Goal: Communication & Community: Answer question/provide support

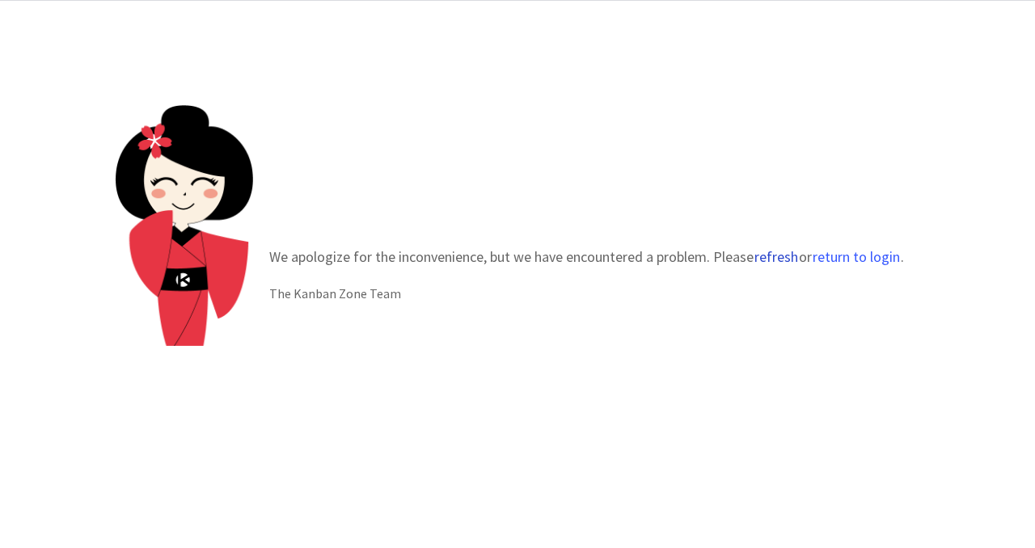
click at [771, 249] on button "refresh" at bounding box center [775, 257] width 45 height 16
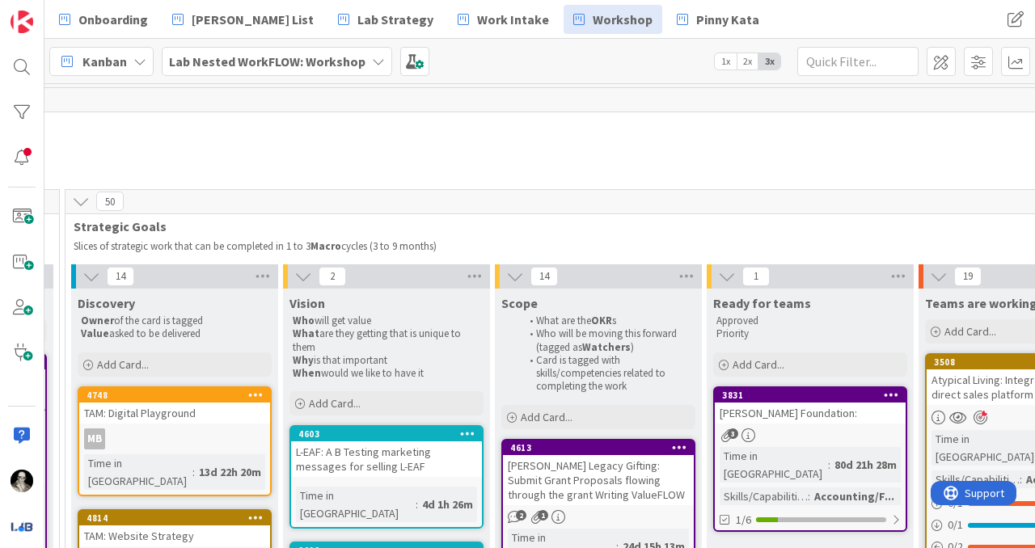
scroll to position [0, 1482]
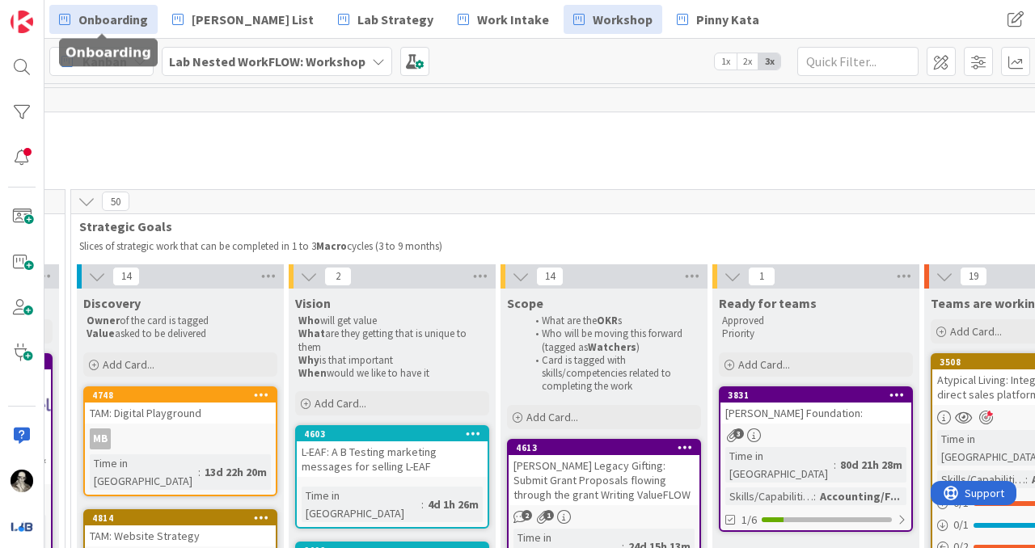
click at [120, 17] on span "Onboarding" at bounding box center [113, 19] width 70 height 19
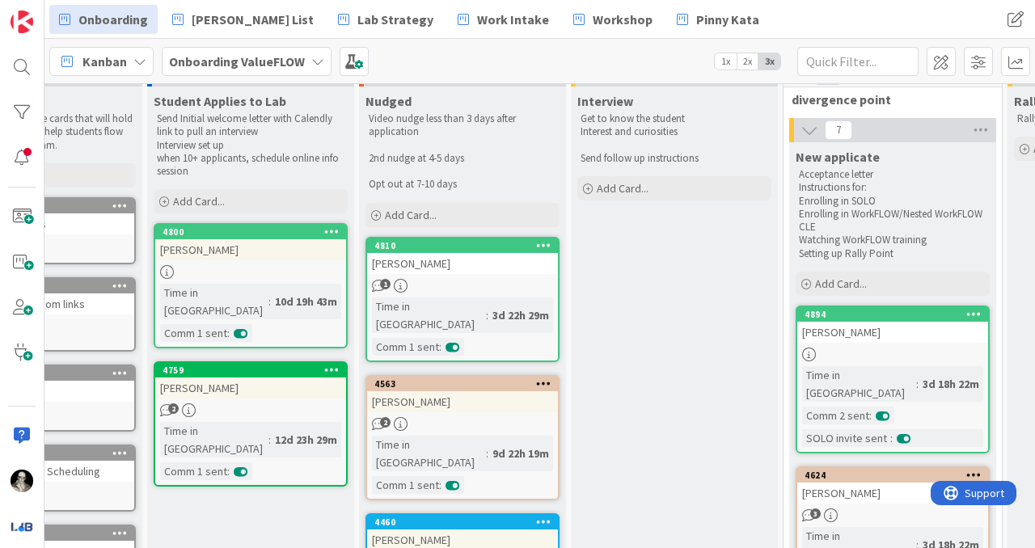
scroll to position [40, 115]
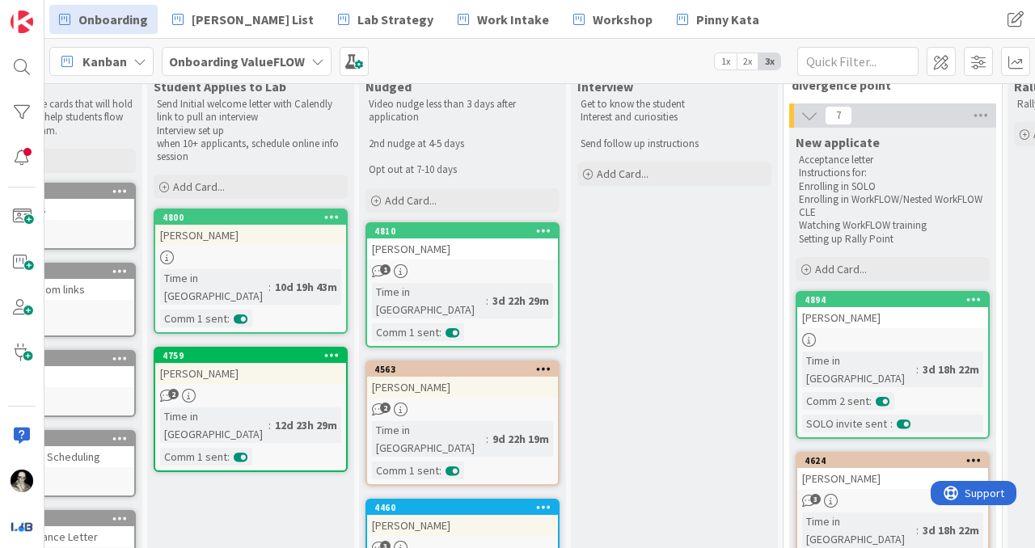
click at [269, 244] on div "Matthew Simpson" at bounding box center [250, 235] width 191 height 21
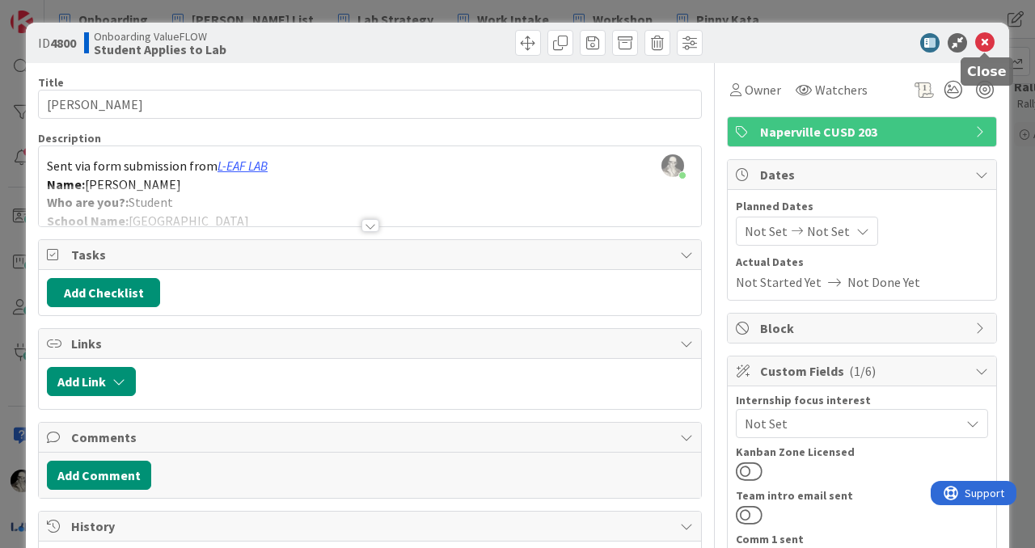
click at [980, 40] on icon at bounding box center [984, 42] width 19 height 19
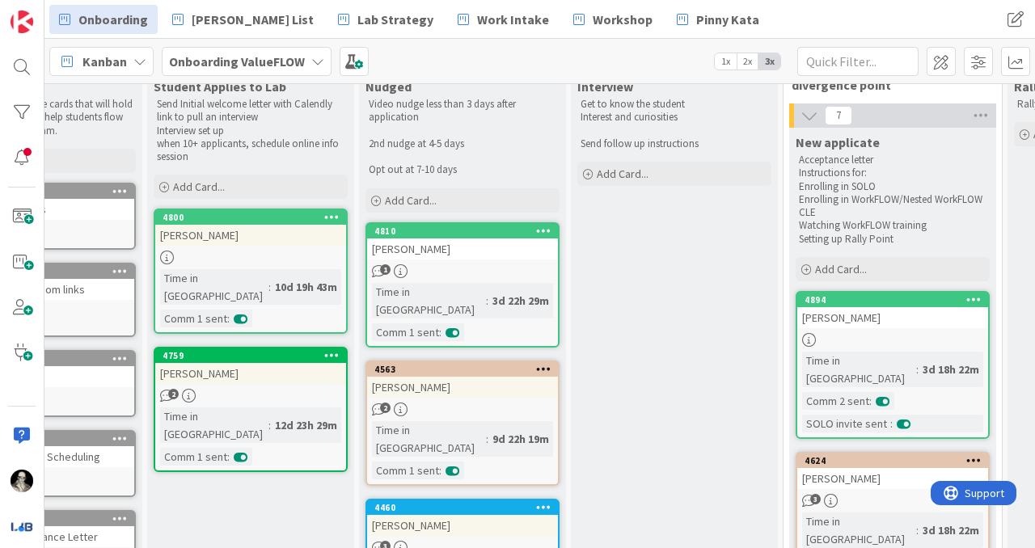
click at [259, 241] on div "Matthew Simpson" at bounding box center [250, 235] width 191 height 21
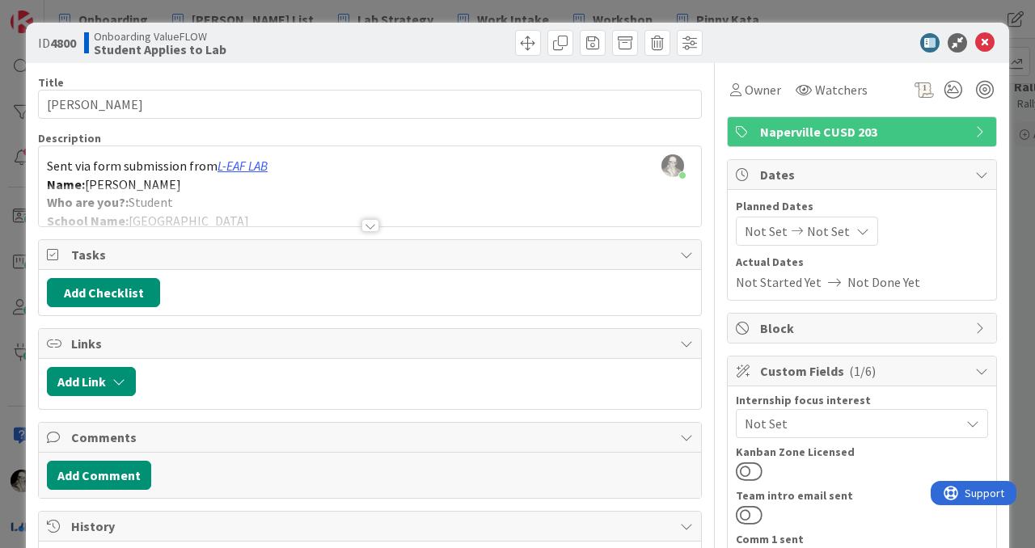
click at [373, 220] on div at bounding box center [370, 225] width 18 height 13
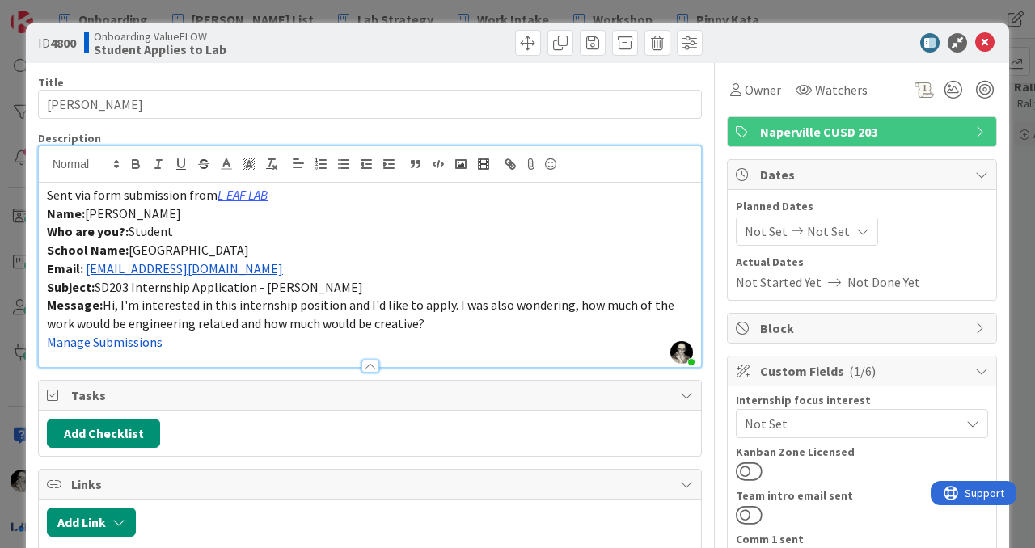
drag, startPoint x: 285, startPoint y: 272, endPoint x: 86, endPoint y: 268, distance: 198.1
click at [86, 268] on p "Email: mjsimpson@stu.naperville203.org" at bounding box center [370, 268] width 646 height 19
copy link "mjsimpson@stu.naperville203.org"
click at [986, 40] on icon at bounding box center [984, 42] width 19 height 19
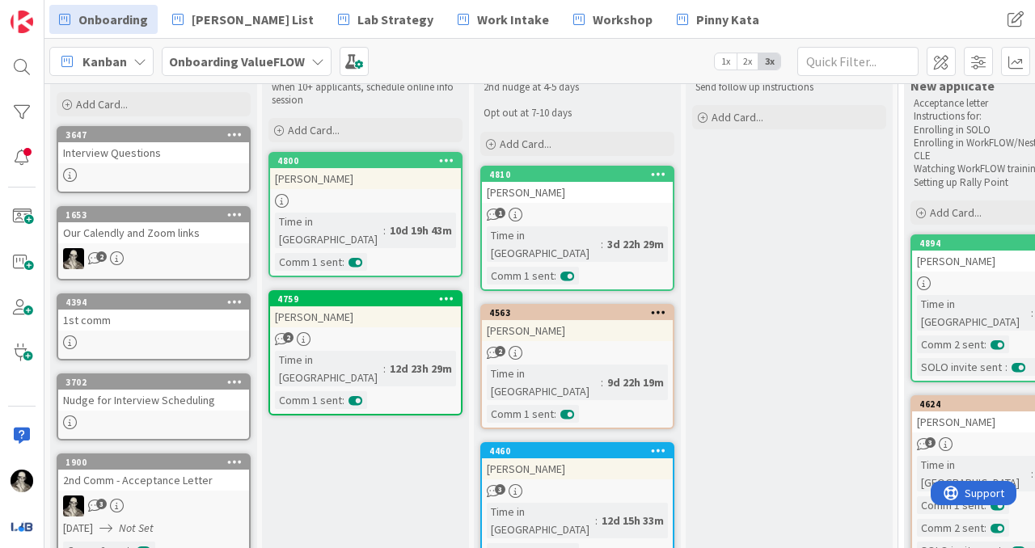
scroll to position [143, 0]
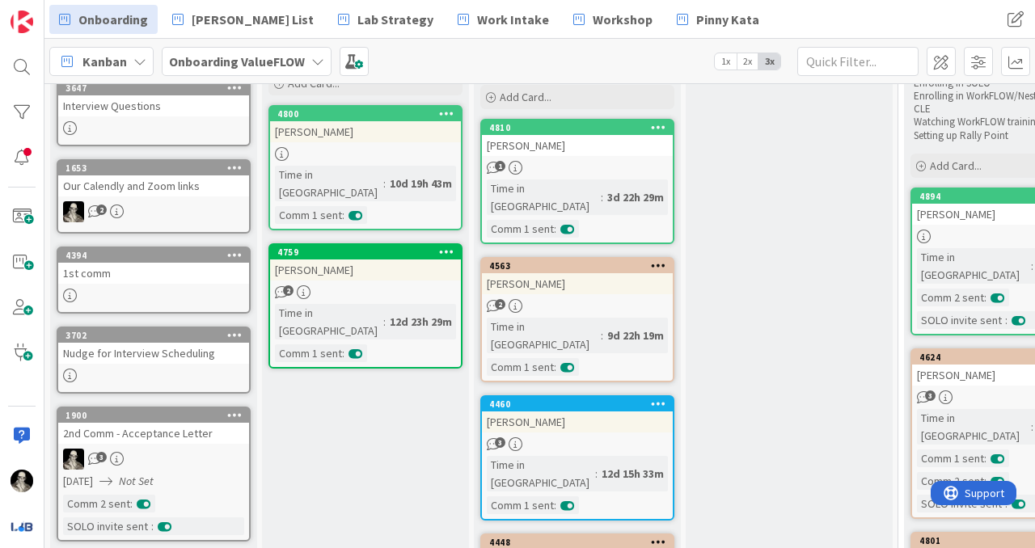
click at [143, 361] on div "Nudge for Interview Scheduling" at bounding box center [153, 353] width 191 height 21
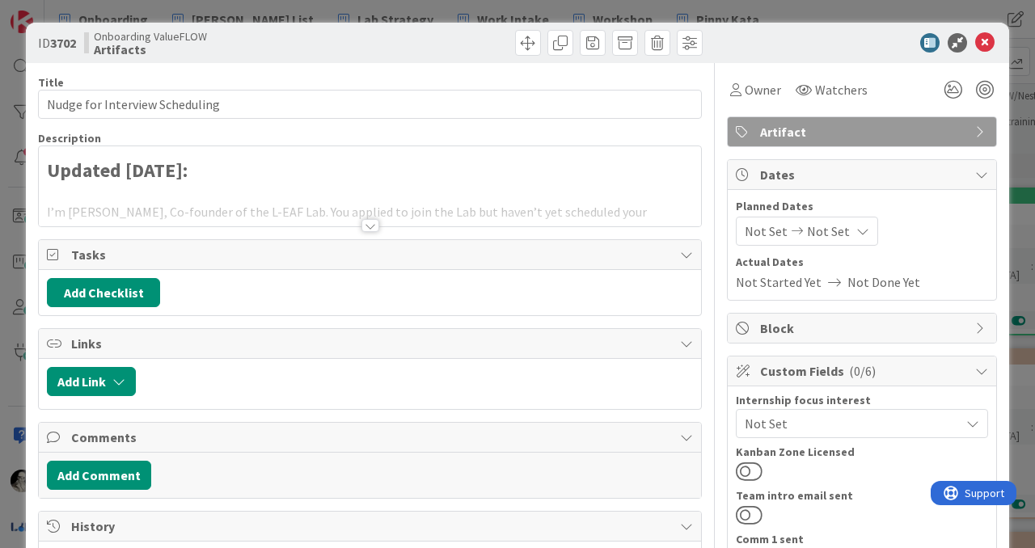
click at [366, 222] on div at bounding box center [370, 225] width 18 height 13
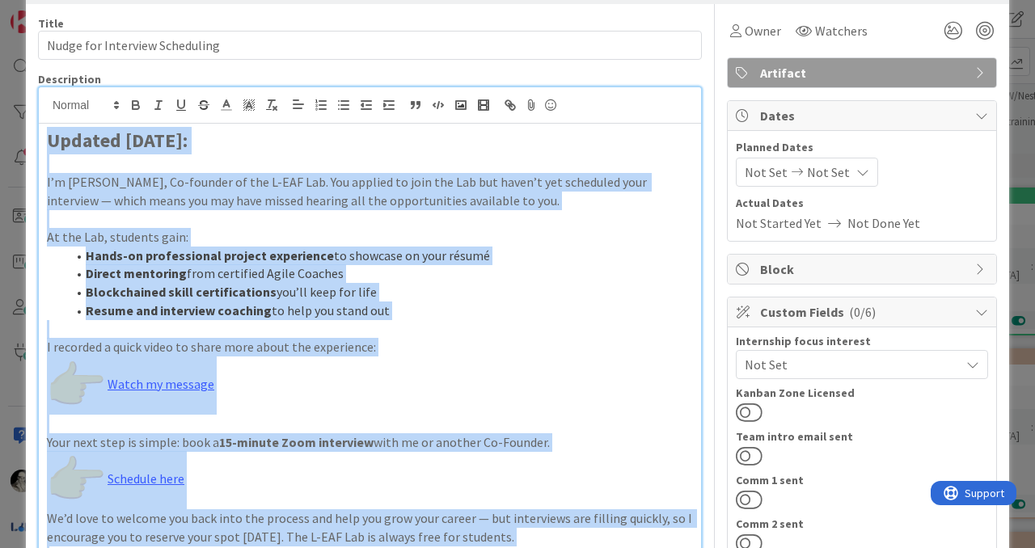
scroll to position [54, 0]
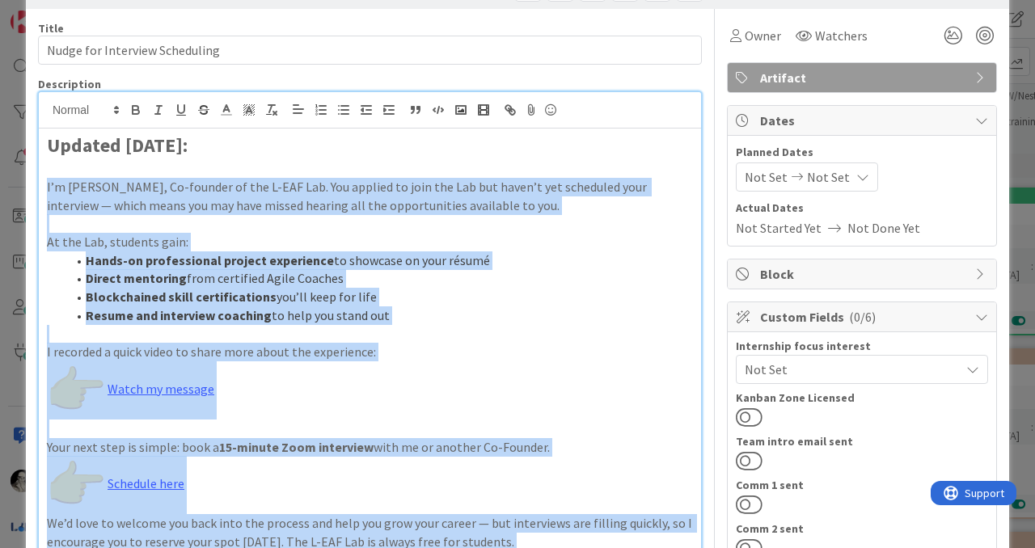
drag, startPoint x: 86, startPoint y: 427, endPoint x: 40, endPoint y: 182, distance: 249.1
copy div "I’m Pinny Sutkin, Co-founder of the L-EAF Lab. You applied to join the Lab but …"
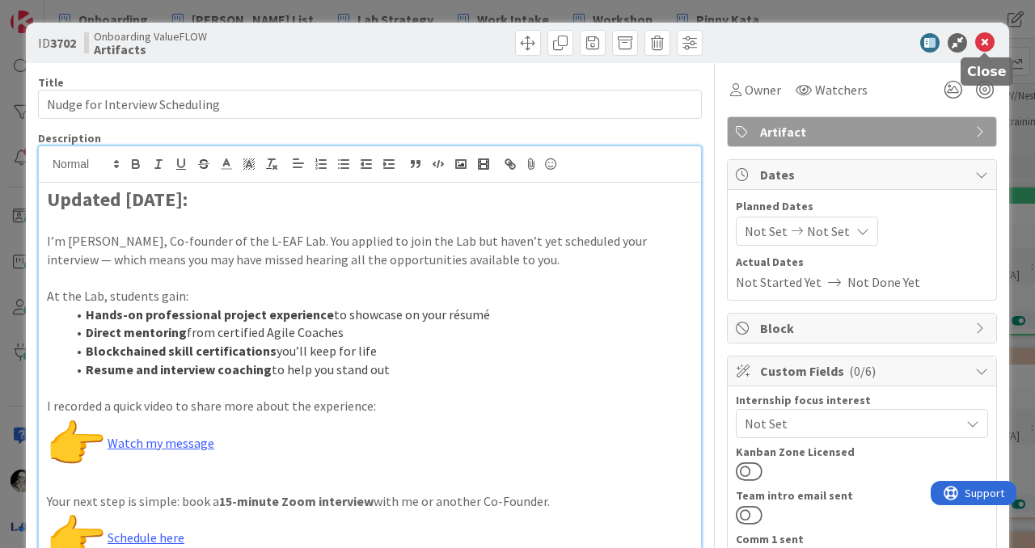
click at [985, 44] on icon at bounding box center [984, 42] width 19 height 19
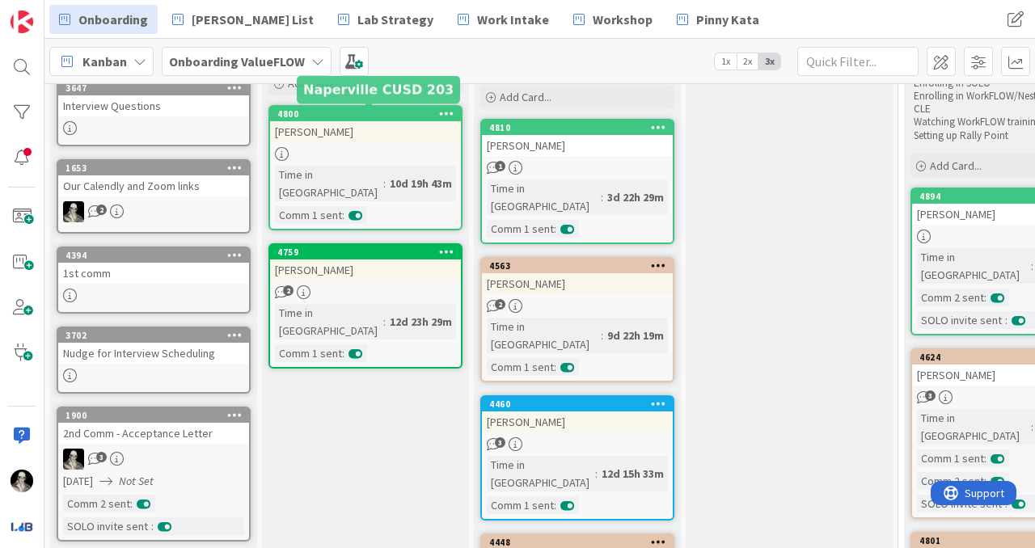
click at [386, 117] on div "4800" at bounding box center [368, 113] width 183 height 11
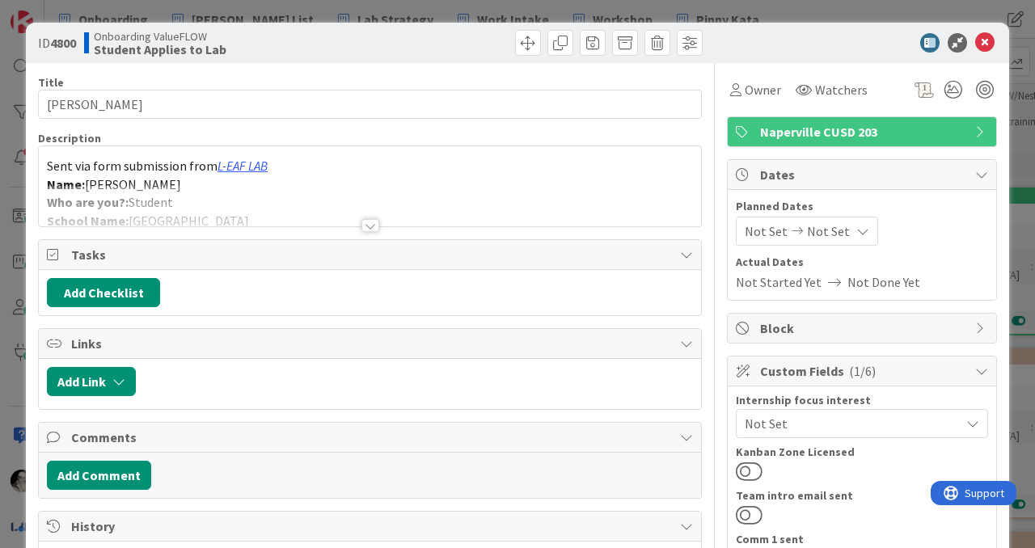
click at [371, 215] on div at bounding box center [370, 205] width 662 height 41
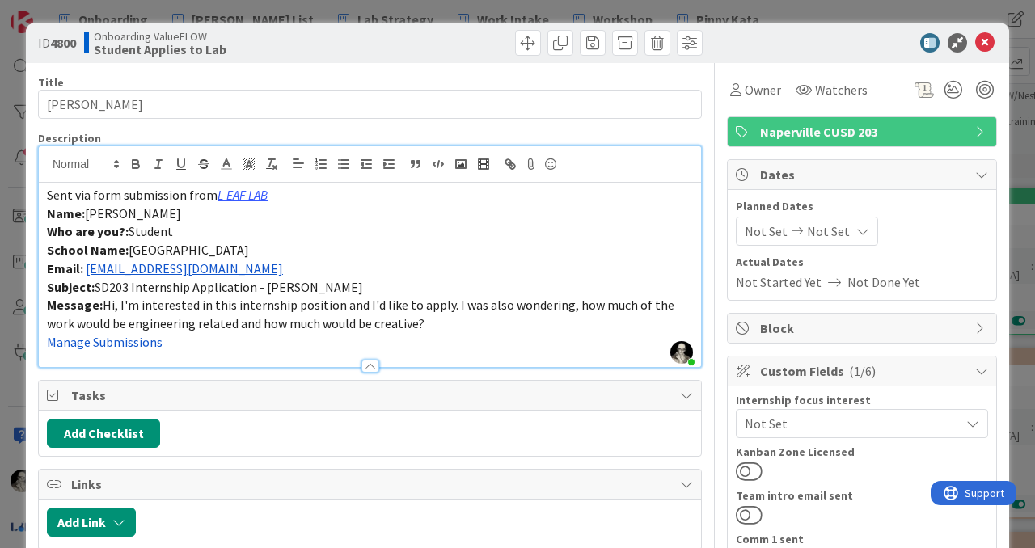
drag, startPoint x: 282, startPoint y: 269, endPoint x: 89, endPoint y: 264, distance: 193.3
click at [89, 264] on p "Email: mjsimpson@stu.naperville203.org" at bounding box center [370, 268] width 646 height 19
copy link "mjsimpson@stu.naperville203.org"
click at [985, 40] on icon at bounding box center [984, 42] width 19 height 19
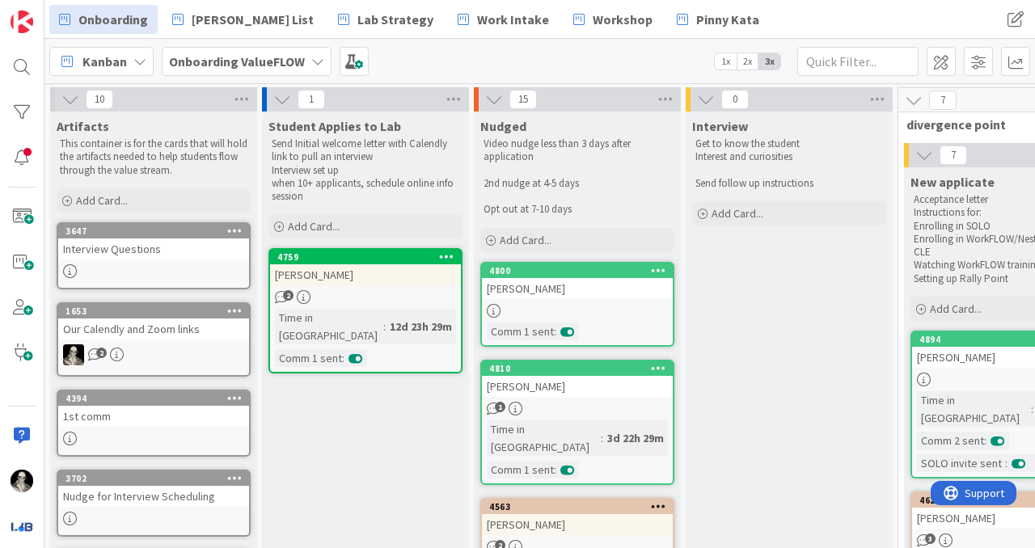
click at [386, 280] on div "James Vent" at bounding box center [365, 274] width 191 height 21
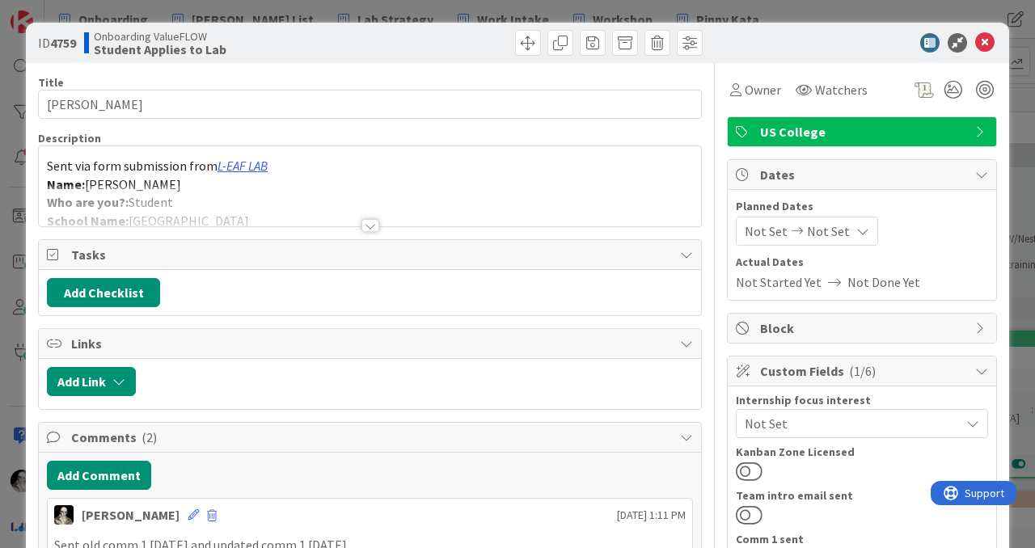
click at [367, 221] on div at bounding box center [370, 225] width 18 height 13
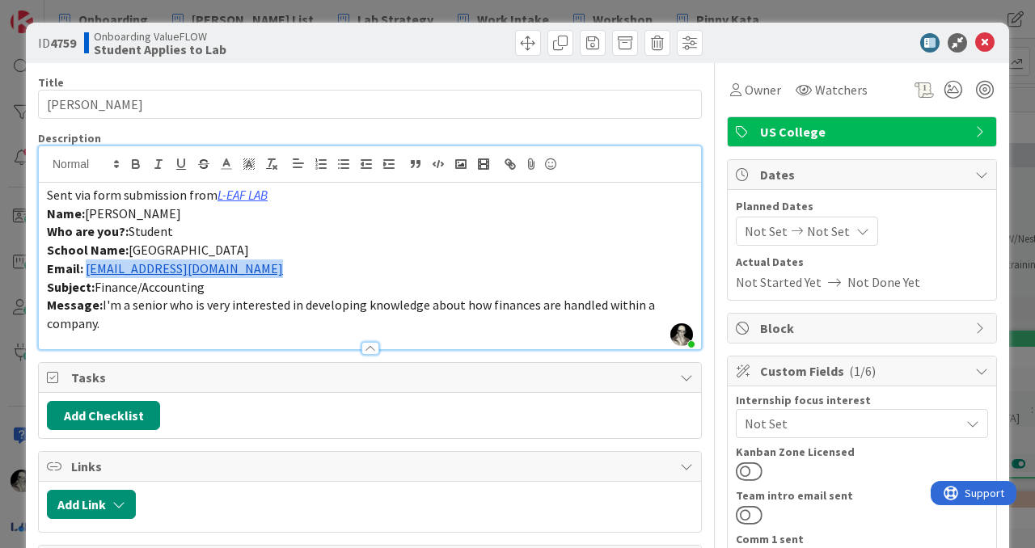
drag, startPoint x: 262, startPoint y: 270, endPoint x: 86, endPoint y: 267, distance: 176.2
click at [86, 267] on p "Email: jpvent@stu.Naperville203.org" at bounding box center [370, 268] width 646 height 19
copy link "jpvent@stu.Naperville203.org"
click at [985, 42] on icon at bounding box center [984, 42] width 19 height 19
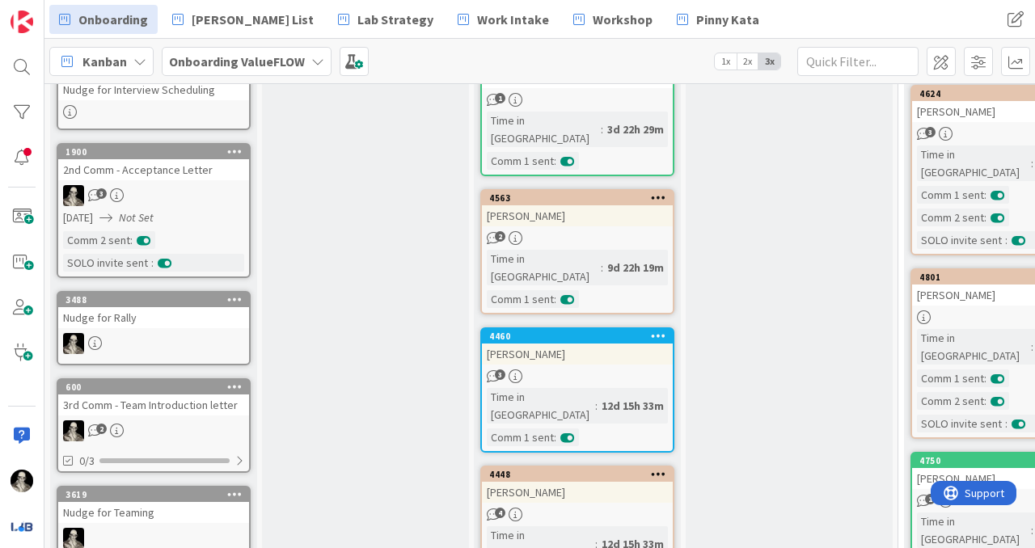
scroll to position [390, 0]
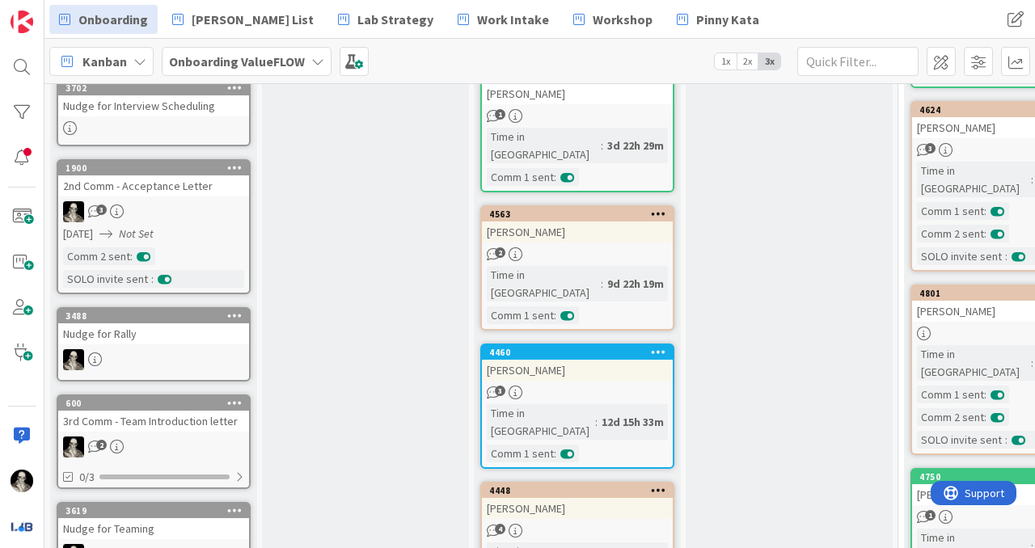
click at [595, 221] on div "Angela Wang" at bounding box center [577, 231] width 191 height 21
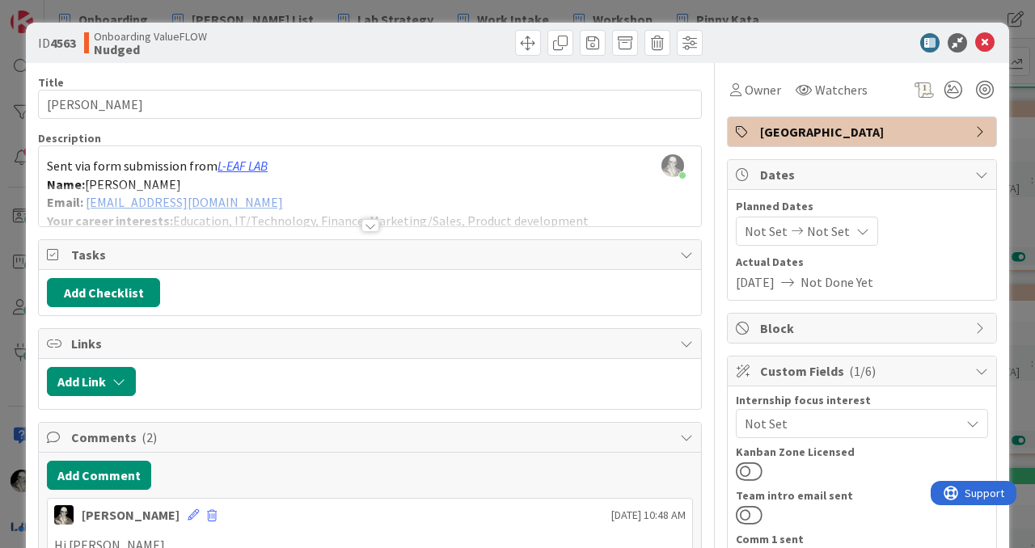
click at [369, 221] on div at bounding box center [370, 225] width 18 height 13
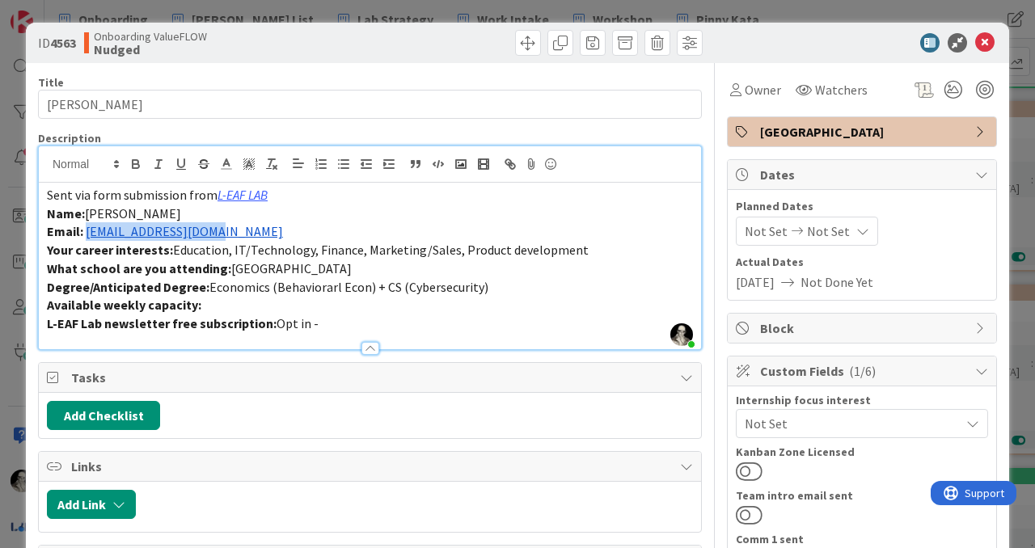
drag, startPoint x: 230, startPoint y: 236, endPoint x: 86, endPoint y: 230, distance: 144.0
click at [86, 230] on p "Email: atw65@georgetown.edu" at bounding box center [370, 231] width 646 height 19
copy link "atw65@georgetown.edu"
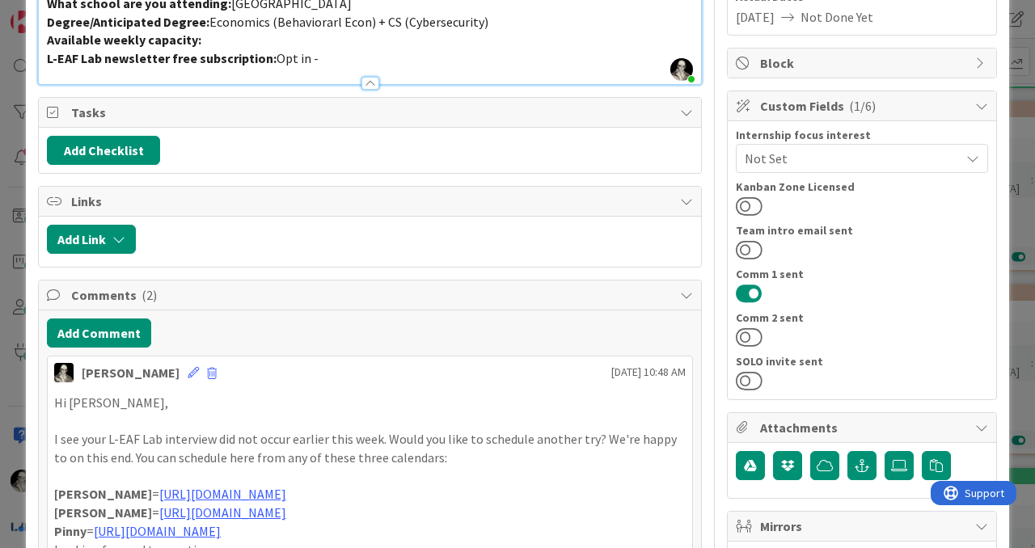
scroll to position [280, 0]
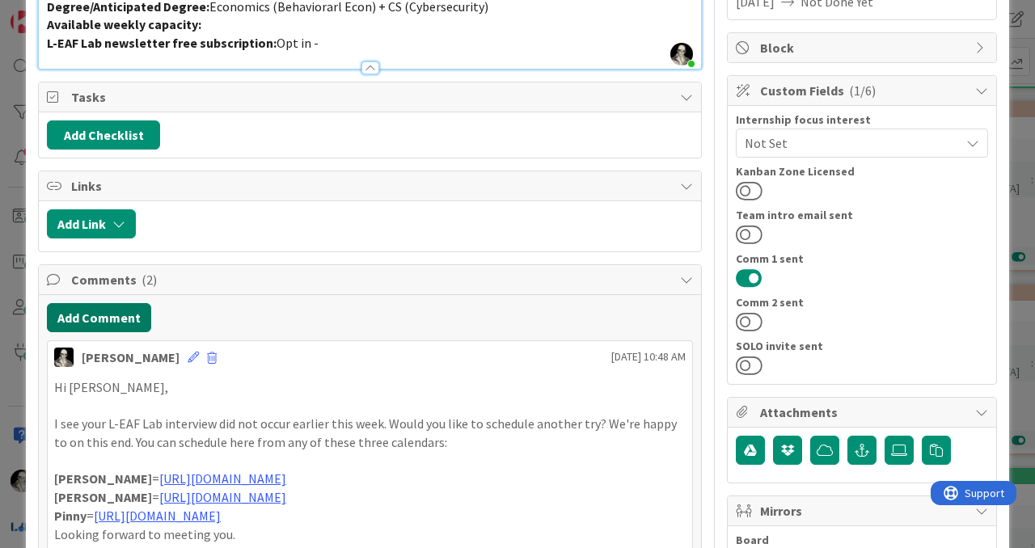
click at [129, 310] on button "Add Comment" at bounding box center [99, 317] width 104 height 29
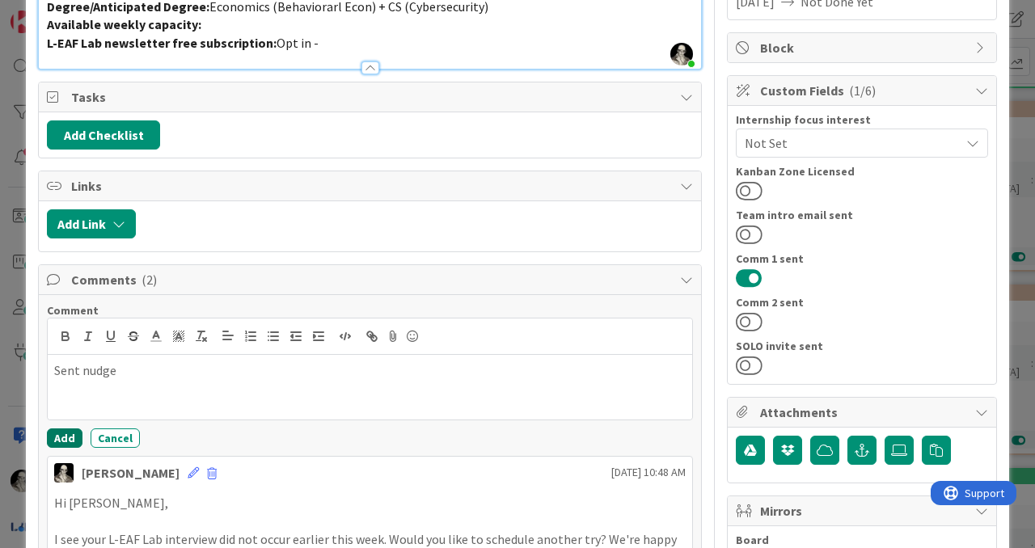
click at [61, 431] on button "Add" at bounding box center [65, 437] width 36 height 19
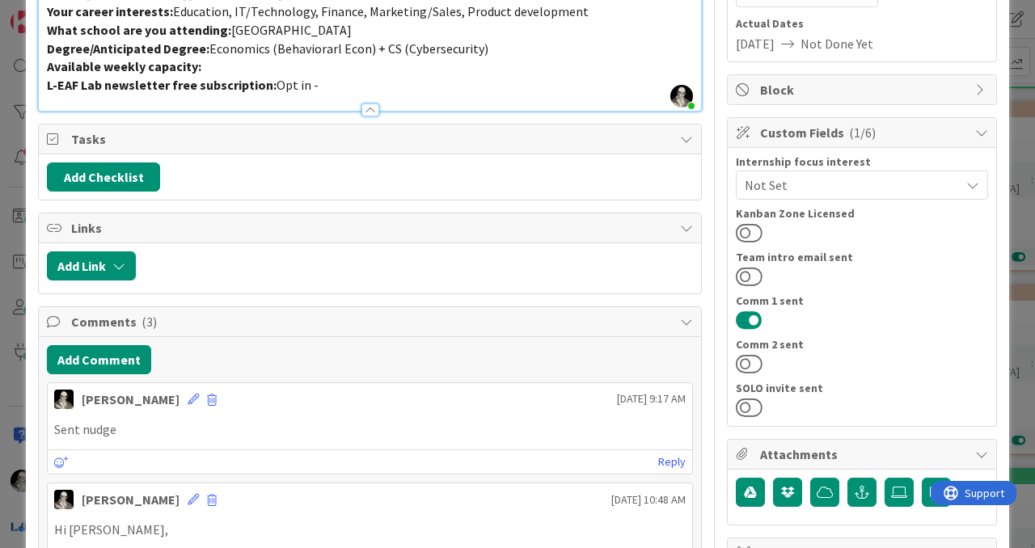
scroll to position [0, 0]
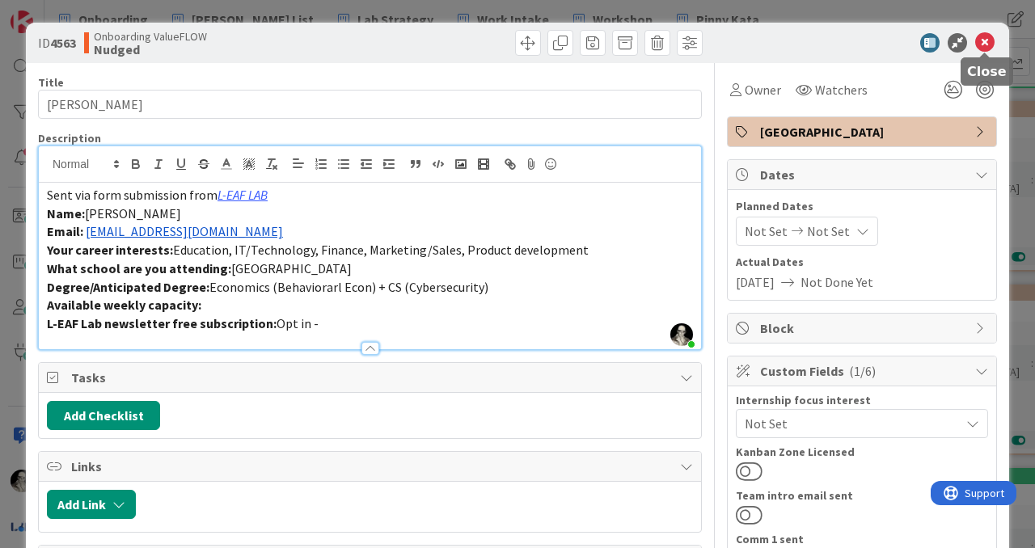
click at [988, 42] on icon at bounding box center [984, 42] width 19 height 19
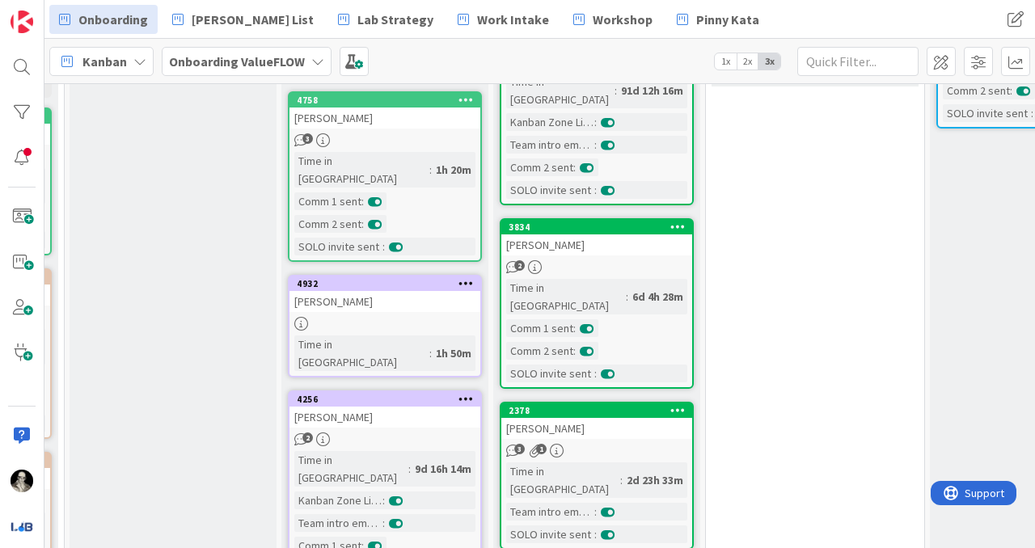
scroll to position [233, 1052]
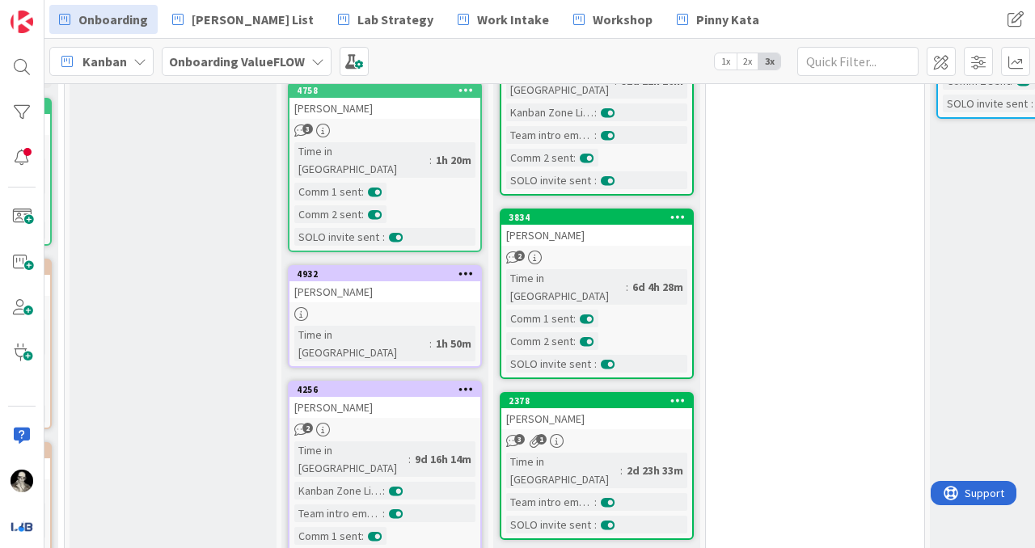
click at [450, 129] on div "3" at bounding box center [384, 131] width 191 height 14
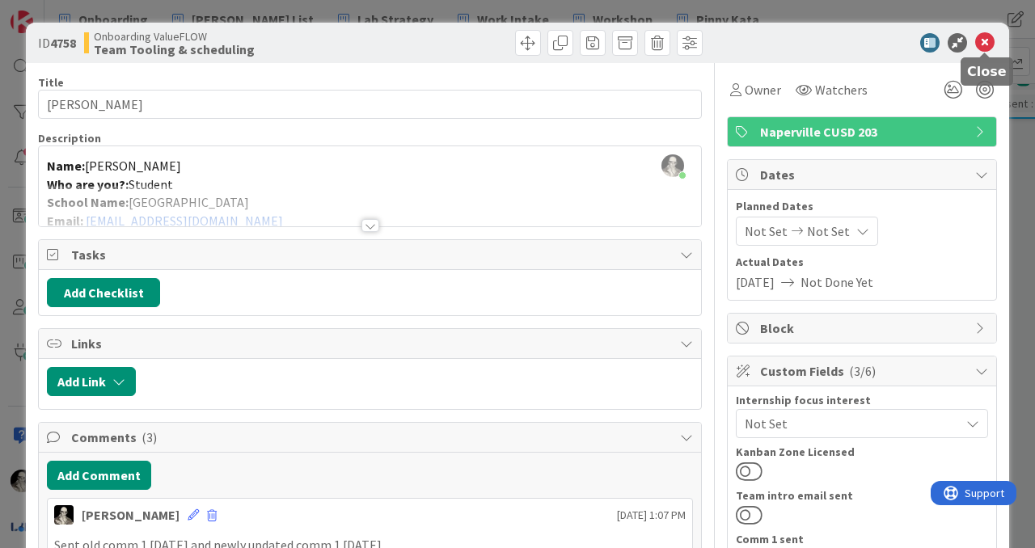
click at [982, 44] on icon at bounding box center [984, 42] width 19 height 19
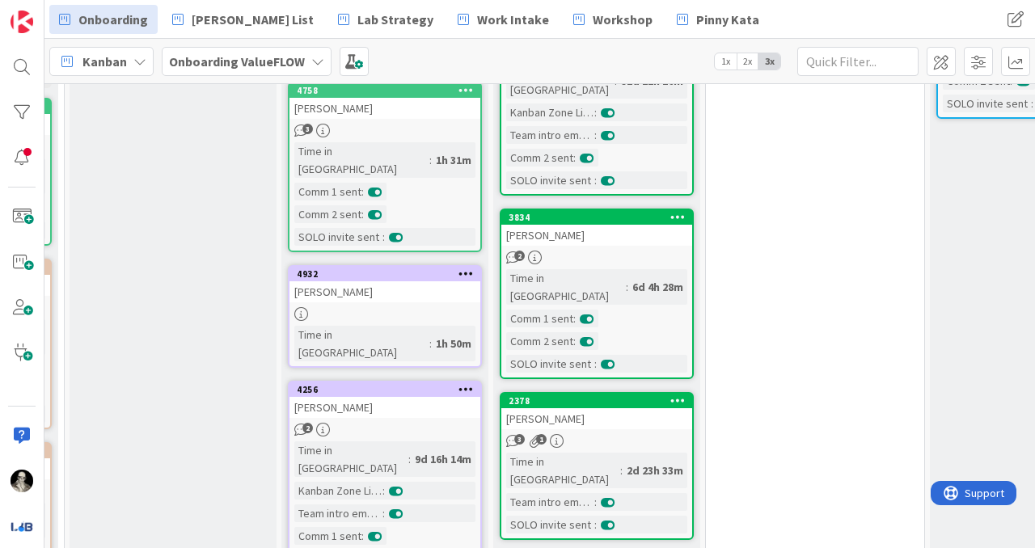
click at [404, 281] on div "ujjawal gupta" at bounding box center [384, 291] width 191 height 21
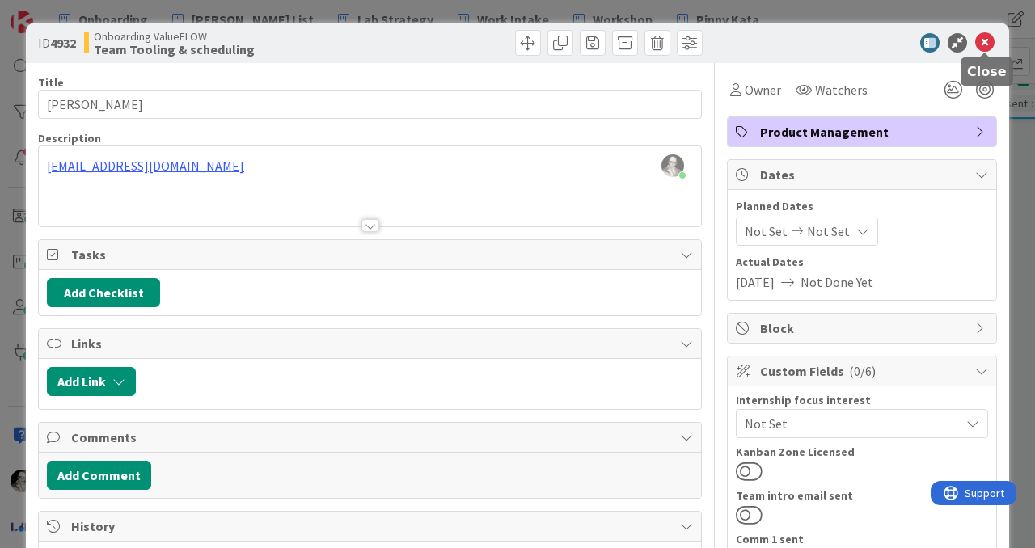
click at [989, 40] on icon at bounding box center [984, 42] width 19 height 19
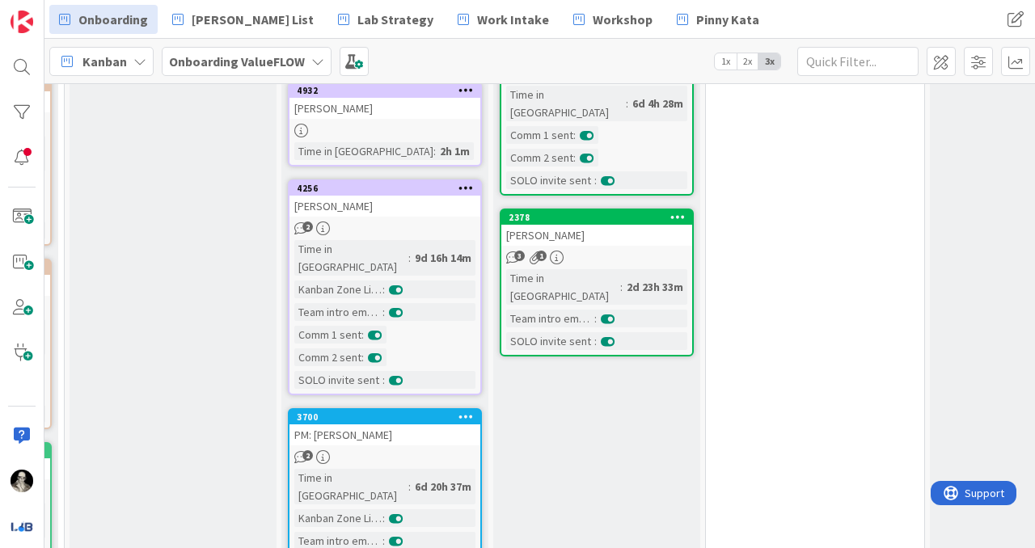
scroll to position [449, 1052]
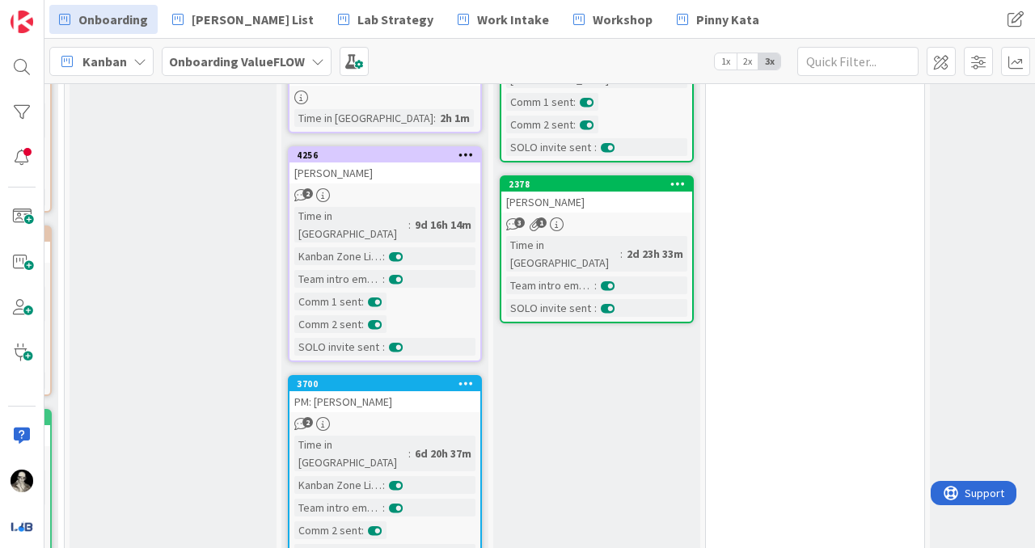
click at [432, 162] on div "Sarah Mahdi" at bounding box center [384, 172] width 191 height 21
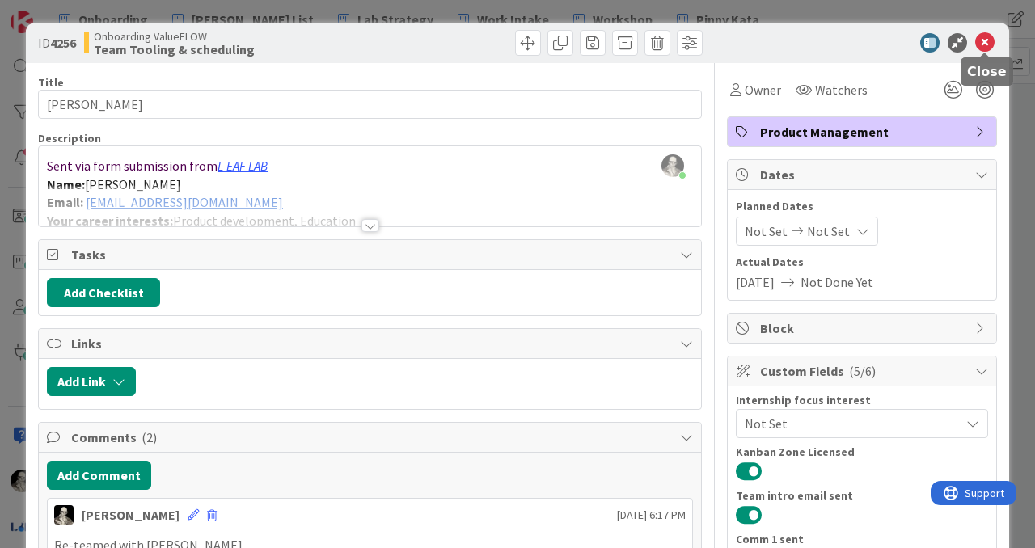
click at [975, 47] on icon at bounding box center [984, 42] width 19 height 19
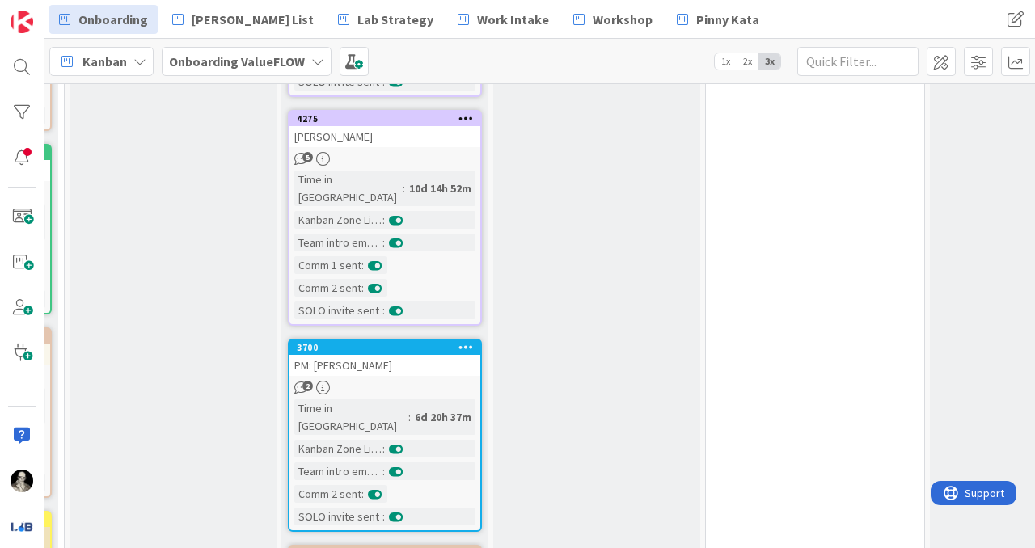
scroll to position [753, 1052]
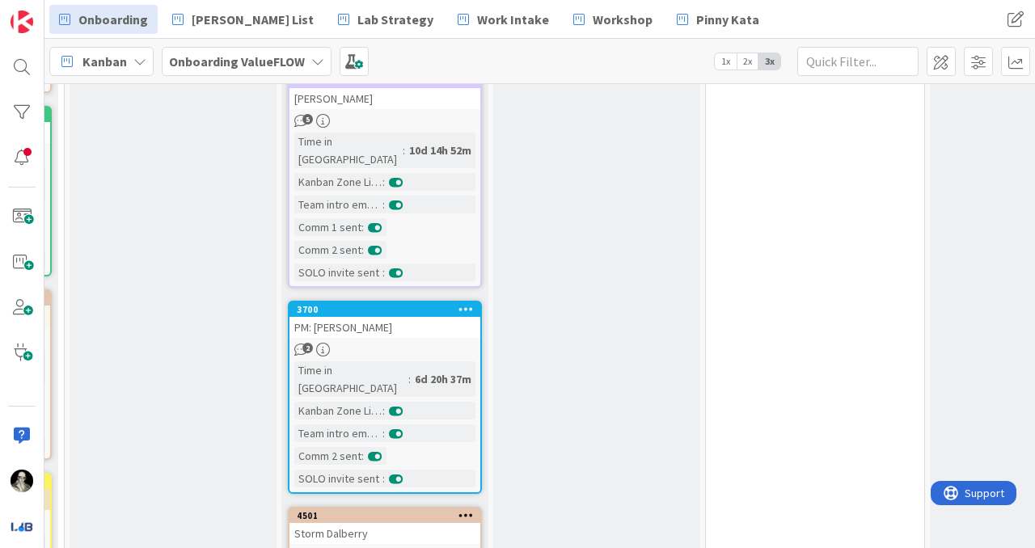
click at [415, 317] on div "PM: Isabelle Caous" at bounding box center [384, 327] width 191 height 21
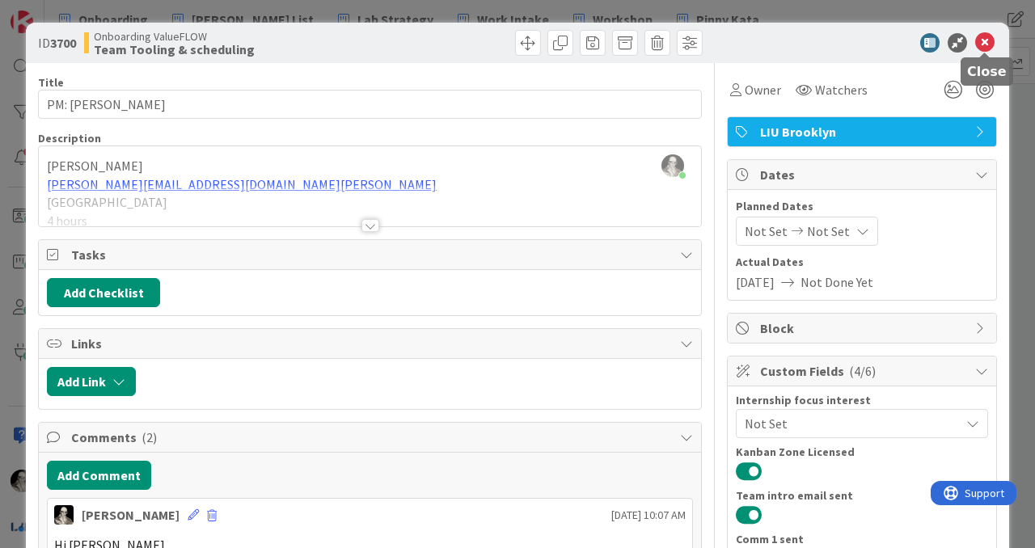
click at [985, 41] on icon at bounding box center [984, 42] width 19 height 19
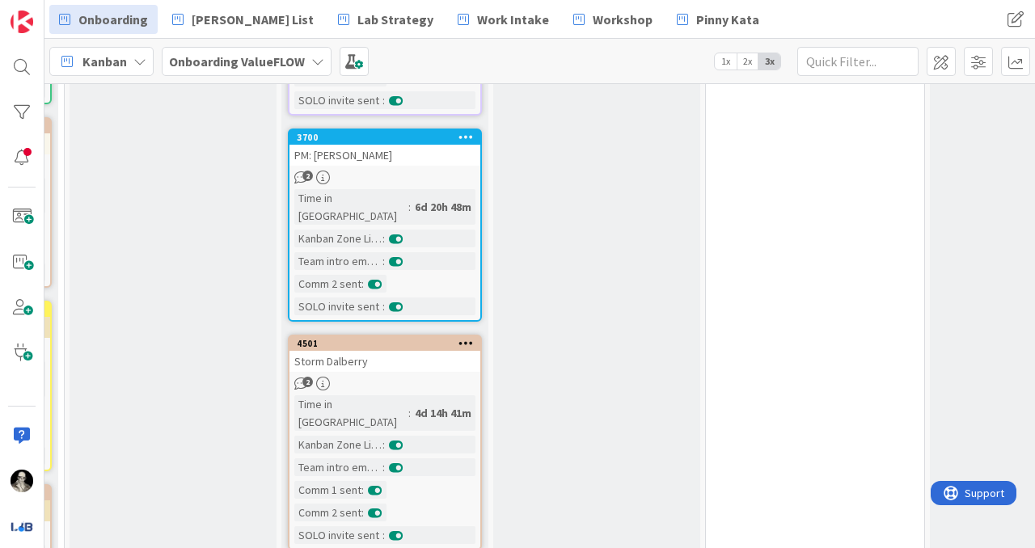
click at [415, 377] on div "2" at bounding box center [384, 384] width 191 height 14
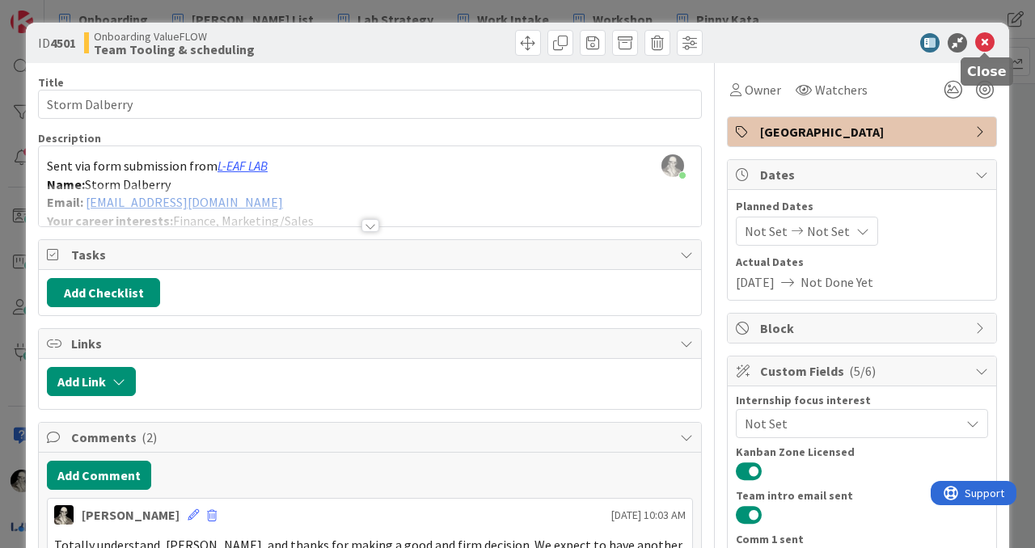
click at [986, 40] on icon at bounding box center [984, 42] width 19 height 19
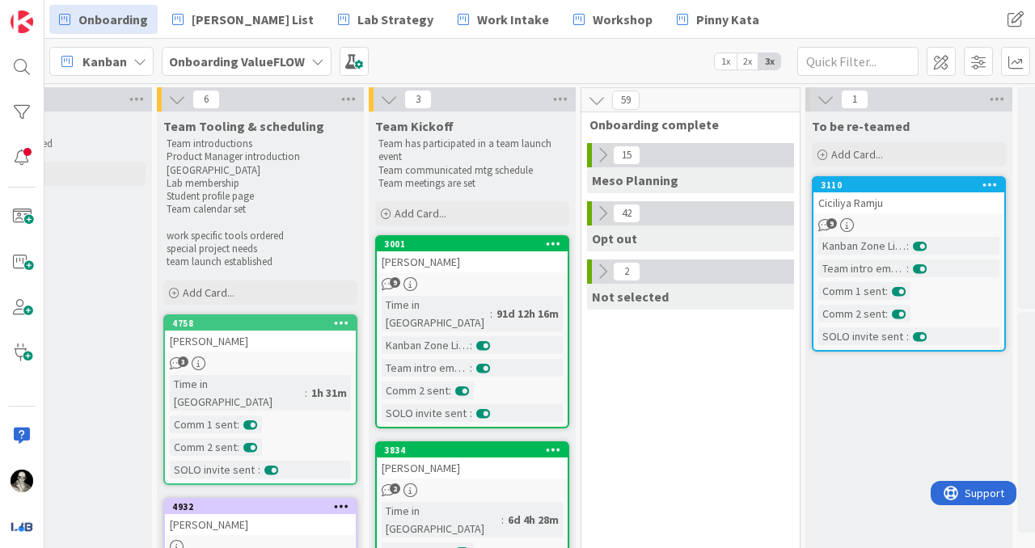
click at [602, 206] on icon at bounding box center [602, 214] width 18 height 18
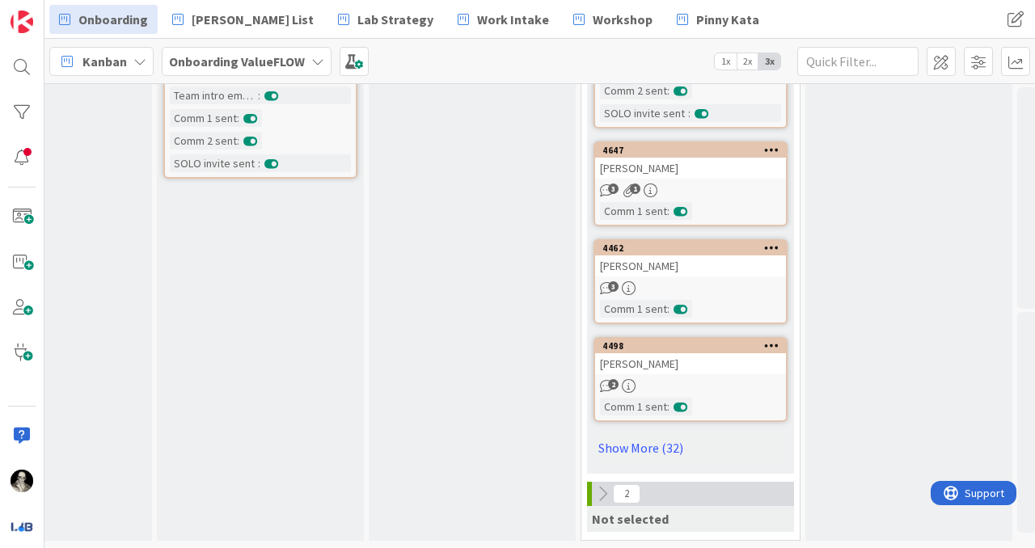
click at [715, 366] on div "Maya Taylor" at bounding box center [690, 363] width 191 height 21
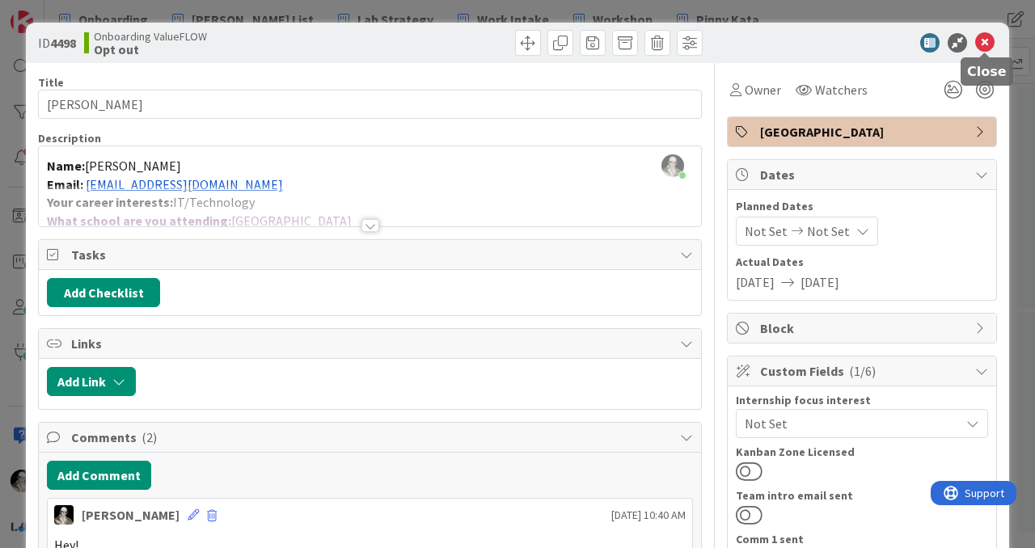
click at [986, 40] on icon at bounding box center [984, 42] width 19 height 19
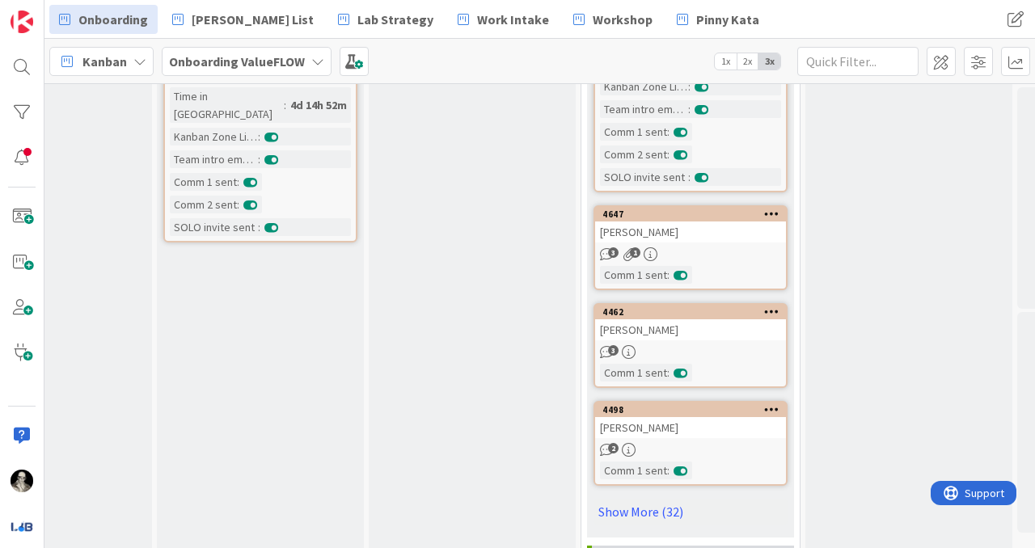
click at [705, 320] on div "Ally Rogers" at bounding box center [690, 329] width 191 height 21
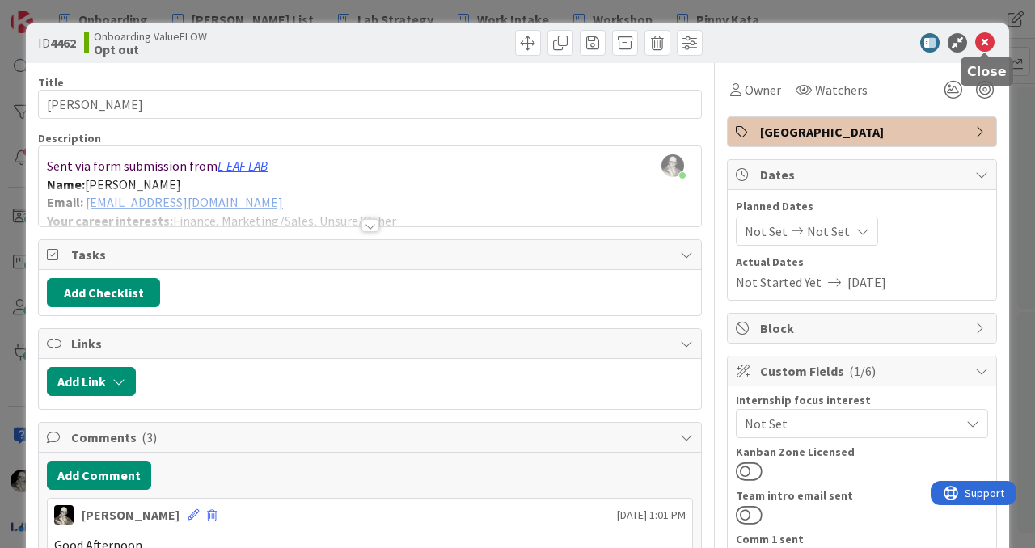
click at [983, 39] on icon at bounding box center [984, 42] width 19 height 19
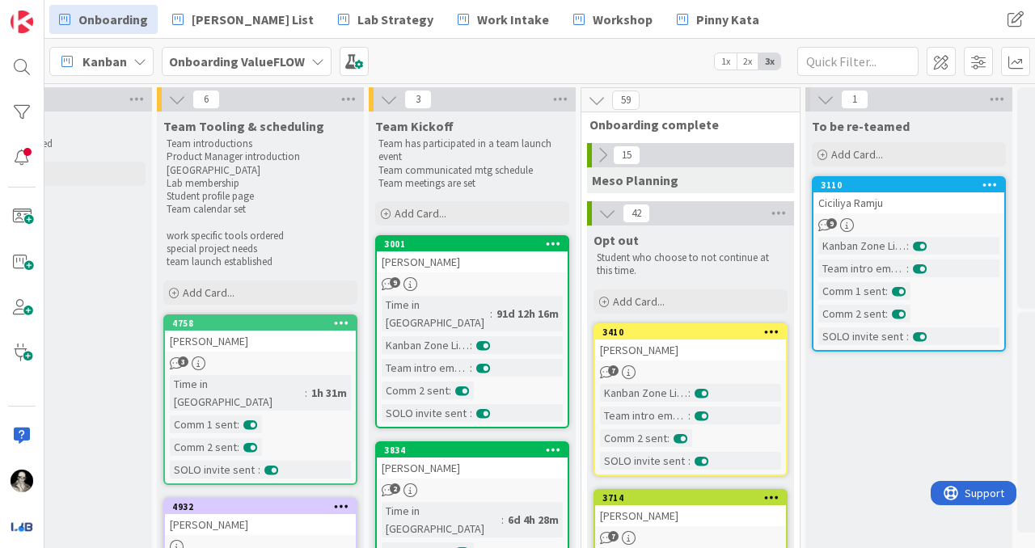
click at [937, 207] on div "Ciciliya Ramju" at bounding box center [908, 202] width 191 height 21
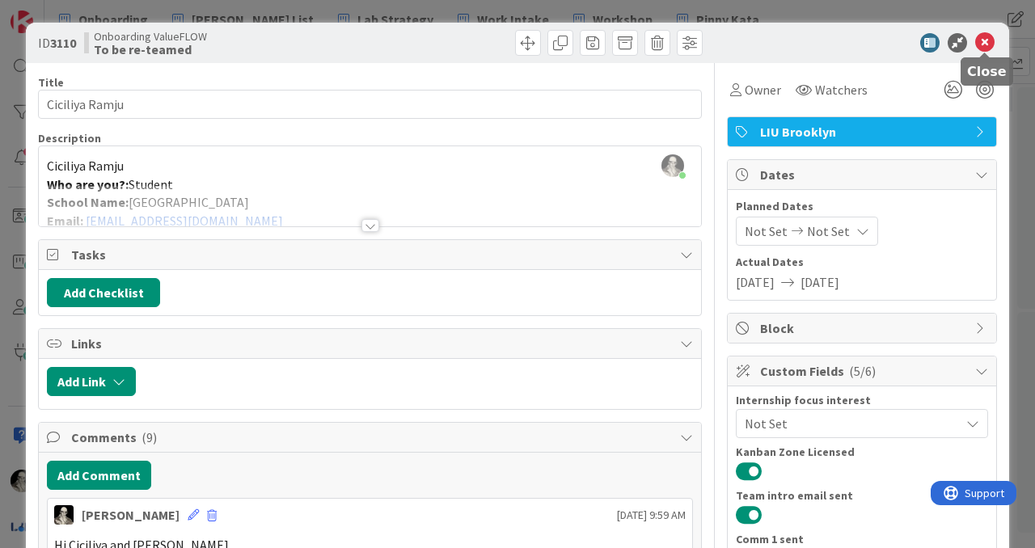
click at [984, 38] on icon at bounding box center [984, 42] width 19 height 19
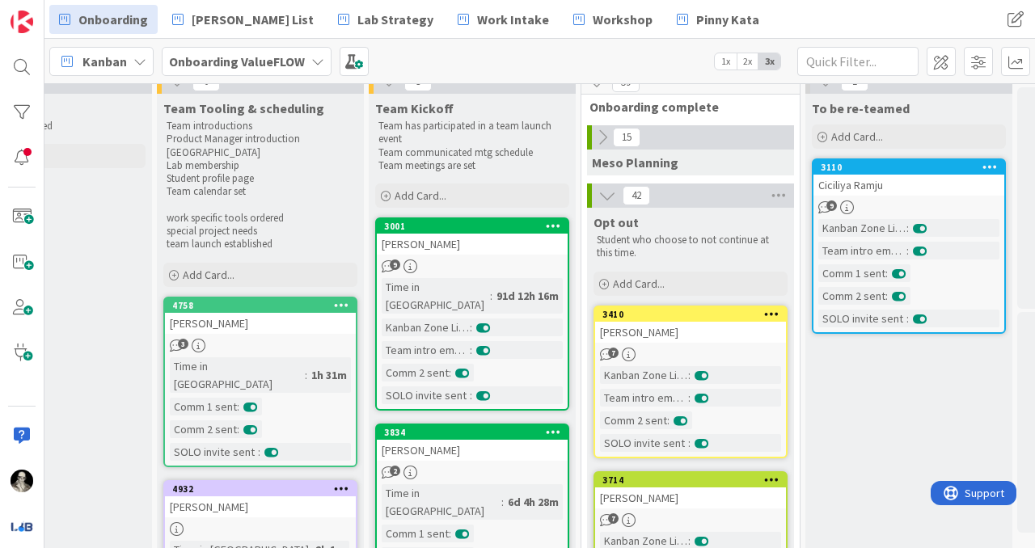
scroll to position [0, 1177]
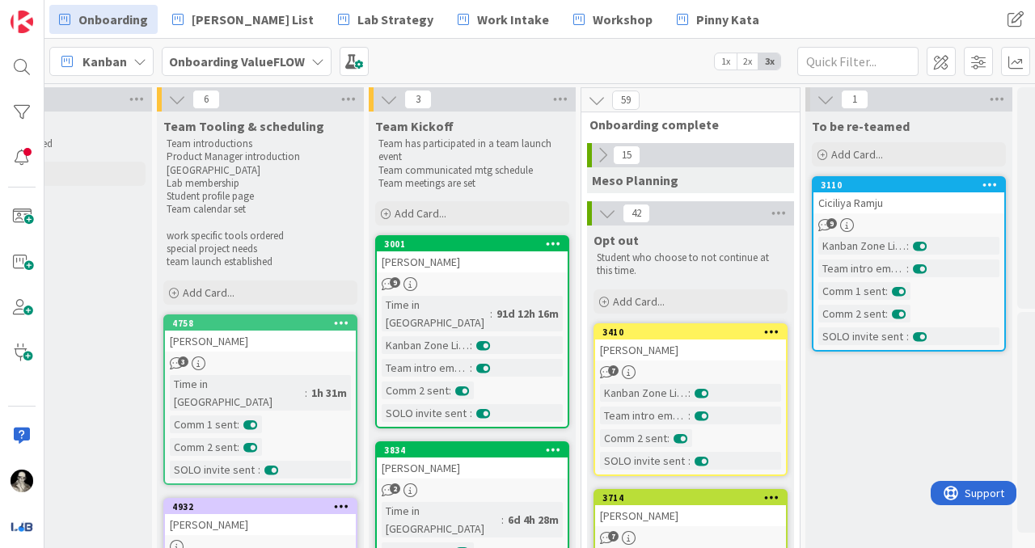
click at [934, 218] on div "9" at bounding box center [908, 225] width 191 height 14
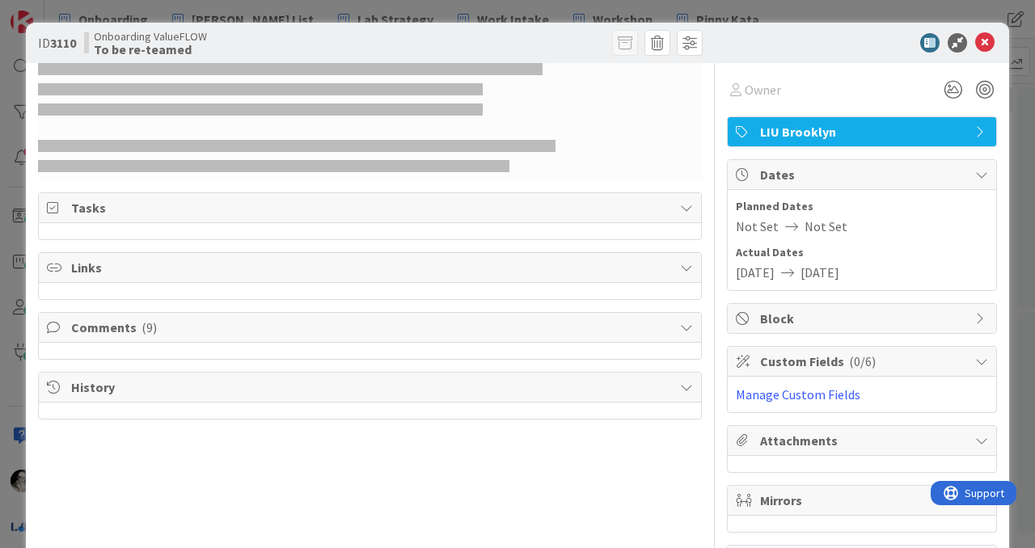
click at [934, 218] on div "Not Set Not Set" at bounding box center [862, 226] width 252 height 19
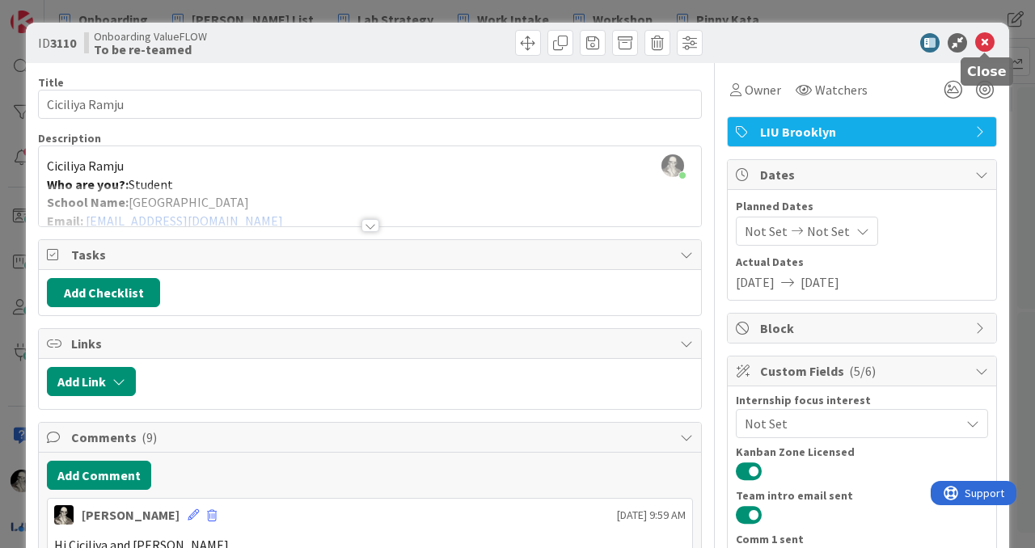
click at [986, 44] on icon at bounding box center [984, 42] width 19 height 19
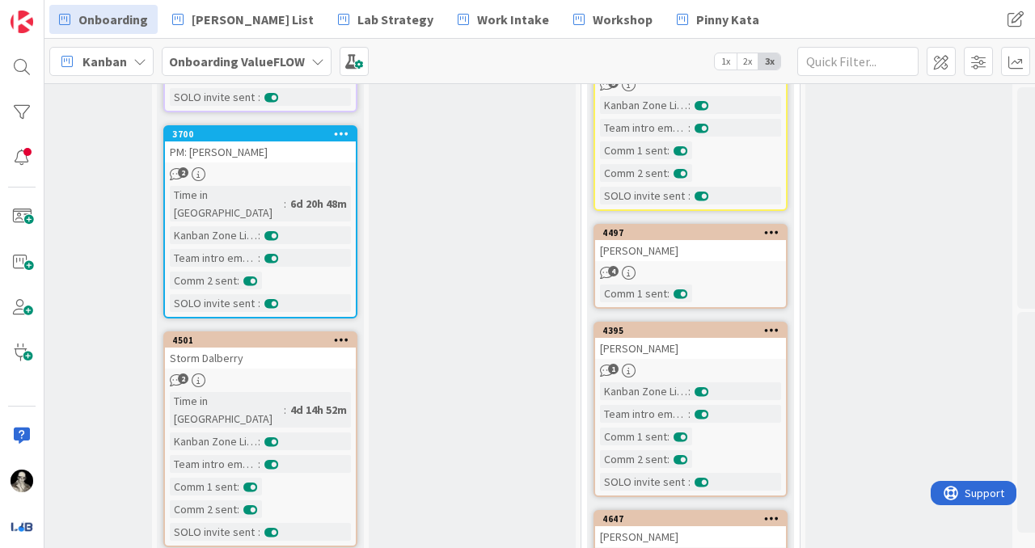
scroll to position [931, 1177]
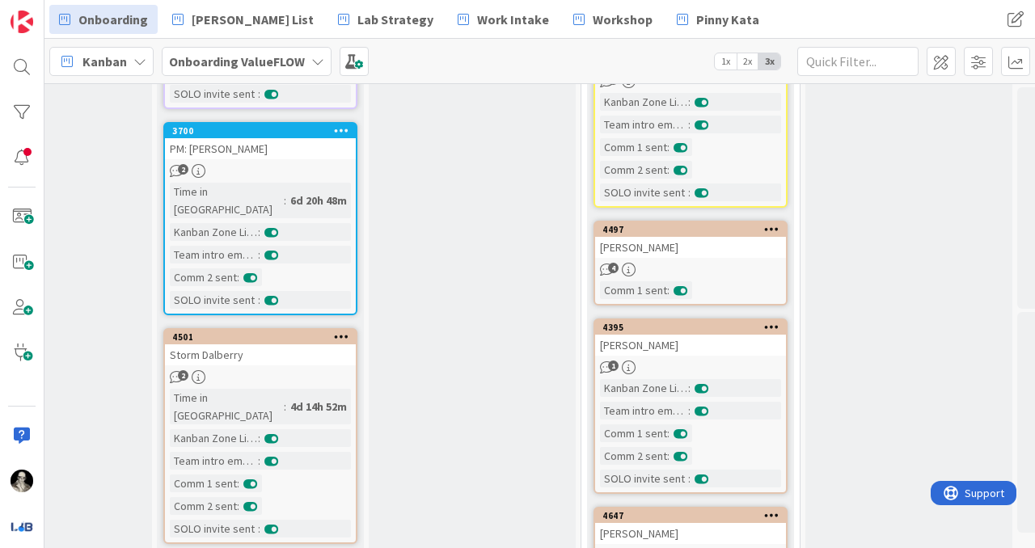
click at [315, 164] on div "2" at bounding box center [260, 171] width 191 height 14
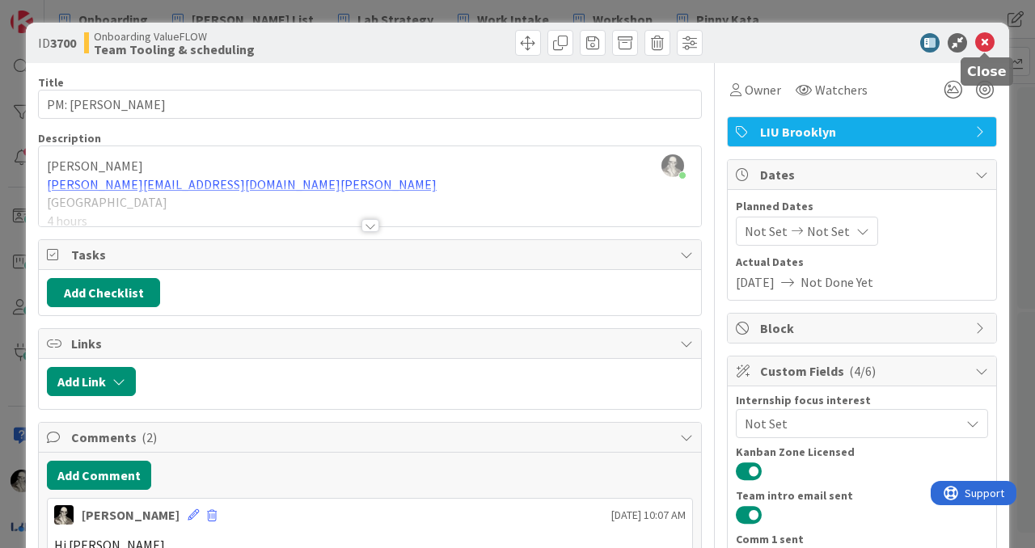
click at [988, 48] on icon at bounding box center [984, 42] width 19 height 19
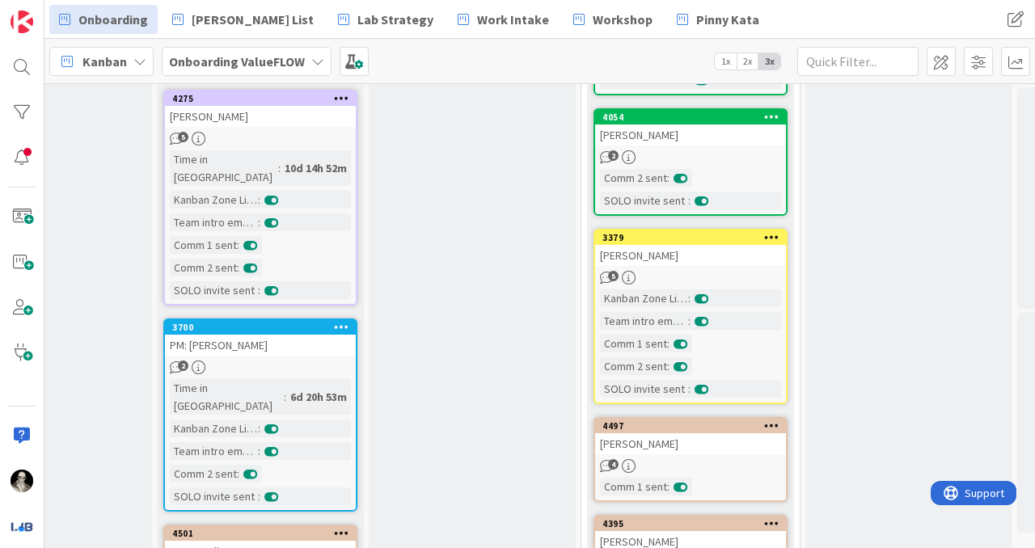
scroll to position [741, 1177]
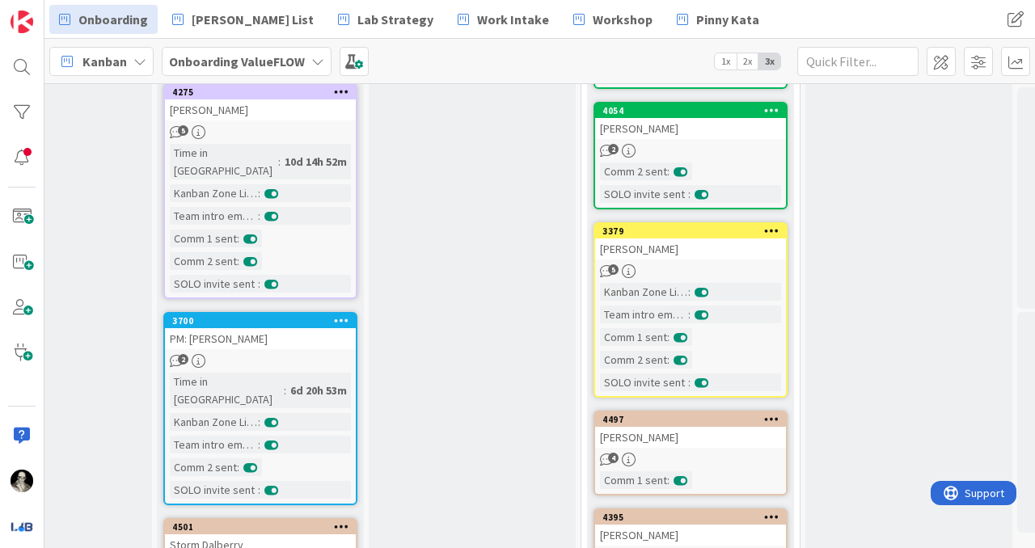
click at [293, 328] on div "PM: Isabelle Caous" at bounding box center [260, 338] width 191 height 21
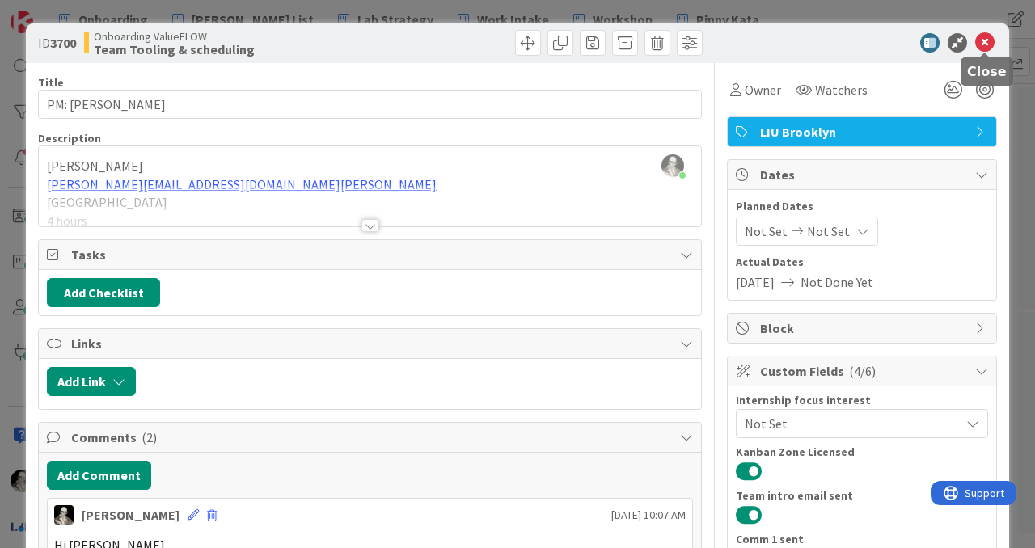
click at [986, 37] on icon at bounding box center [984, 42] width 19 height 19
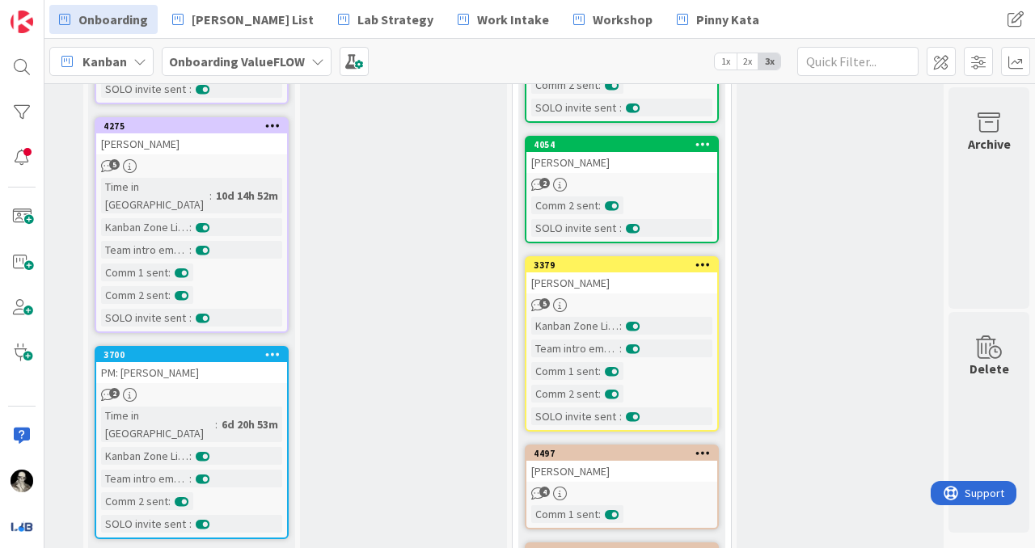
scroll to position [719, 1246]
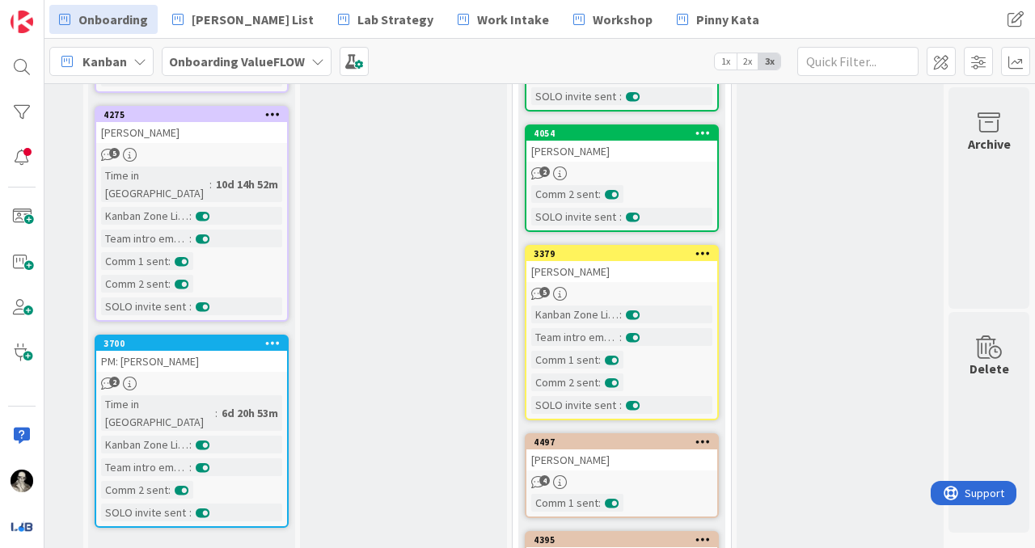
click at [230, 351] on div "PM: Isabelle Caous" at bounding box center [191, 361] width 191 height 21
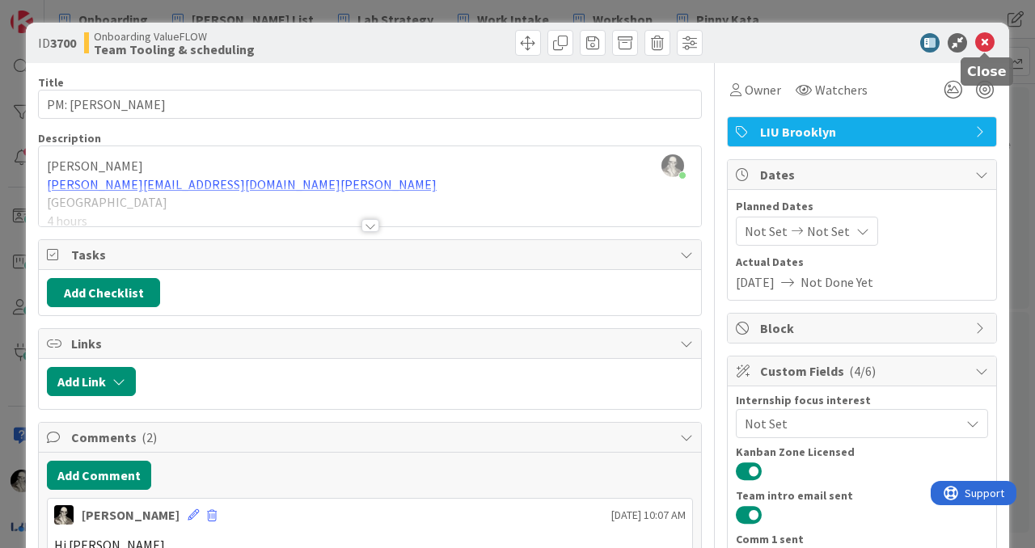
click at [985, 43] on icon at bounding box center [984, 42] width 19 height 19
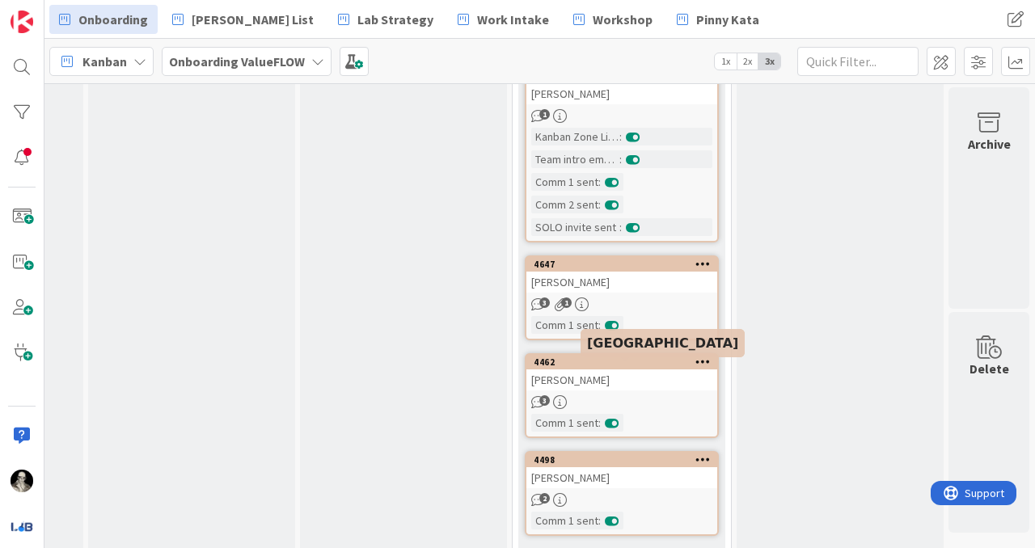
scroll to position [1176, 1246]
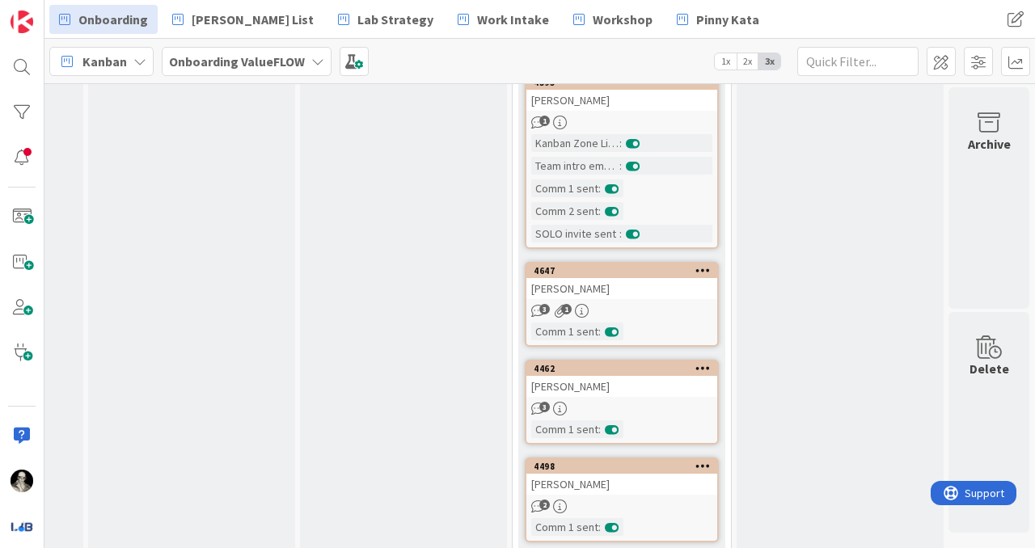
click at [630, 280] on div "Elisa Yan" at bounding box center [621, 288] width 191 height 21
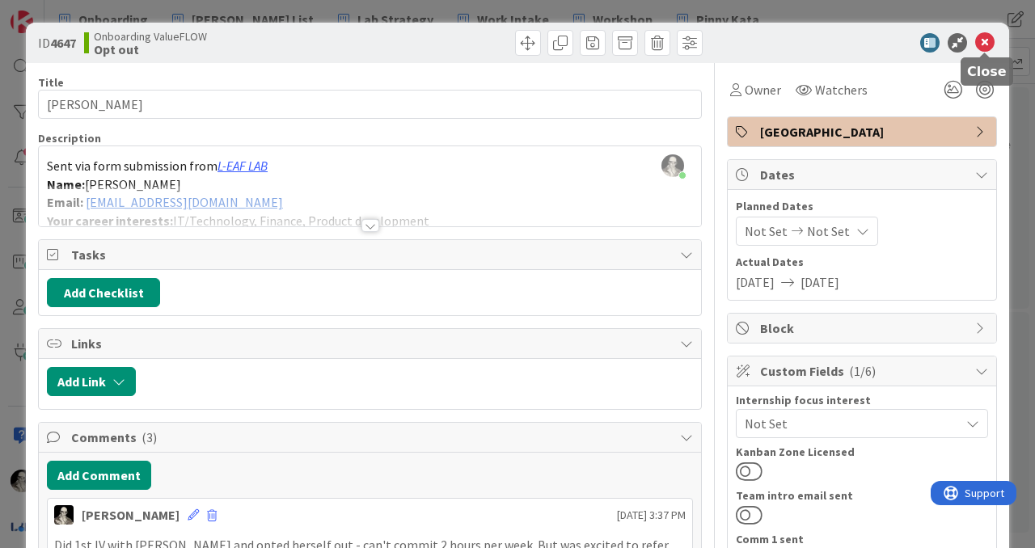
click at [985, 39] on icon at bounding box center [984, 42] width 19 height 19
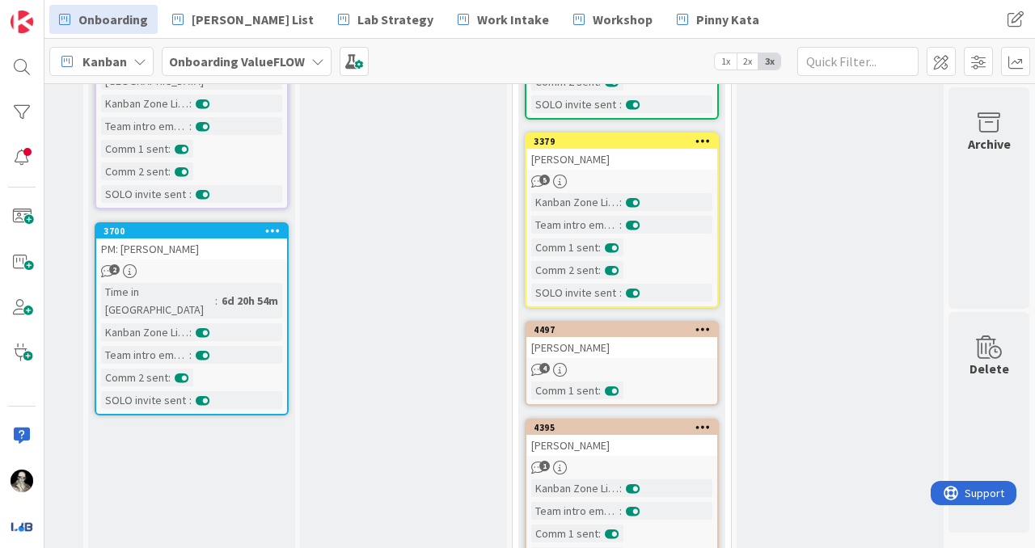
click at [664, 340] on div "Ria Maheshwary" at bounding box center [621, 347] width 191 height 21
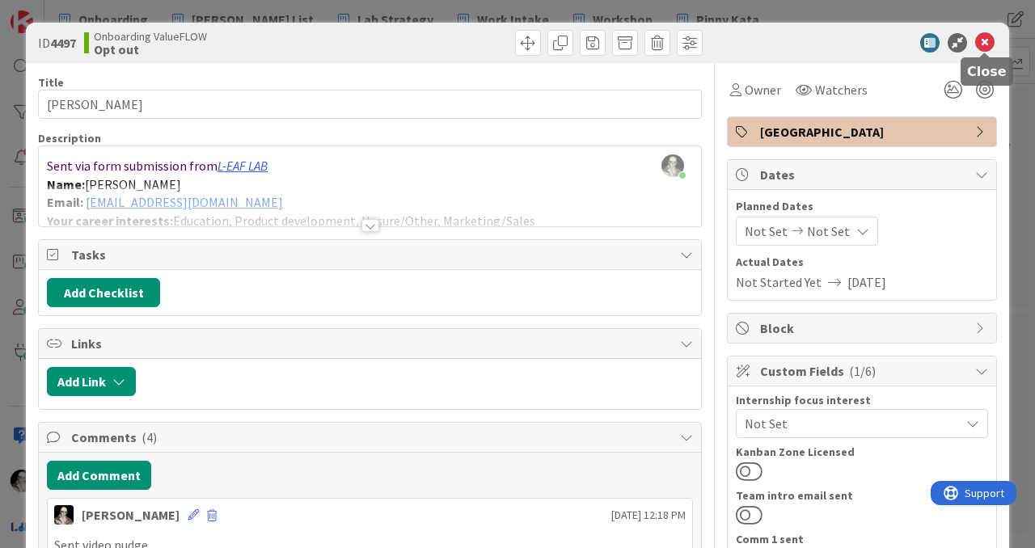
click at [988, 42] on icon at bounding box center [984, 42] width 19 height 19
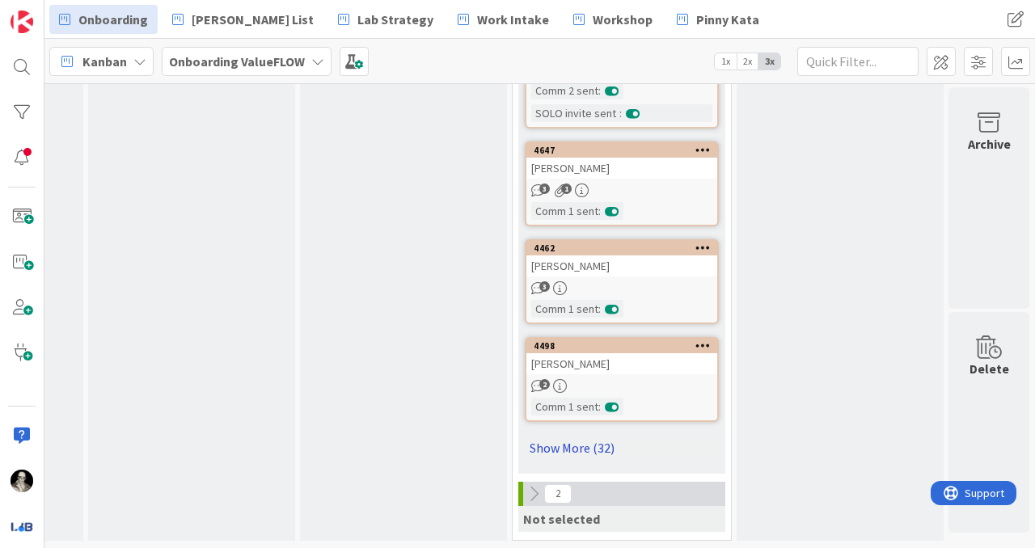
click at [576, 442] on link "Show More (32)" at bounding box center [622, 448] width 194 height 26
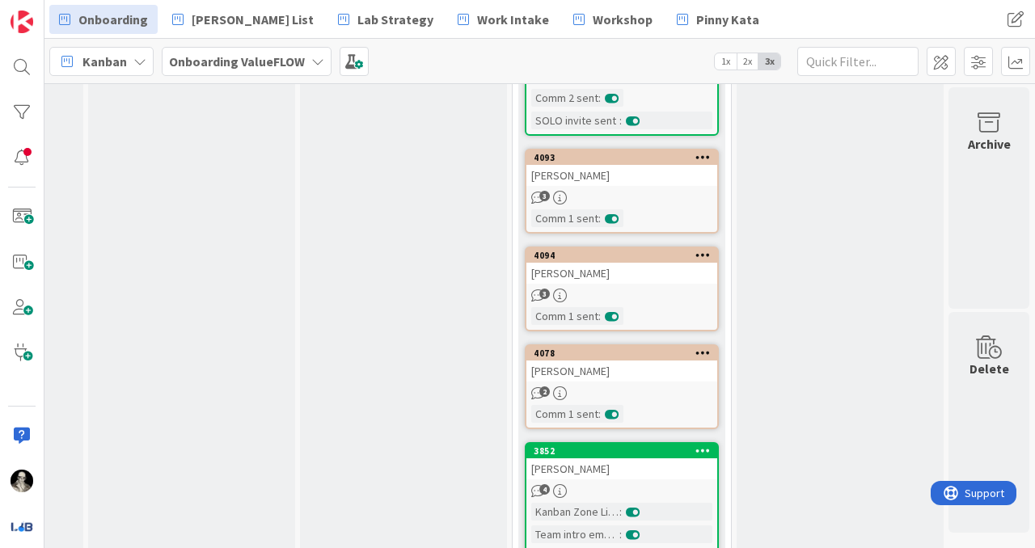
click at [655, 361] on div "Mariana Jaina Toro" at bounding box center [621, 371] width 191 height 21
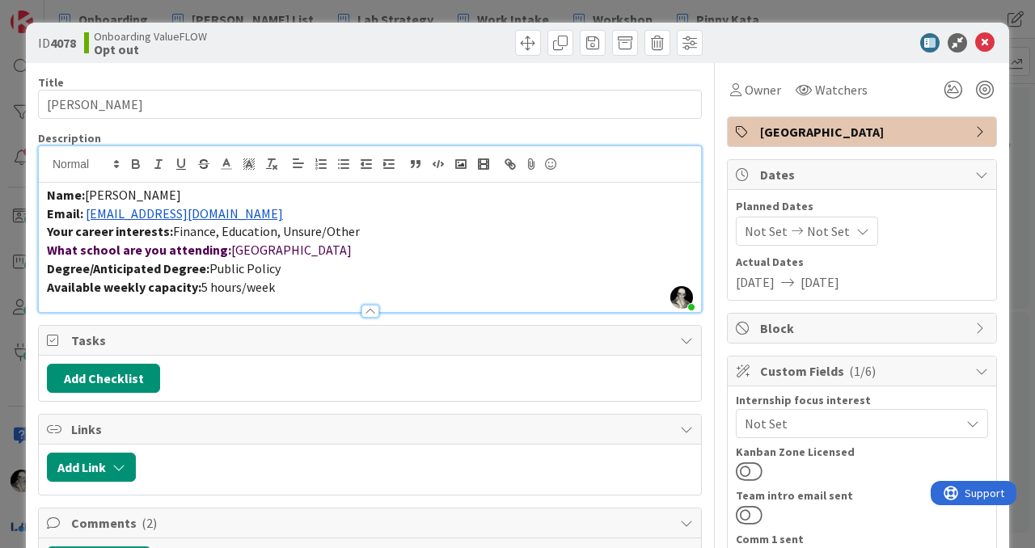
click at [239, 179] on div "Wes Sutkin just joined Name: Mariana Jaina Toro Email: mj1027@georgetown.edu Yo…" at bounding box center [370, 229] width 662 height 166
drag, startPoint x: 233, startPoint y: 221, endPoint x: 86, endPoint y: 218, distance: 147.2
click at [86, 218] on p "Email: mj1027@georgetown.edu" at bounding box center [370, 214] width 646 height 19
copy link "mj1027@georgetown.edu"
click at [112, 200] on span "Mariana Jaina Toro" at bounding box center [133, 195] width 96 height 16
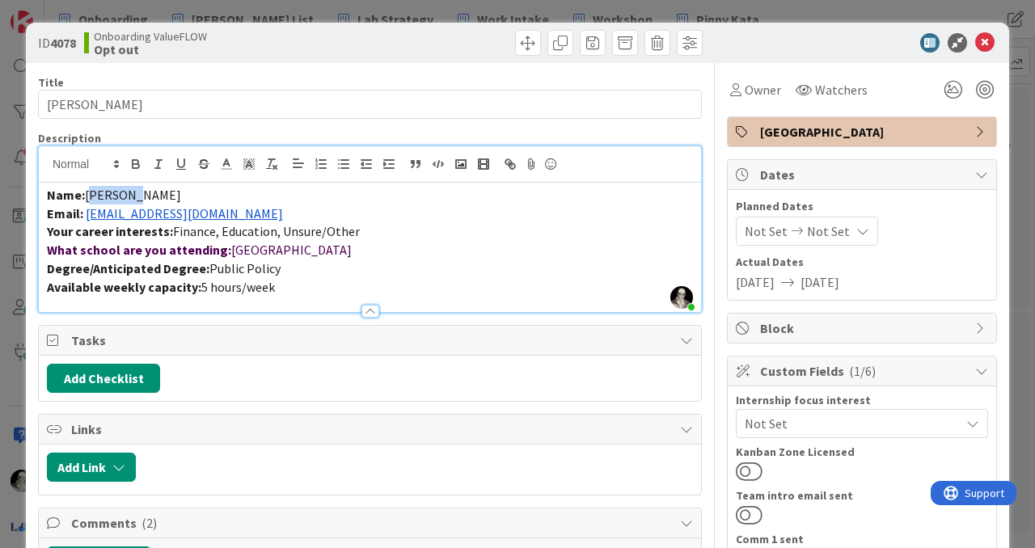
click at [112, 200] on span "Mariana Jaina Toro" at bounding box center [133, 195] width 96 height 16
copy span "Mariana"
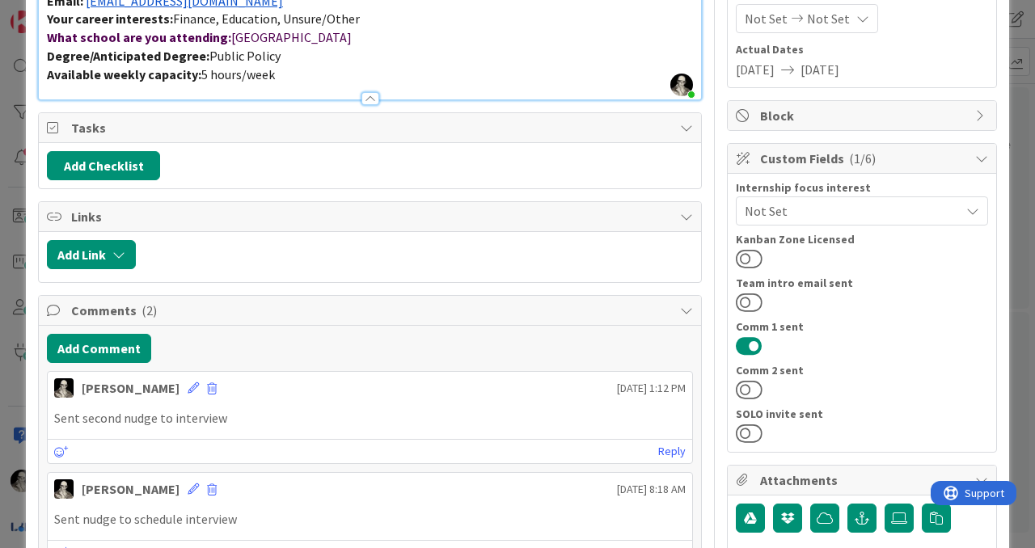
scroll to position [225, 0]
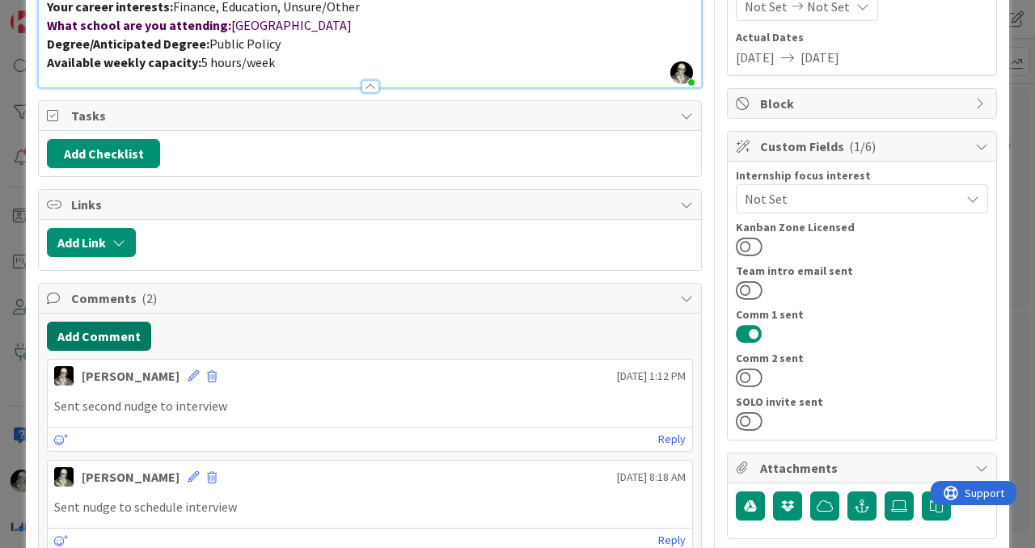
click at [117, 332] on button "Add Comment" at bounding box center [99, 336] width 104 height 29
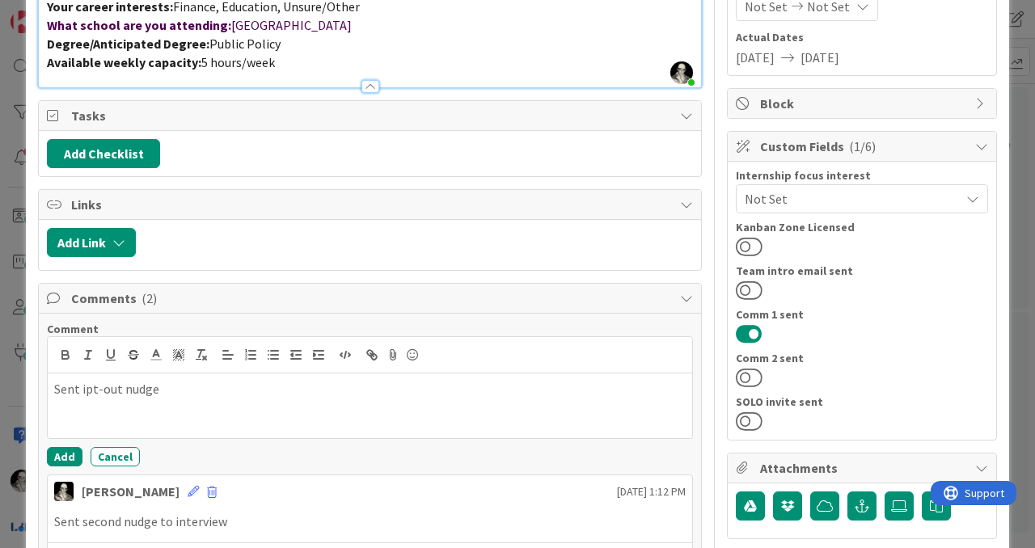
click at [108, 395] on p "Sent ipt-out nudge" at bounding box center [369, 389] width 631 height 19
drag, startPoint x: 87, startPoint y: 390, endPoint x: 87, endPoint y: 348, distance: 42.0
click at [87, 382] on p "Sent ipt-out nudge" at bounding box center [369, 389] width 631 height 19
click at [64, 454] on button "Add" at bounding box center [65, 456] width 36 height 19
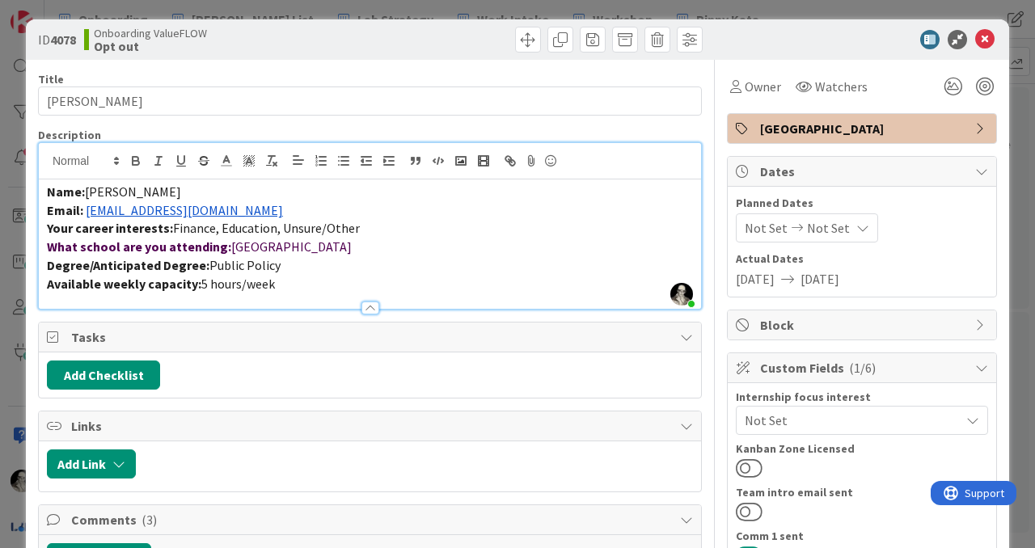
scroll to position [0, 0]
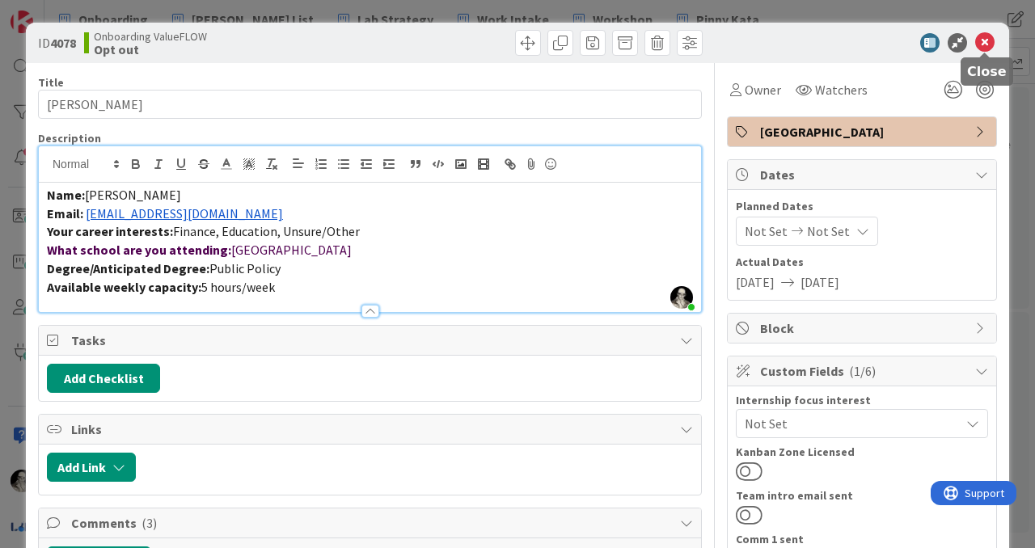
click at [989, 39] on icon at bounding box center [984, 42] width 19 height 19
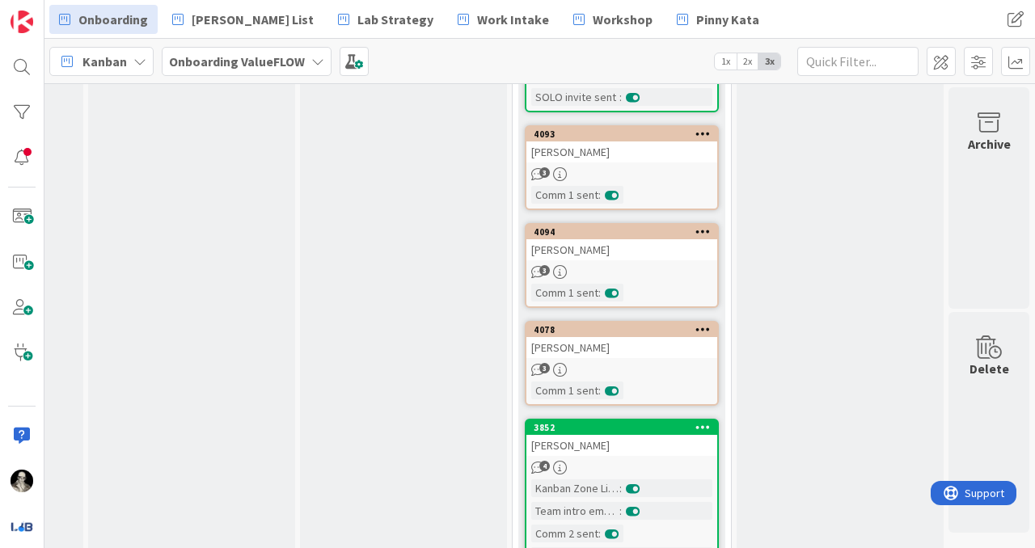
scroll to position [3277, 1246]
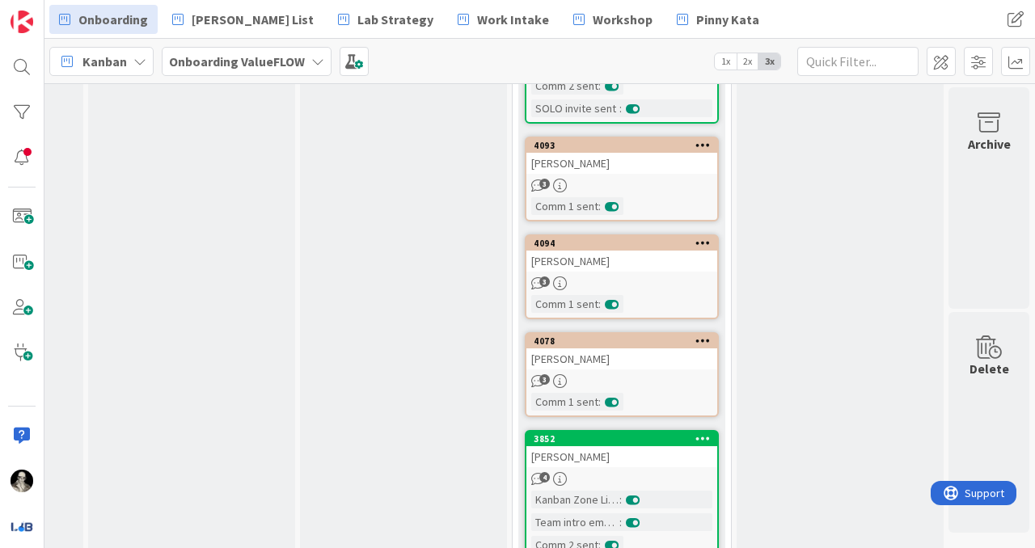
click at [643, 236] on div "4094" at bounding box center [621, 243] width 191 height 15
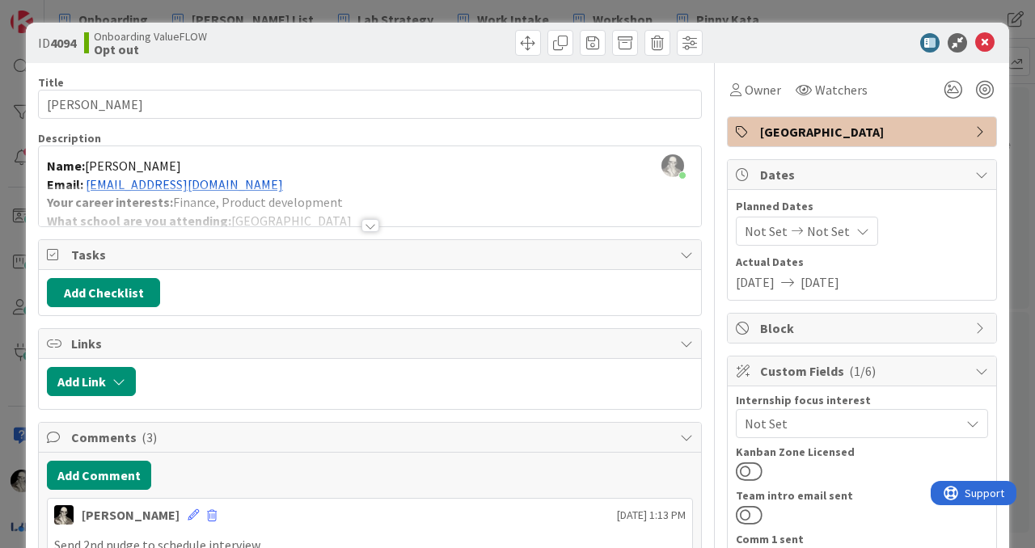
click at [373, 220] on div at bounding box center [370, 225] width 18 height 13
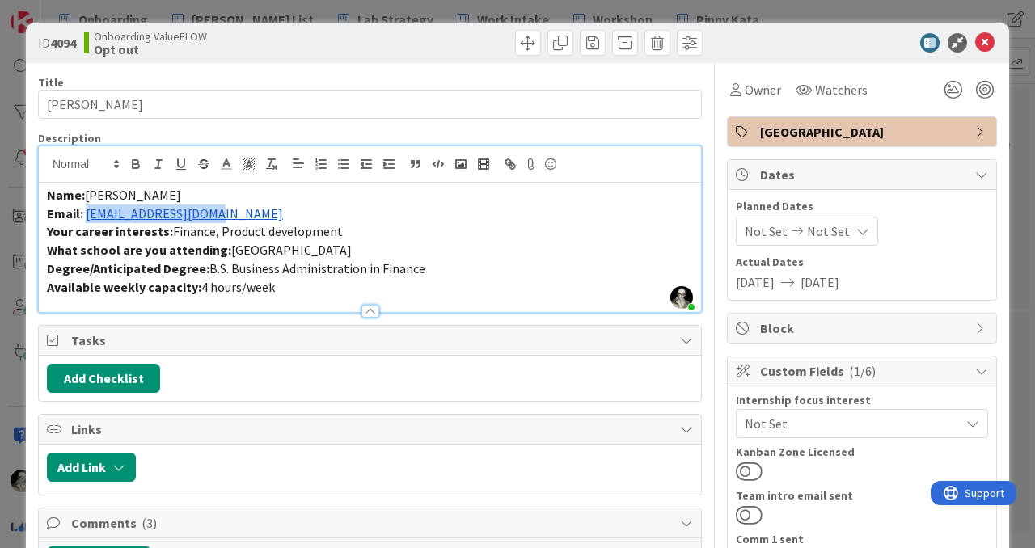
drag, startPoint x: 230, startPoint y: 218, endPoint x: 86, endPoint y: 218, distance: 143.9
click at [86, 218] on p "Email: ilm23@georgetown.edu" at bounding box center [370, 214] width 646 height 19
copy link "ilm23@georgetown.edu"
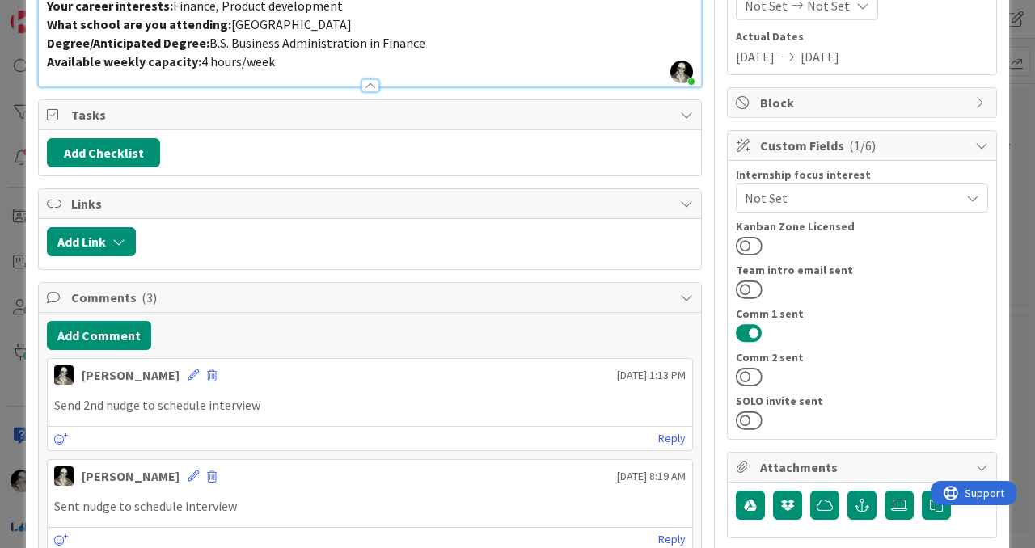
scroll to position [236, 0]
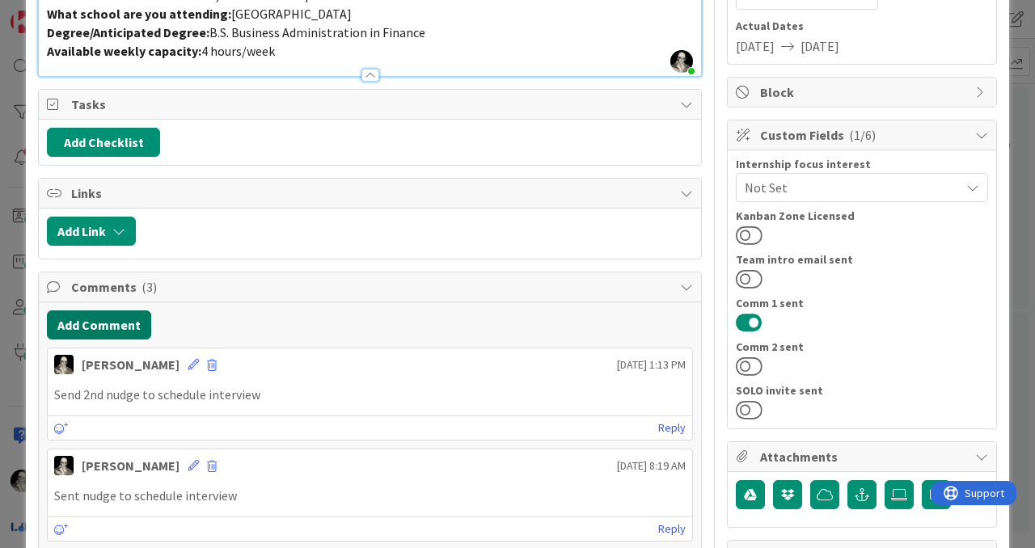
click at [129, 321] on button "Add Comment" at bounding box center [99, 324] width 104 height 29
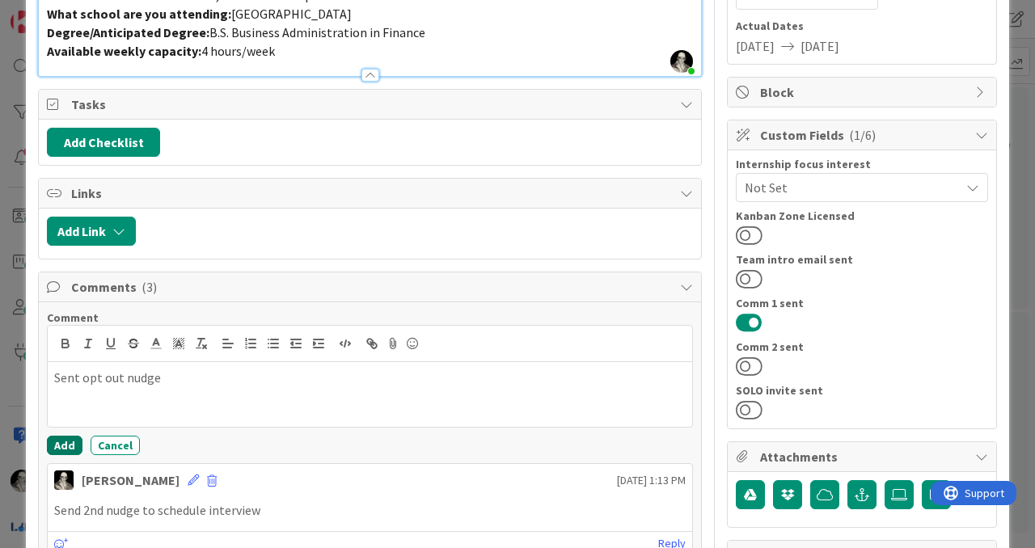
click at [67, 442] on button "Add" at bounding box center [65, 445] width 36 height 19
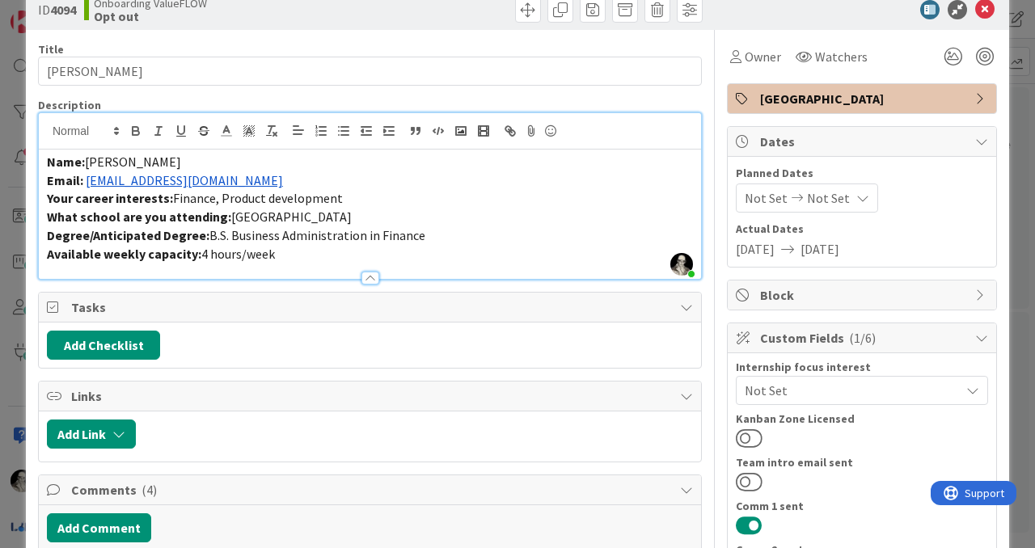
scroll to position [0, 0]
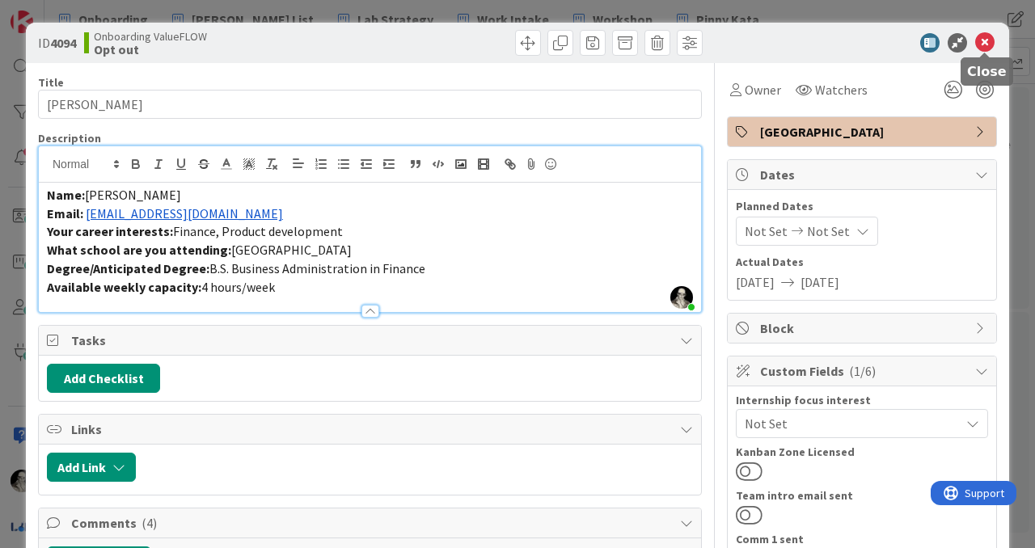
click at [985, 41] on icon at bounding box center [984, 42] width 19 height 19
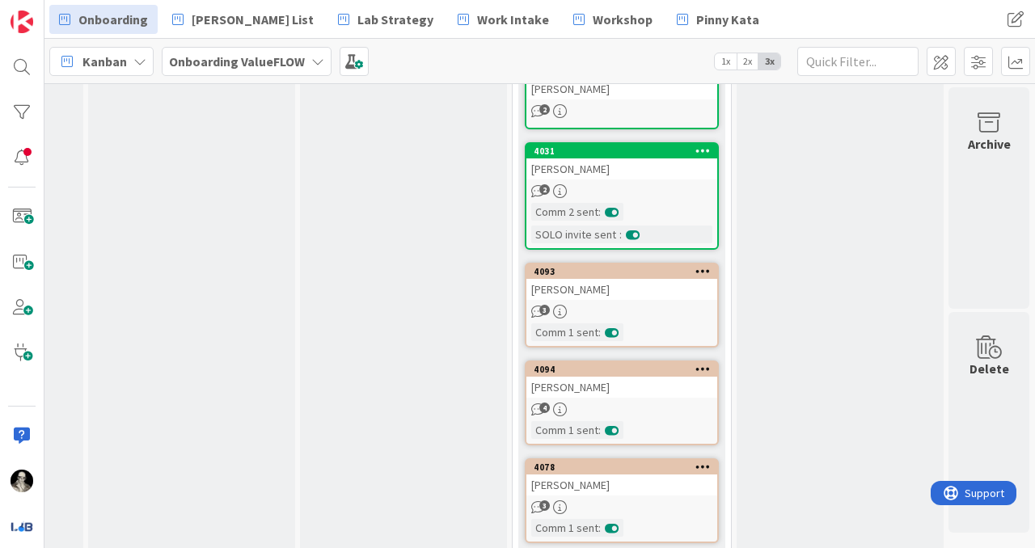
click at [652, 279] on div "Amirah Abdul" at bounding box center [621, 289] width 191 height 21
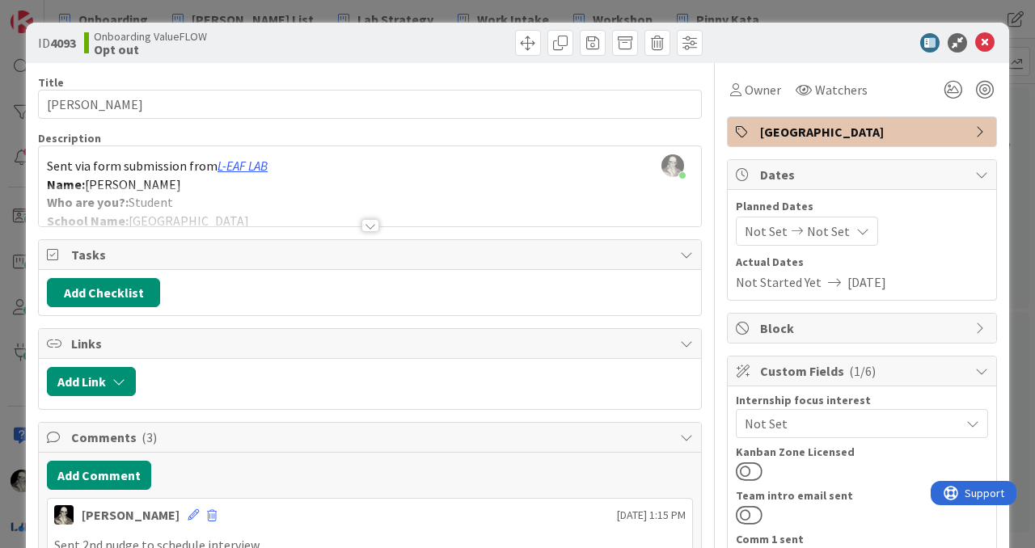
click at [372, 221] on div at bounding box center [370, 225] width 18 height 13
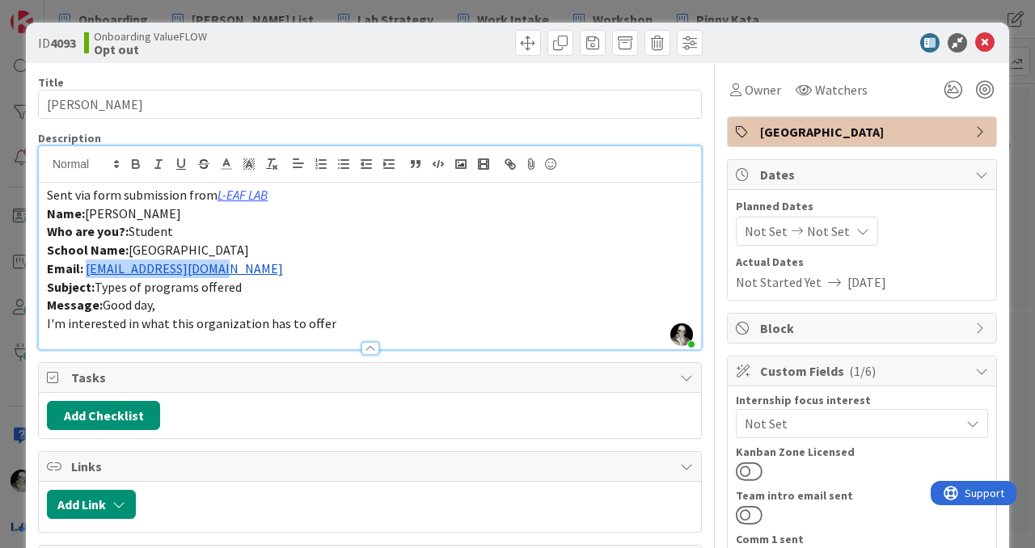
drag, startPoint x: 232, startPoint y: 271, endPoint x: 88, endPoint y: 268, distance: 143.9
click at [88, 267] on p "Email: aa3176@georgetown.edu" at bounding box center [370, 268] width 646 height 19
copy link "aa3176@georgetown.edu"
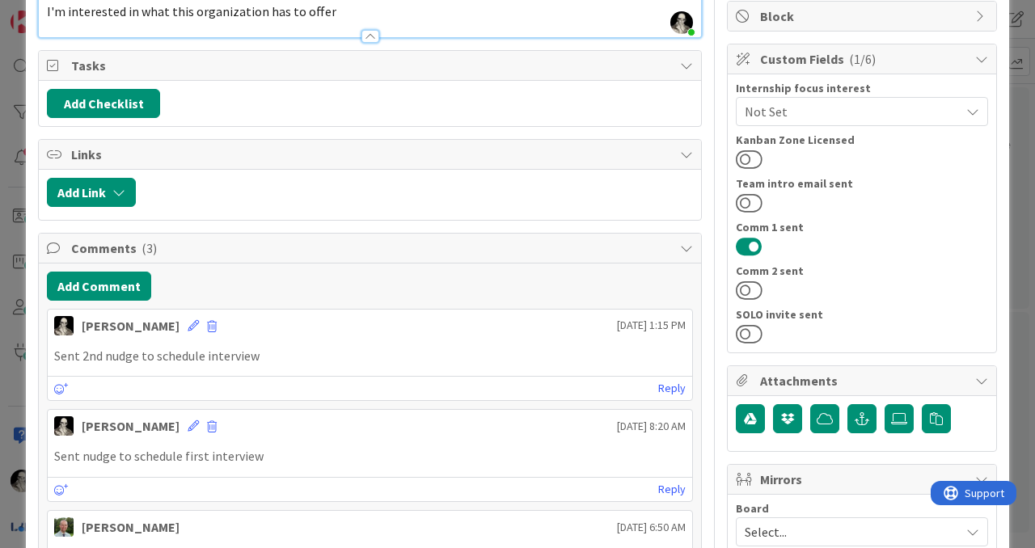
scroll to position [317, 0]
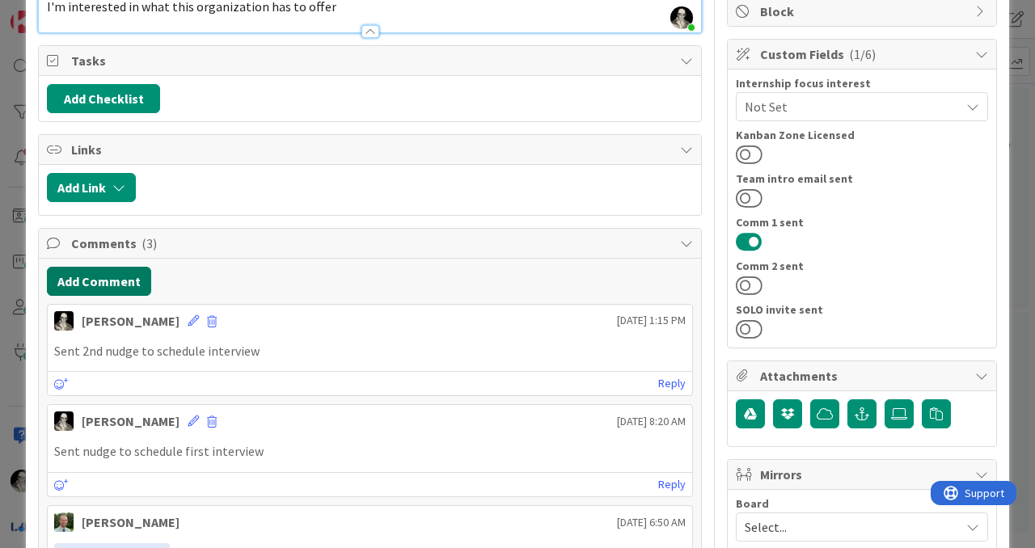
click at [135, 274] on button "Add Comment" at bounding box center [99, 281] width 104 height 29
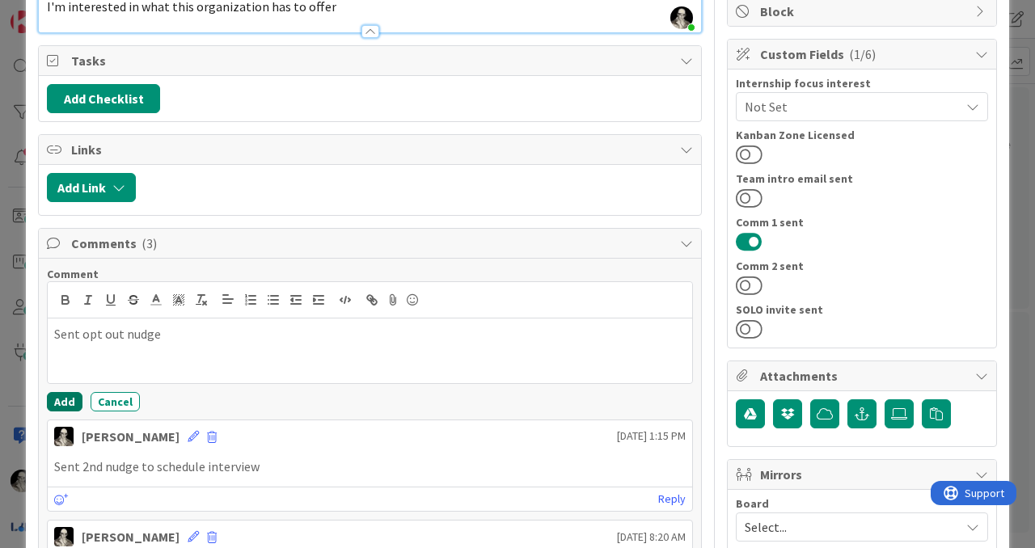
click at [65, 399] on button "Add" at bounding box center [65, 401] width 36 height 19
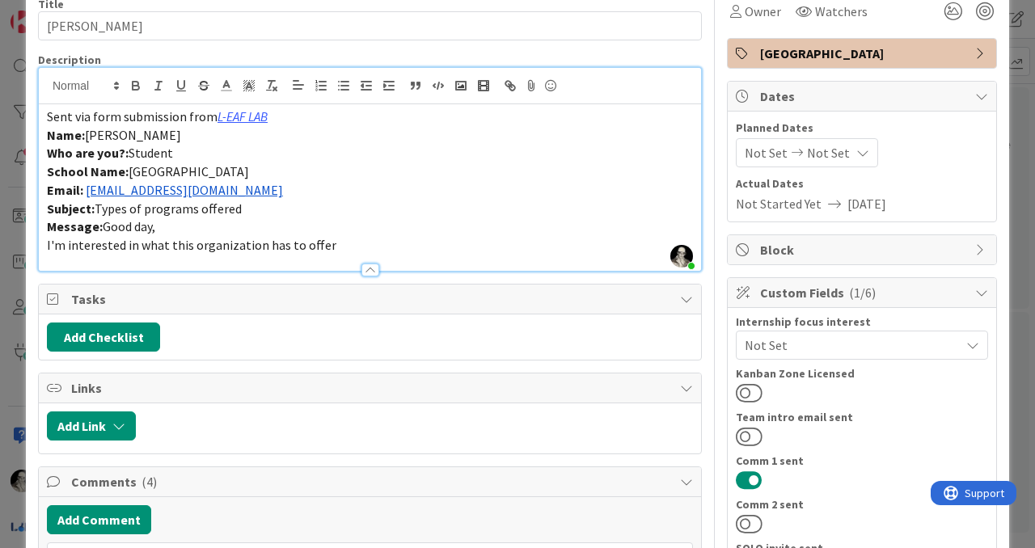
scroll to position [0, 0]
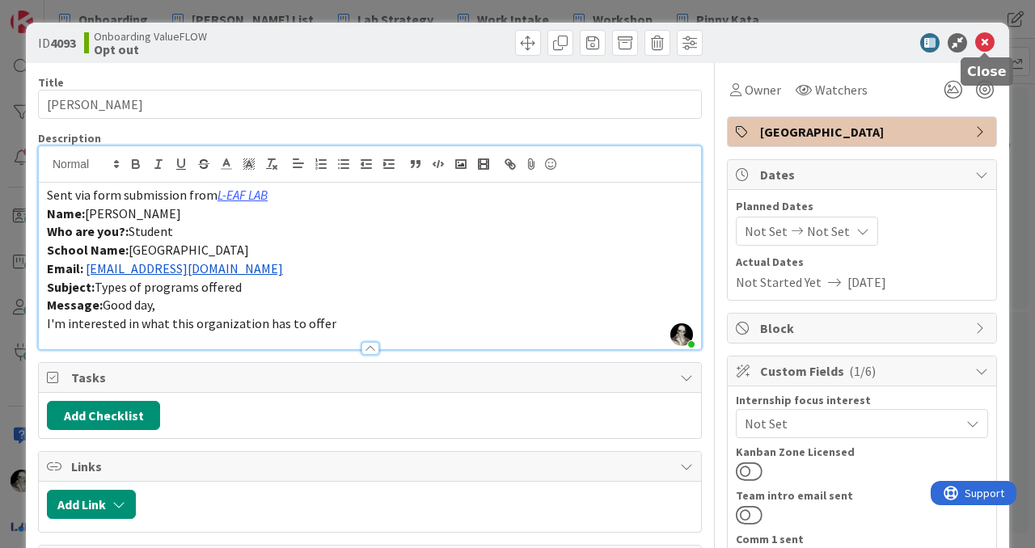
click at [985, 37] on icon at bounding box center [984, 42] width 19 height 19
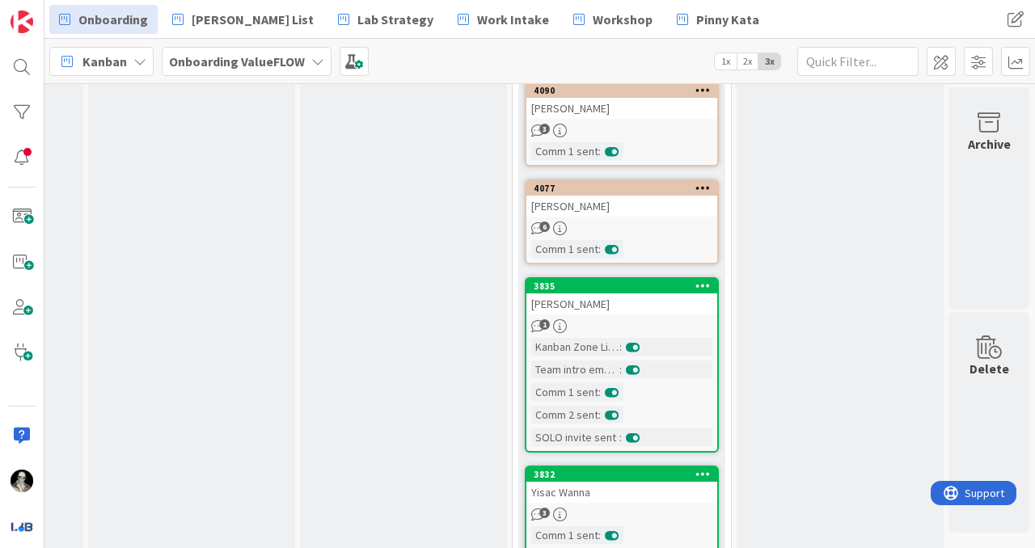
scroll to position [4133, 1246]
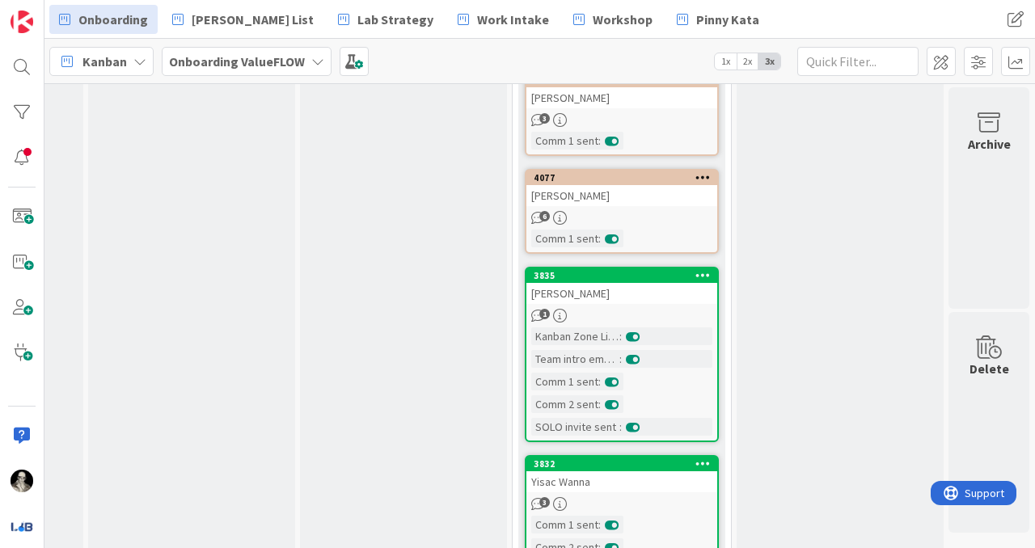
click at [662, 283] on div "Destiny Johnson" at bounding box center [621, 293] width 191 height 21
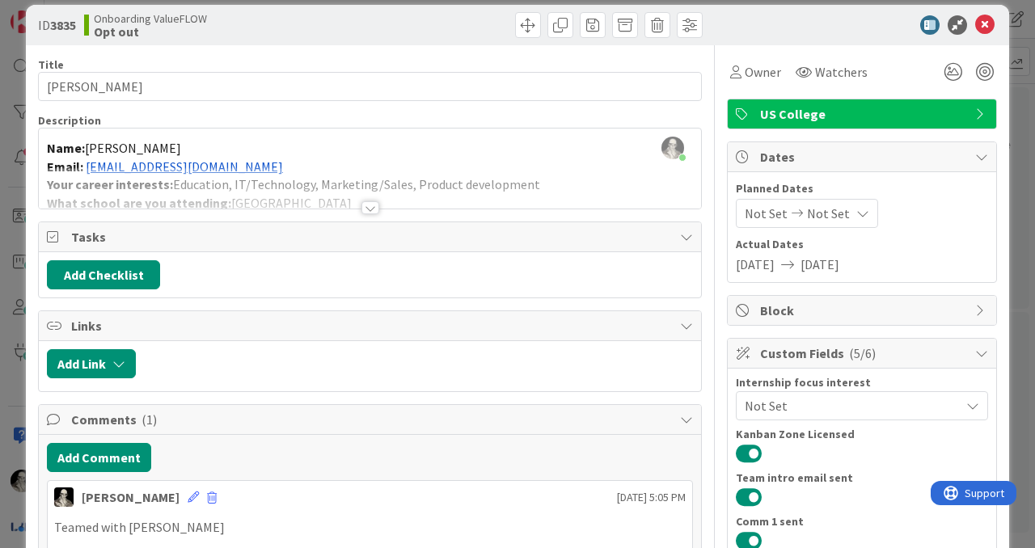
scroll to position [6, 0]
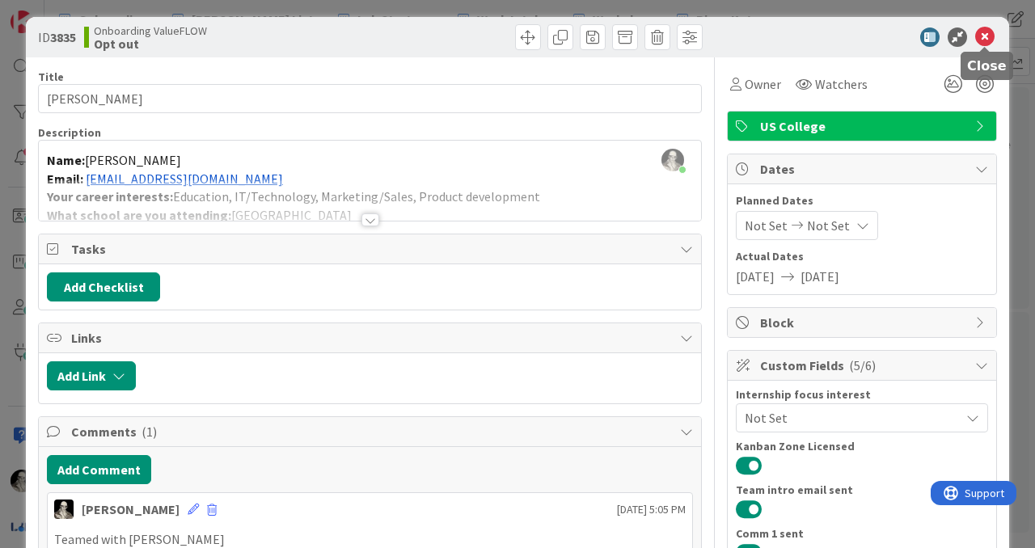
click at [982, 34] on icon at bounding box center [984, 36] width 19 height 19
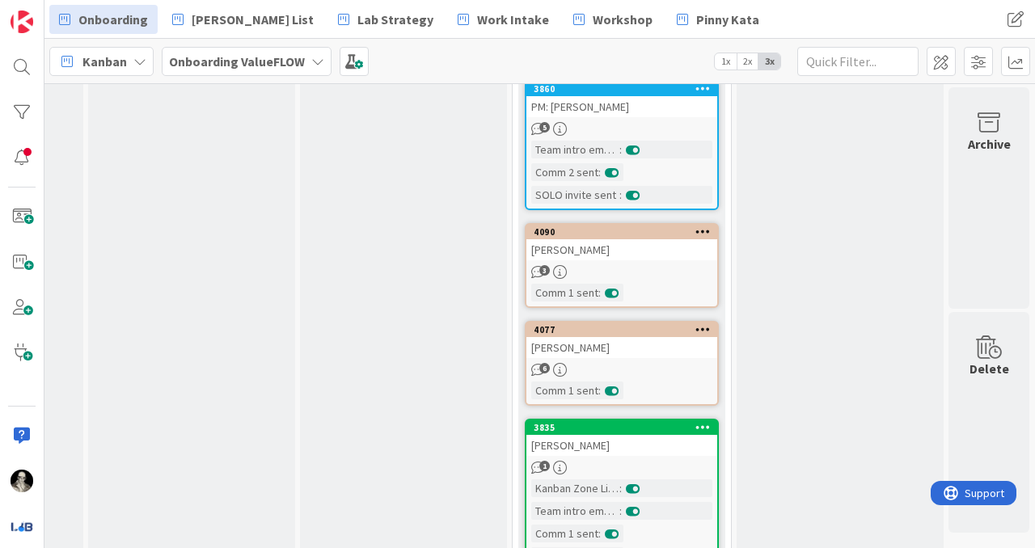
scroll to position [3976, 1246]
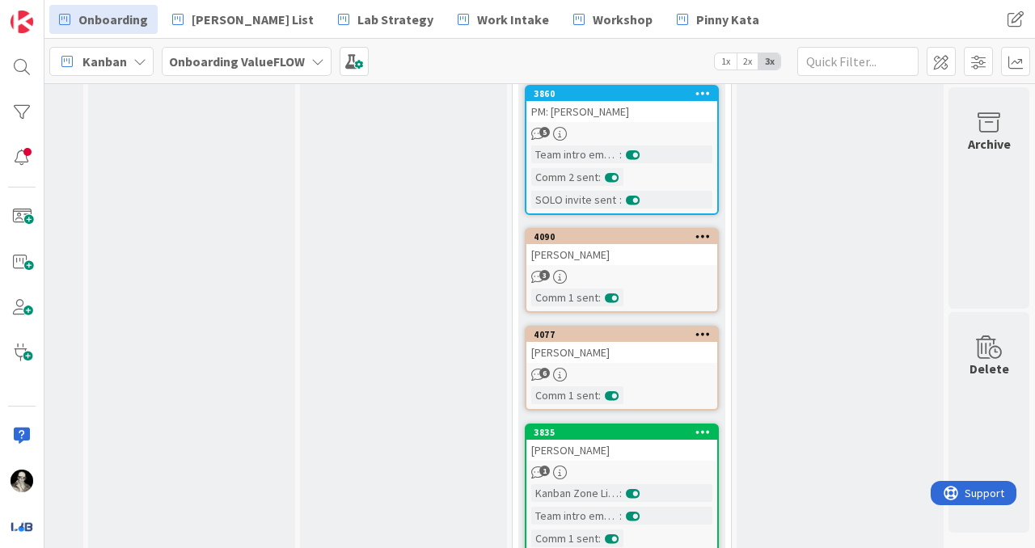
click at [640, 342] on div "Caroline Chou" at bounding box center [621, 352] width 191 height 21
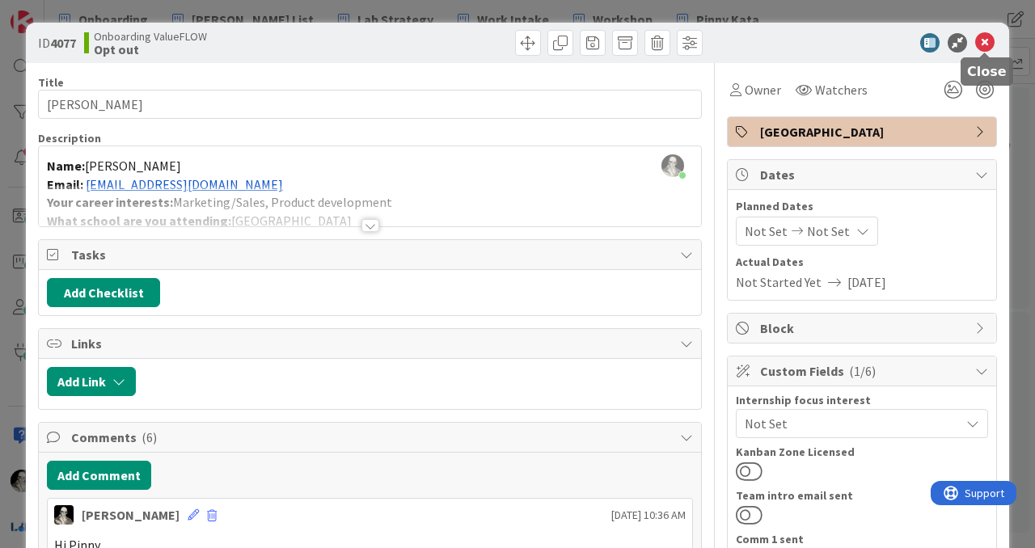
click at [987, 36] on icon at bounding box center [984, 42] width 19 height 19
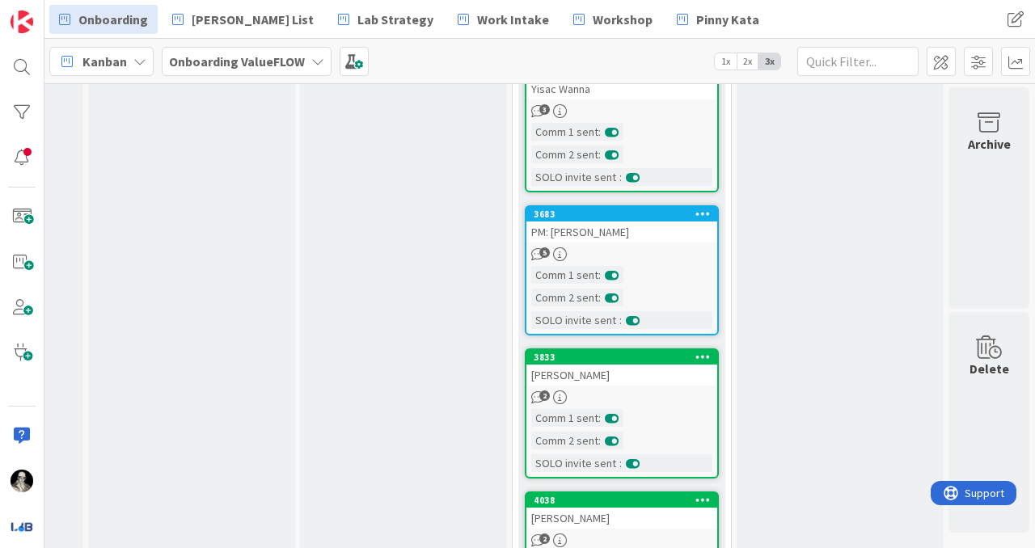
scroll to position [4527, 1246]
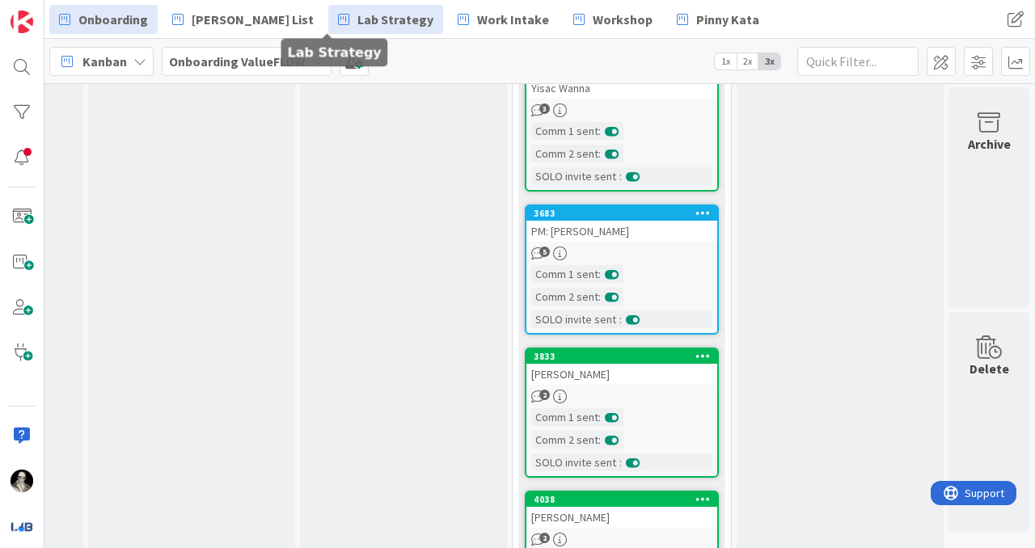
click at [357, 18] on span "Lab Strategy" at bounding box center [395, 19] width 76 height 19
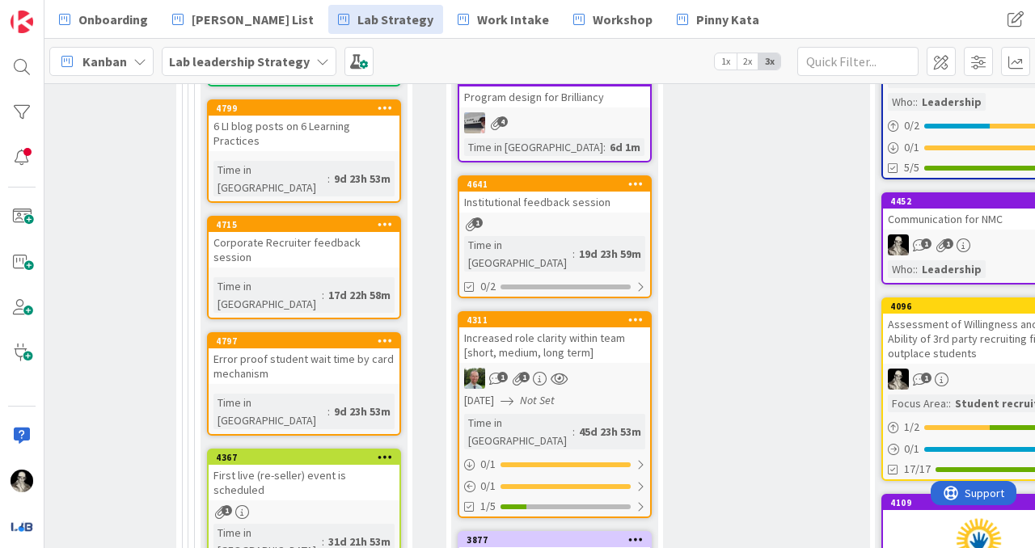
scroll to position [957, 2341]
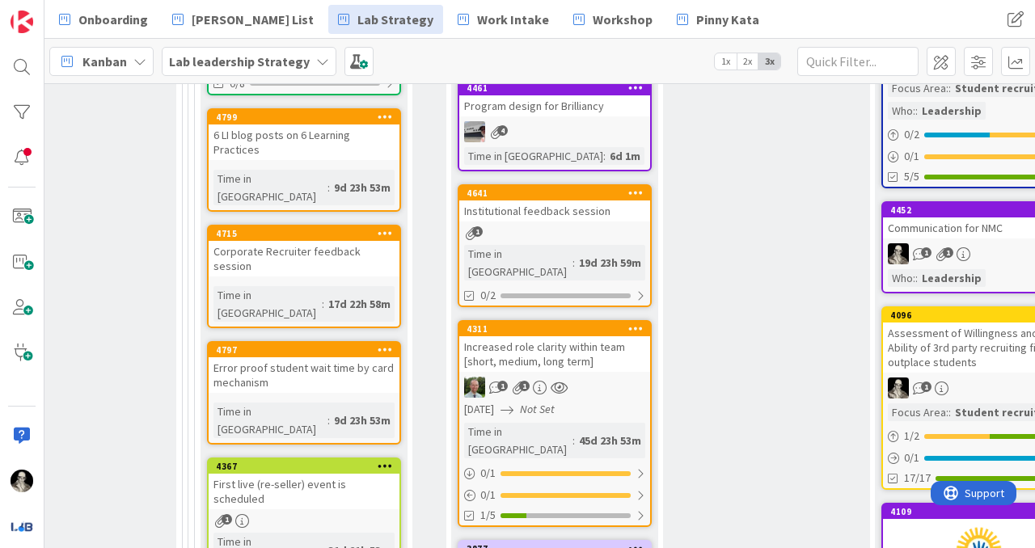
click at [611, 188] on div "4641 Institutional feedback session 1 Time in Column : 19d 23h 59m 0/2" at bounding box center [555, 245] width 194 height 123
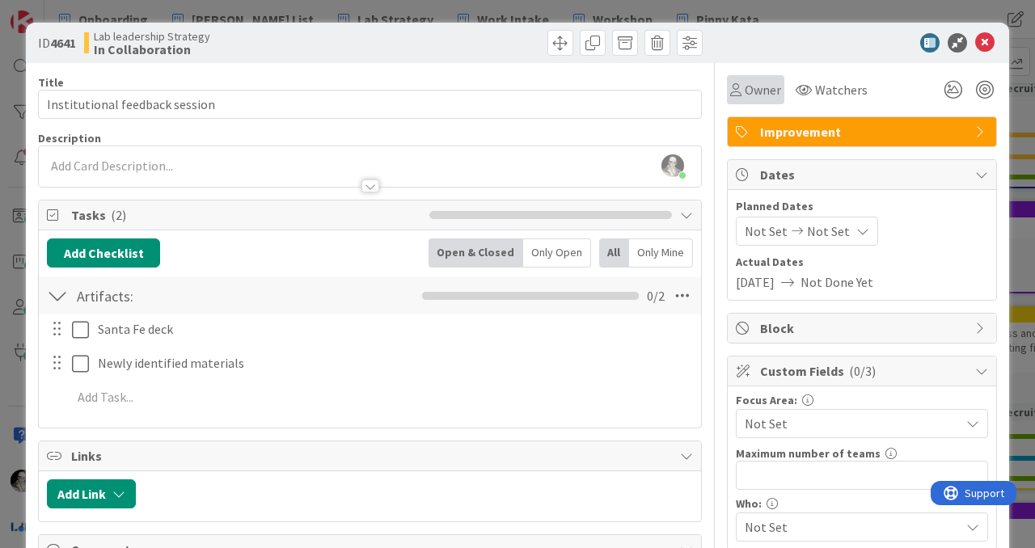
click at [757, 86] on span "Owner" at bounding box center [762, 89] width 36 height 19
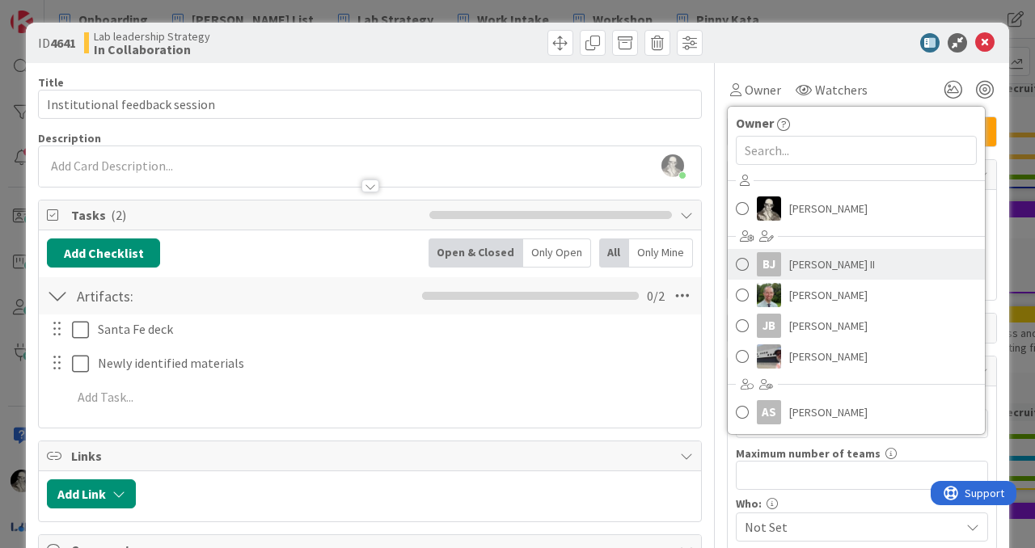
click at [742, 257] on span at bounding box center [742, 264] width 13 height 24
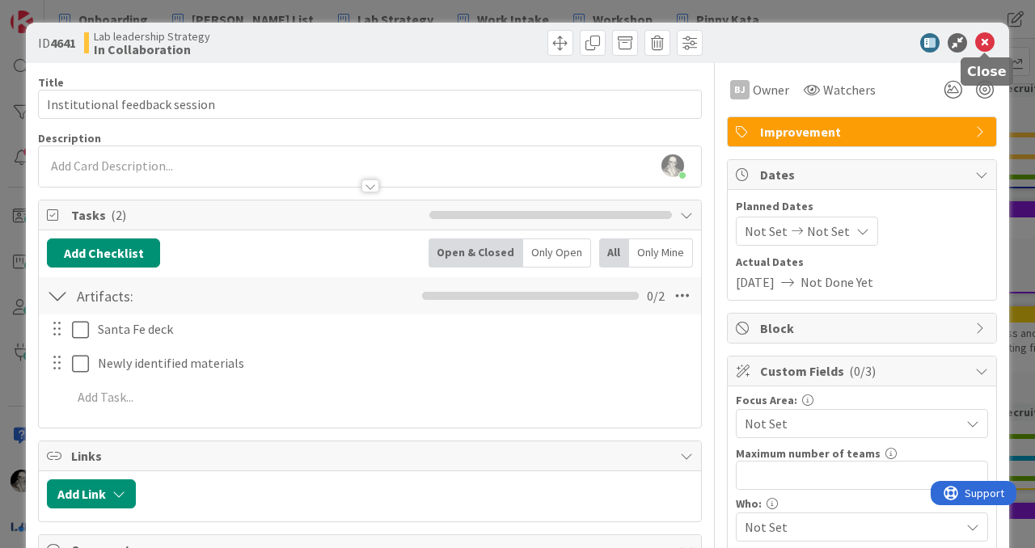
click at [984, 40] on icon at bounding box center [984, 42] width 19 height 19
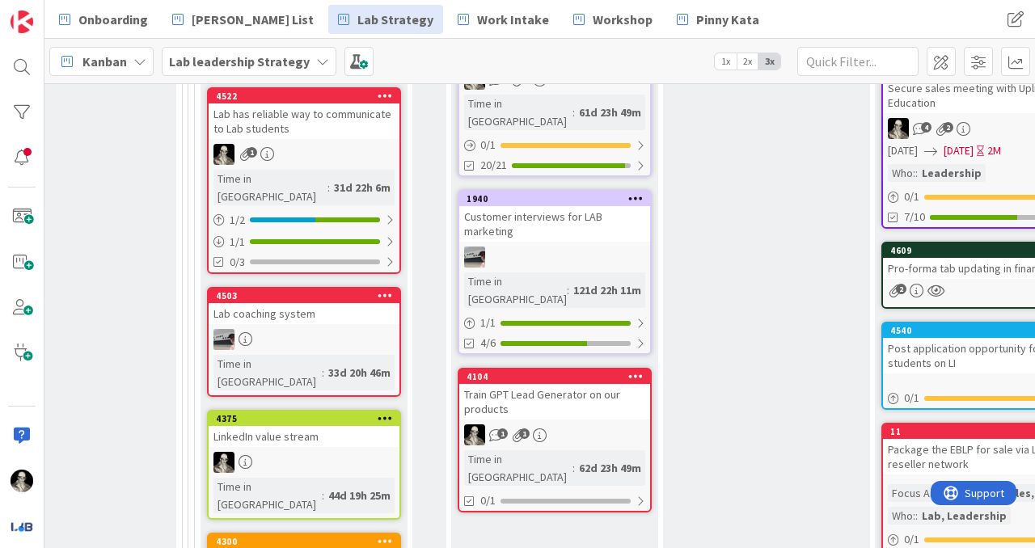
scroll to position [1499, 2341]
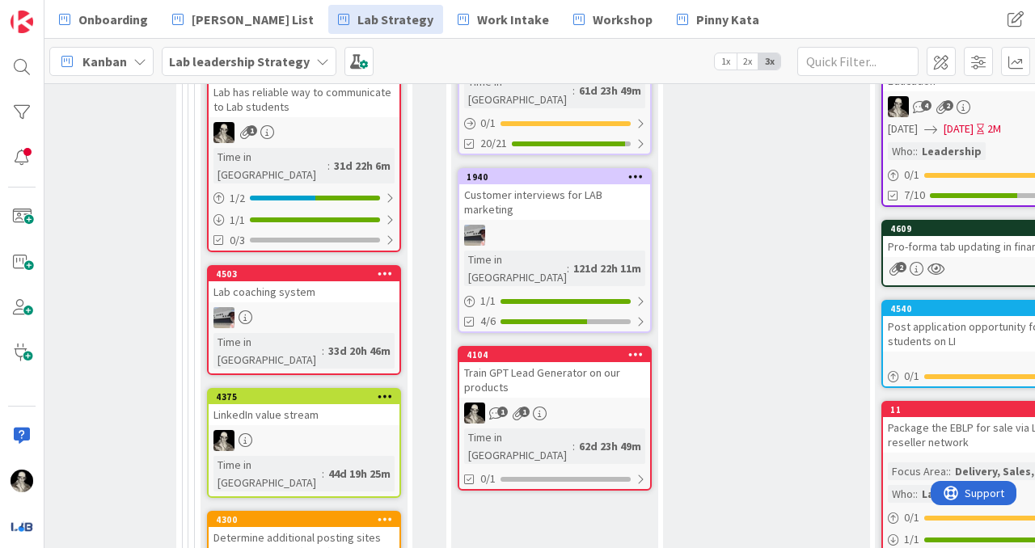
click at [568, 362] on div "Train GPT Lead Generator on our products" at bounding box center [554, 380] width 191 height 36
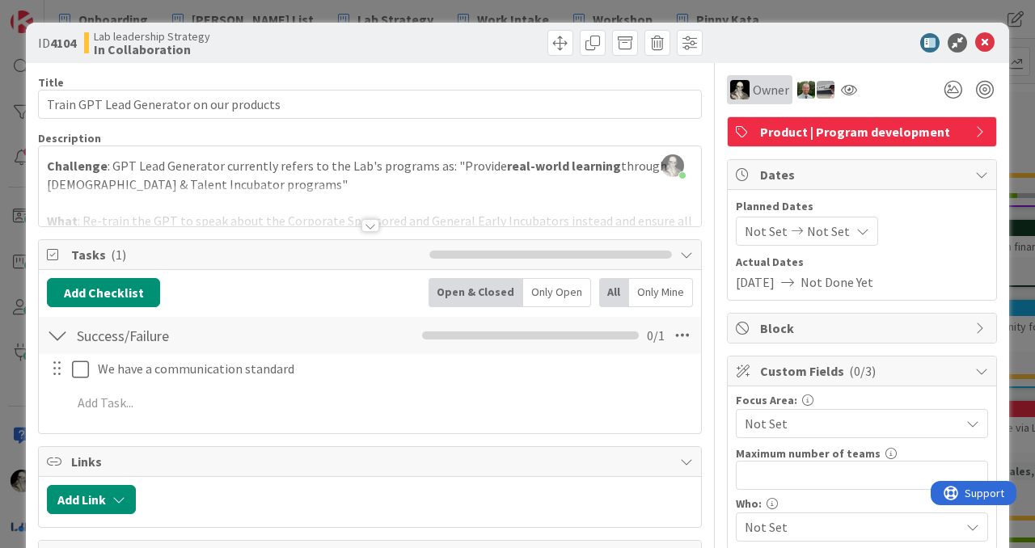
click at [769, 89] on span "Owner" at bounding box center [771, 89] width 36 height 19
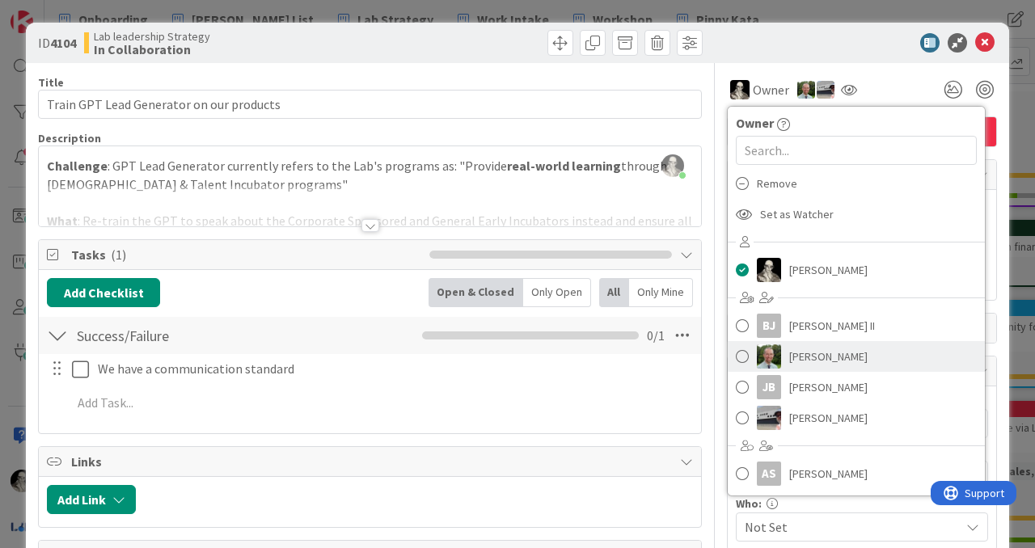
click at [743, 356] on span at bounding box center [742, 356] width 13 height 24
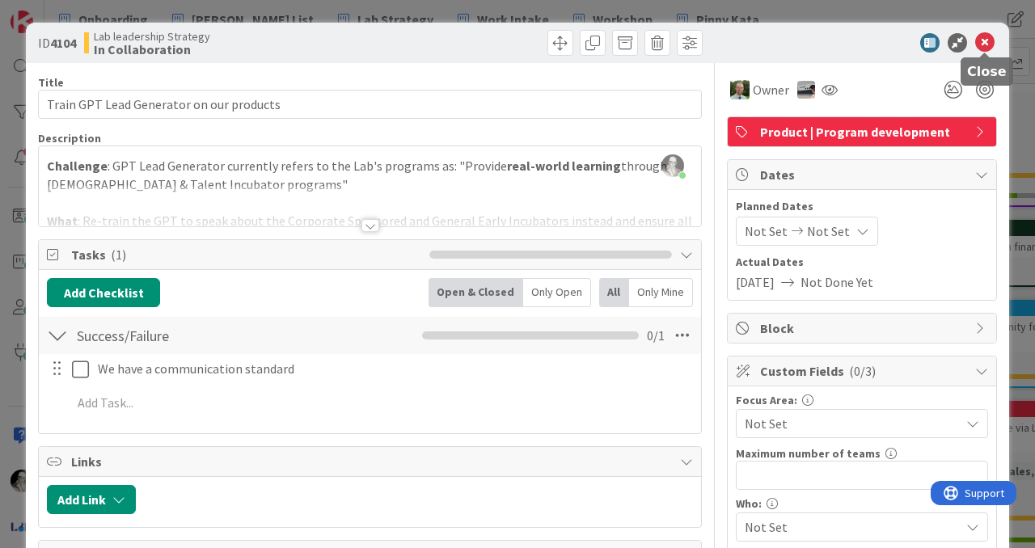
click at [985, 38] on icon at bounding box center [984, 42] width 19 height 19
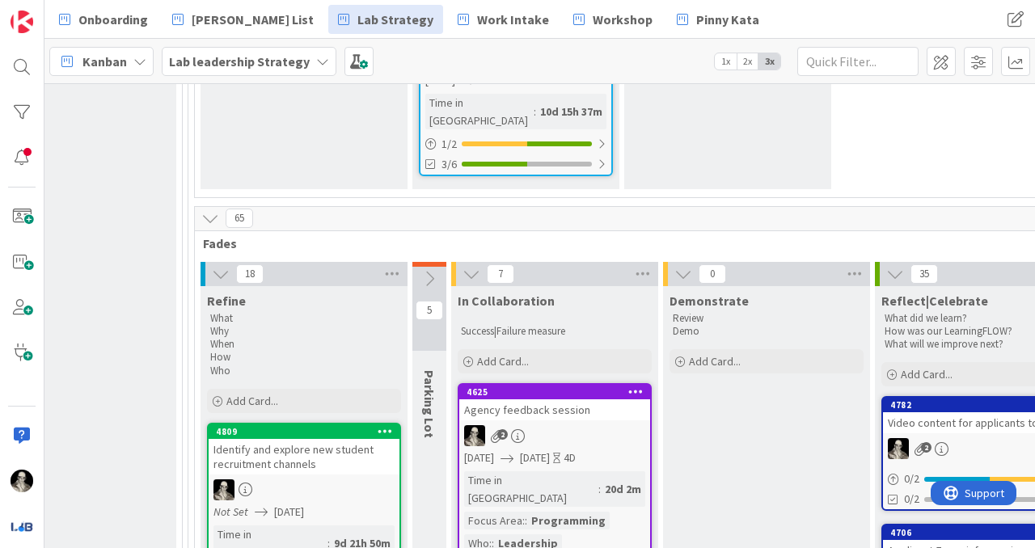
scroll to position [471, 2341]
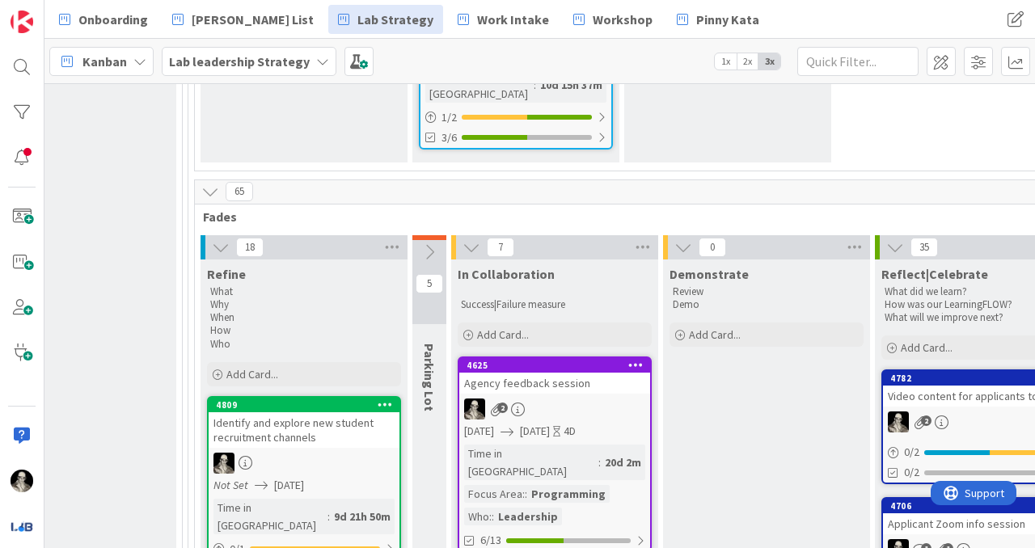
click at [899, 238] on icon at bounding box center [895, 247] width 18 height 18
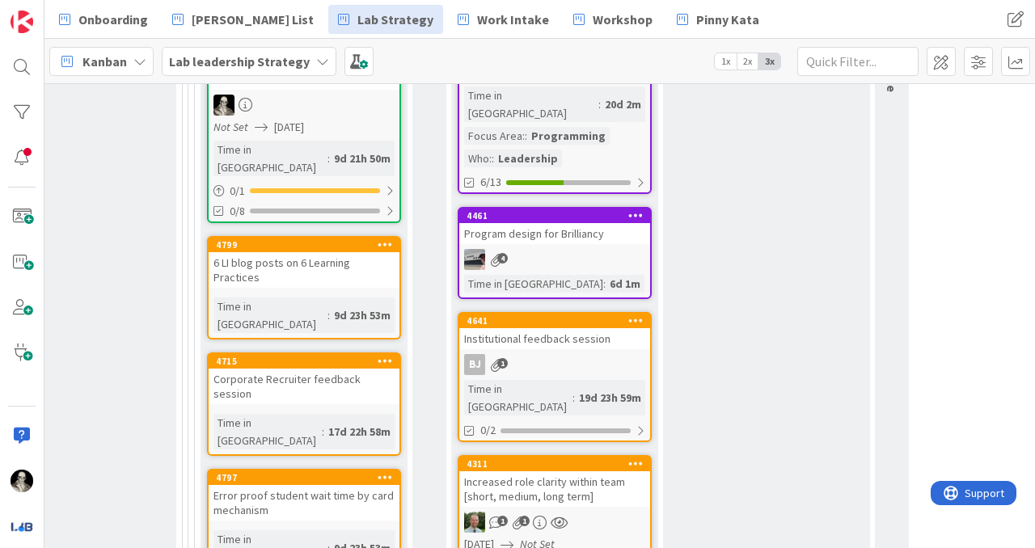
scroll to position [827, 2341]
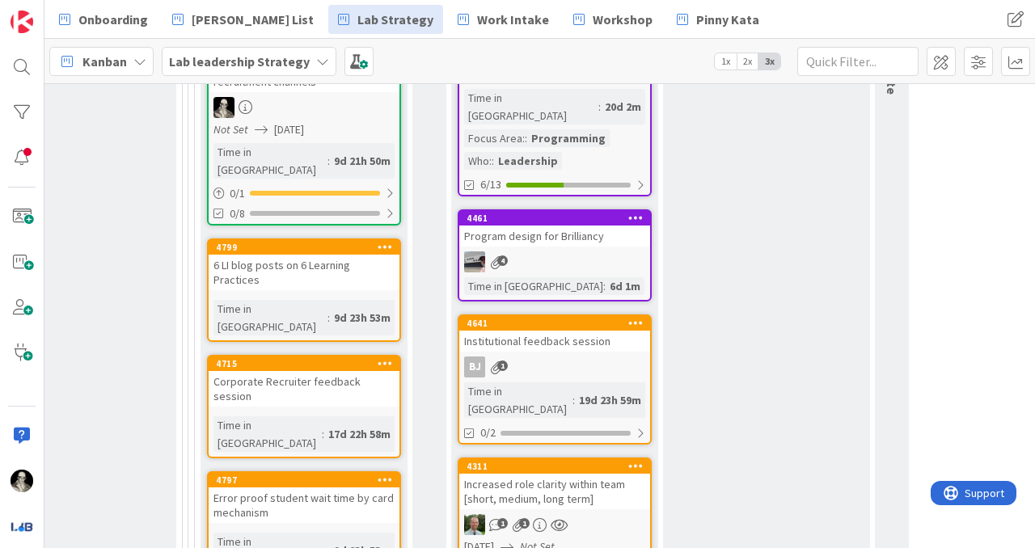
click at [302, 371] on div "Corporate Recruiter feedback session" at bounding box center [304, 389] width 191 height 36
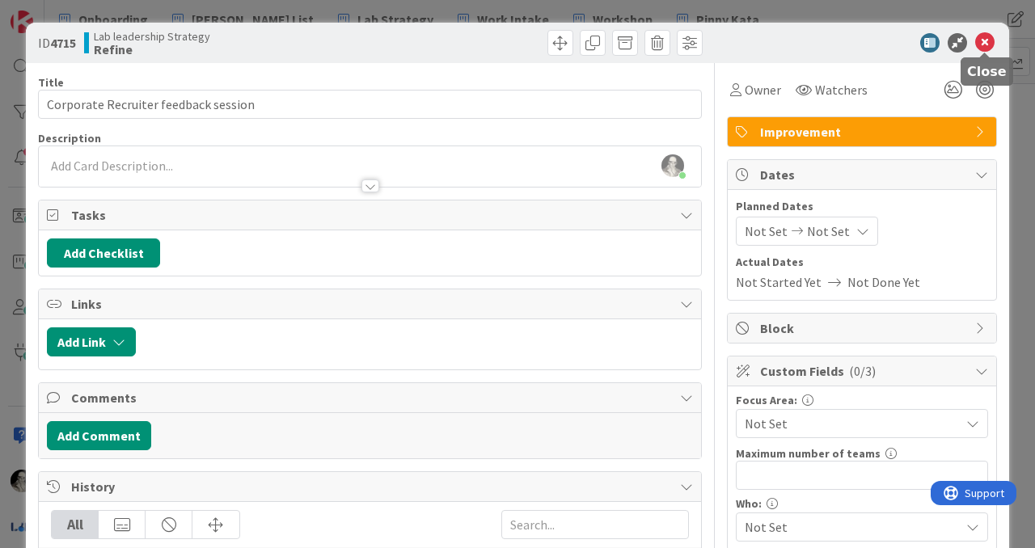
click at [986, 40] on icon at bounding box center [984, 42] width 19 height 19
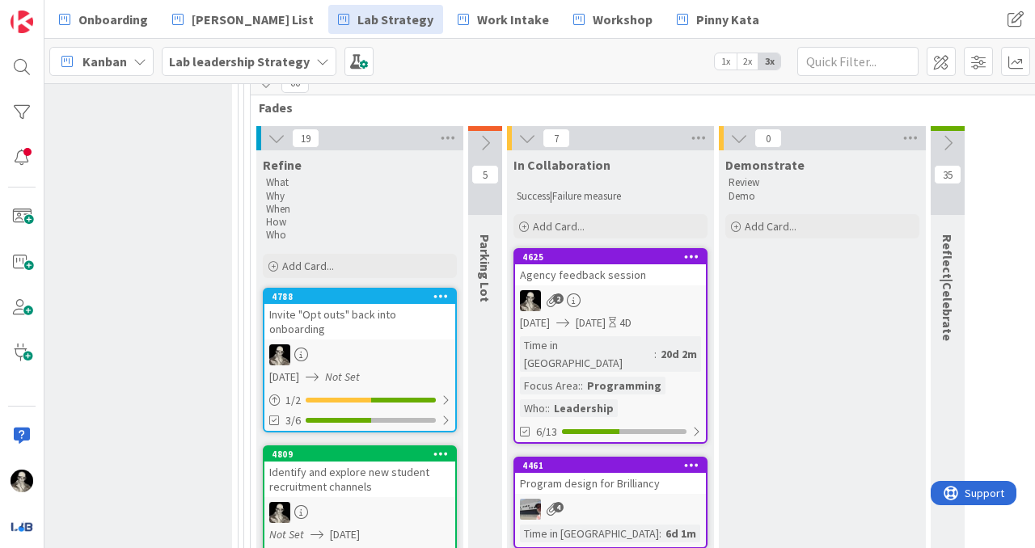
scroll to position [449, 2285]
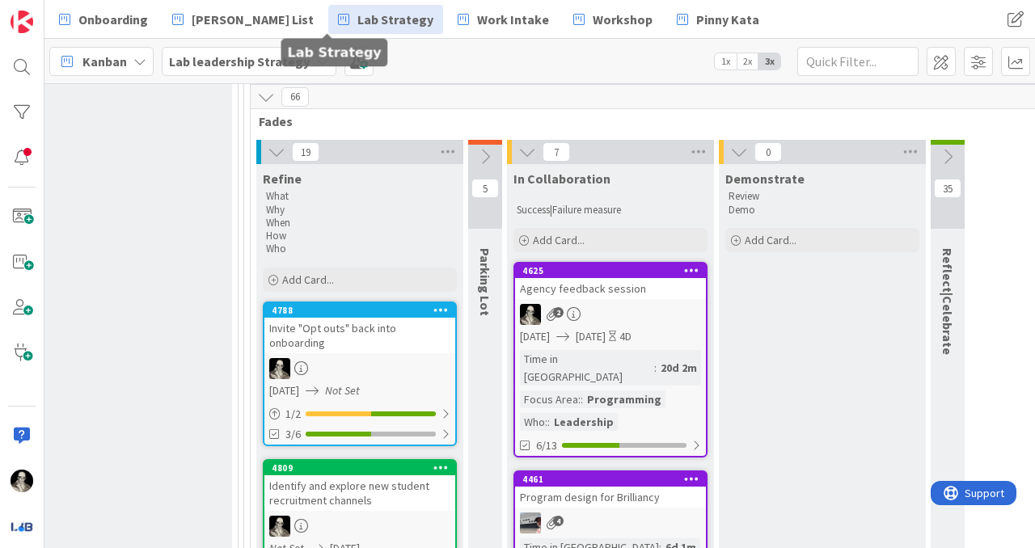
drag, startPoint x: 636, startPoint y: 96, endPoint x: 368, endPoint y: 6, distance: 283.2
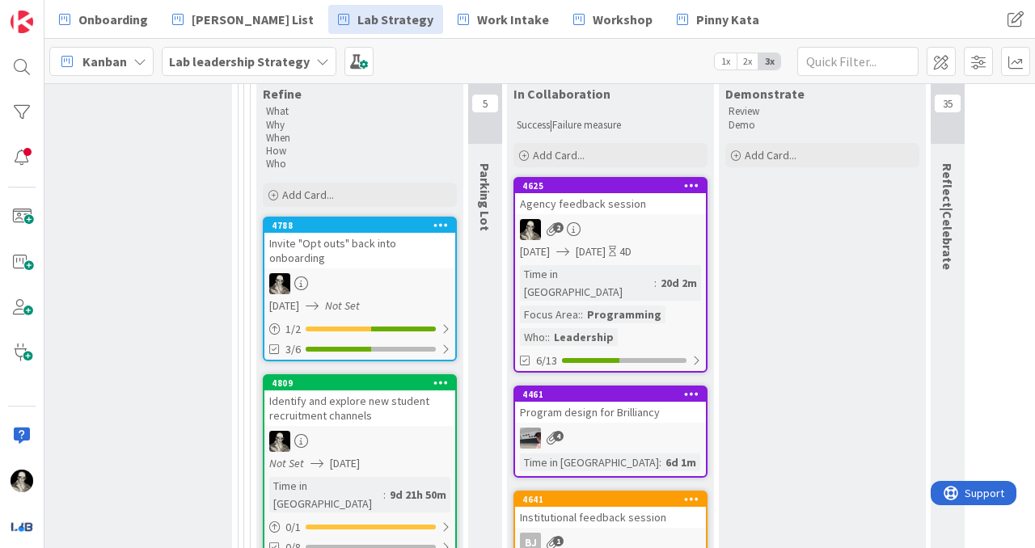
scroll to position [533, 2285]
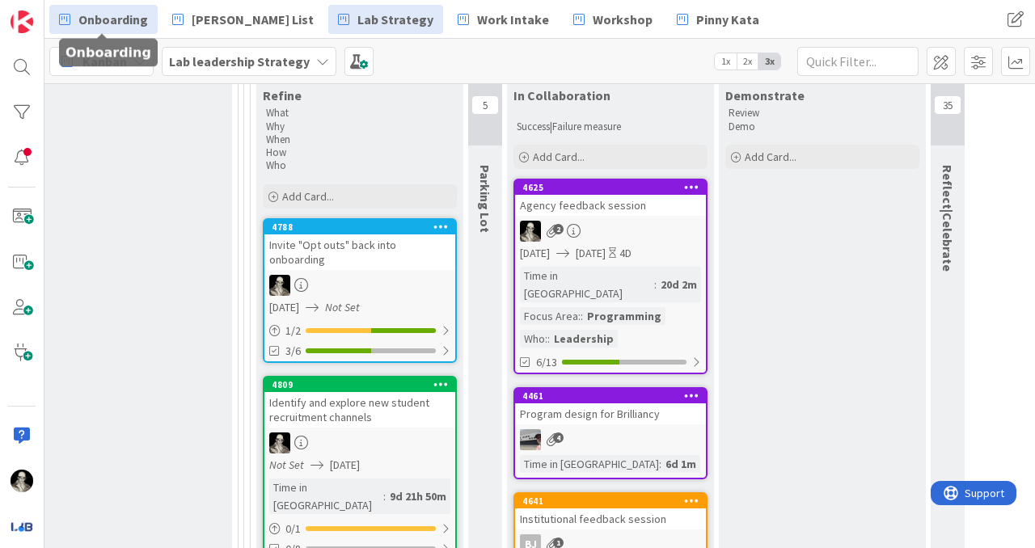
click at [122, 16] on span "Onboarding" at bounding box center [113, 19] width 70 height 19
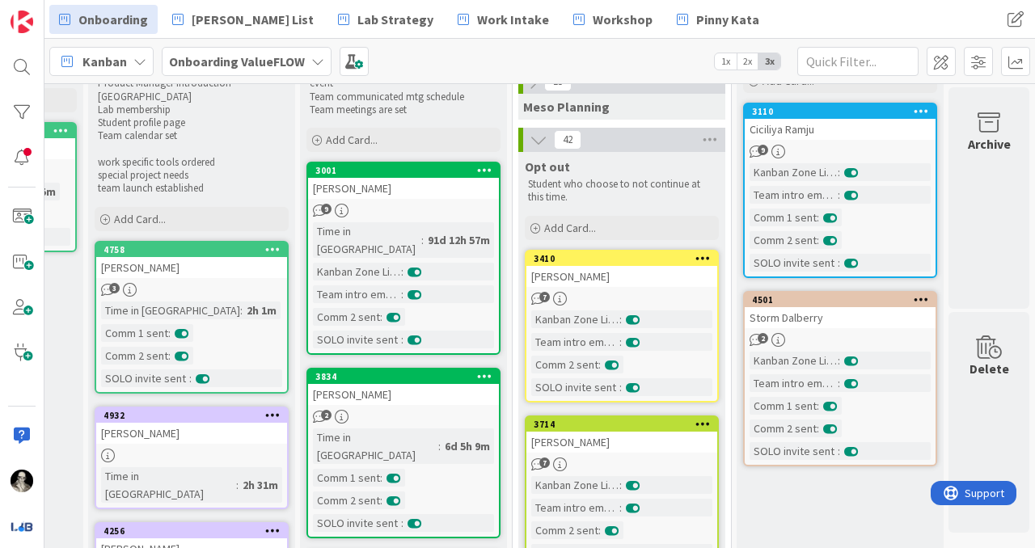
scroll to position [76, 1246]
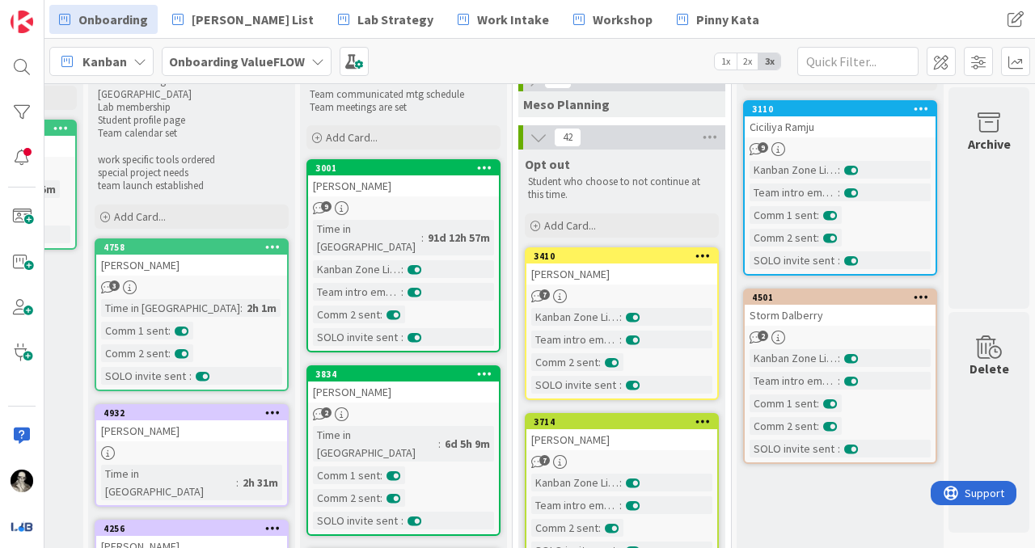
click at [540, 143] on icon at bounding box center [538, 138] width 18 height 18
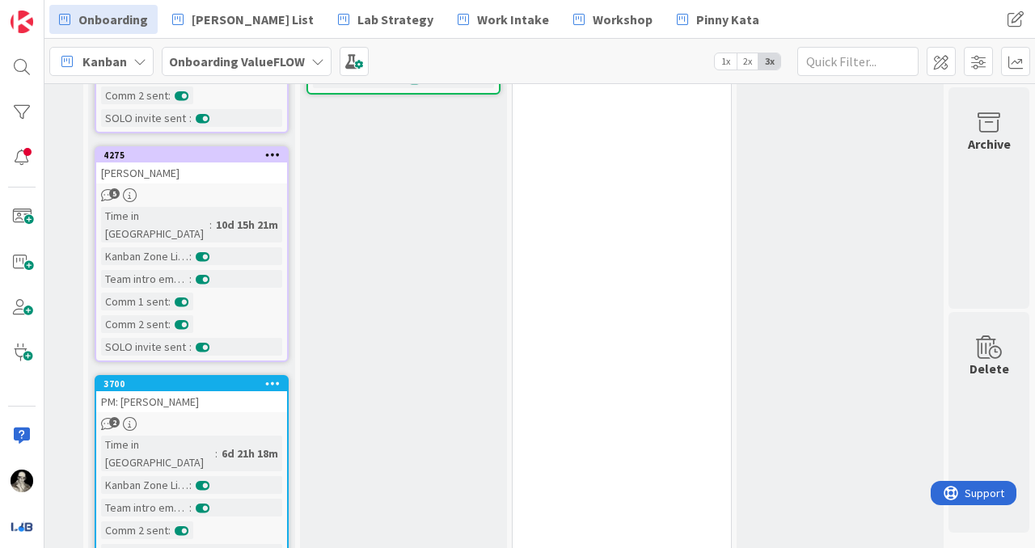
scroll to position [719, 1246]
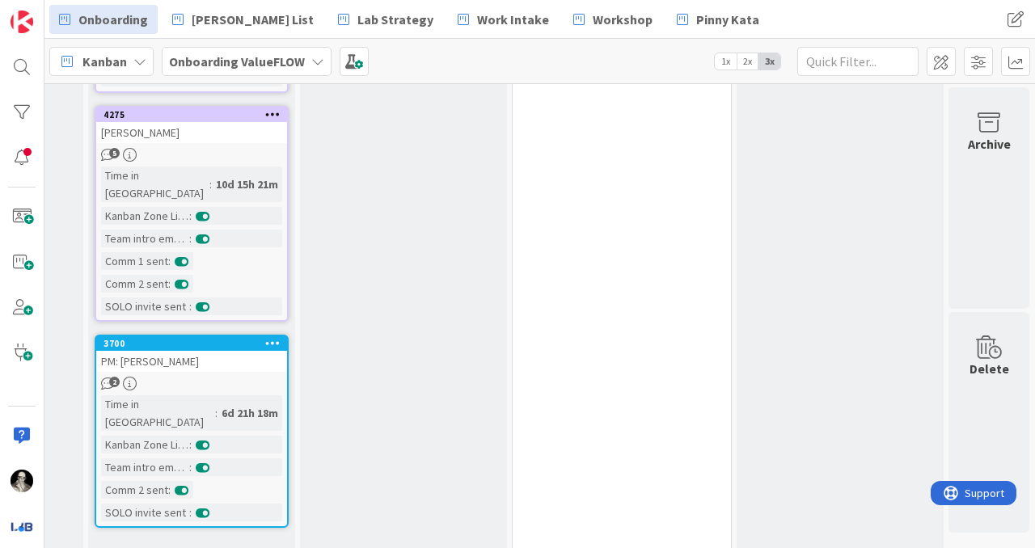
click at [225, 351] on div "PM: Isabelle Caous" at bounding box center [191, 361] width 191 height 21
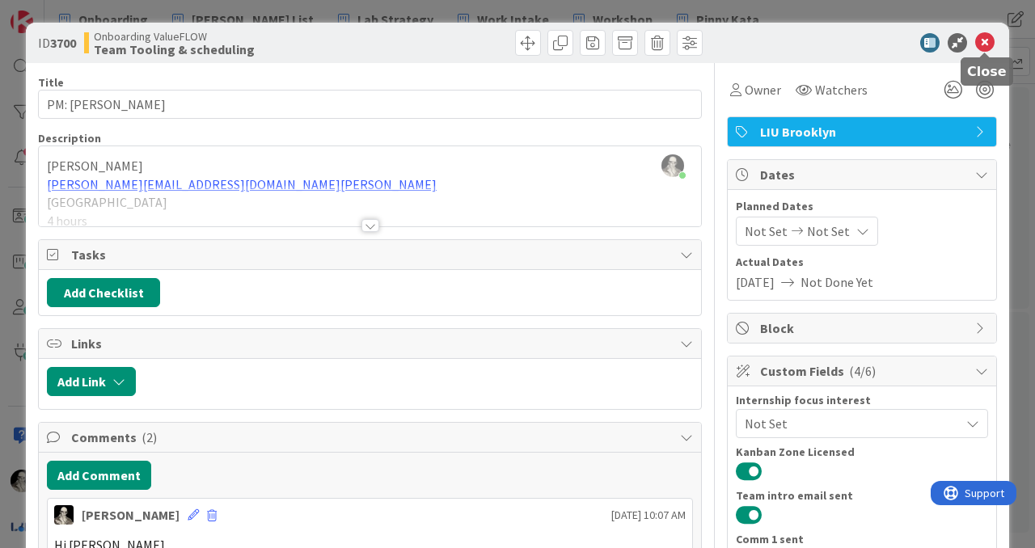
click at [984, 43] on icon at bounding box center [984, 42] width 19 height 19
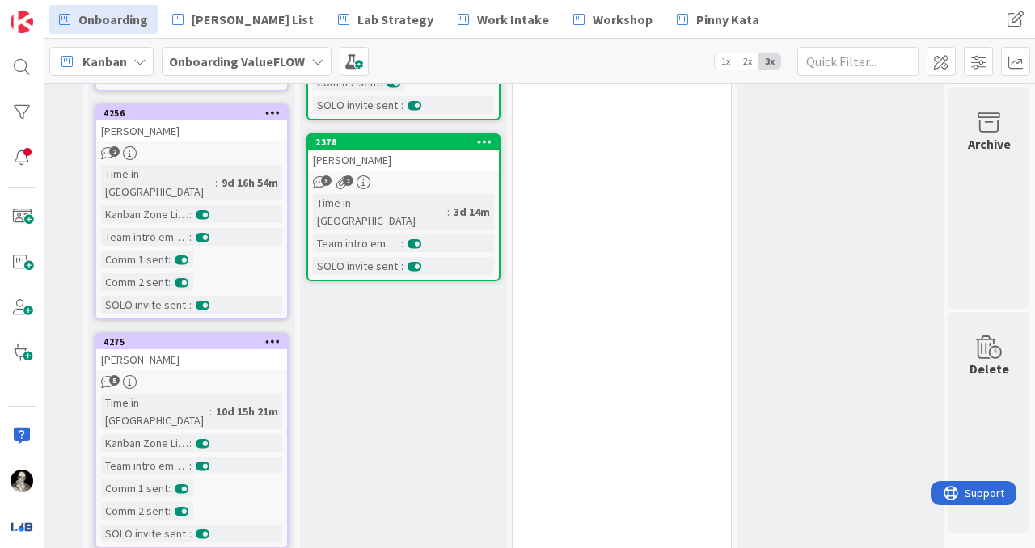
scroll to position [490, 1246]
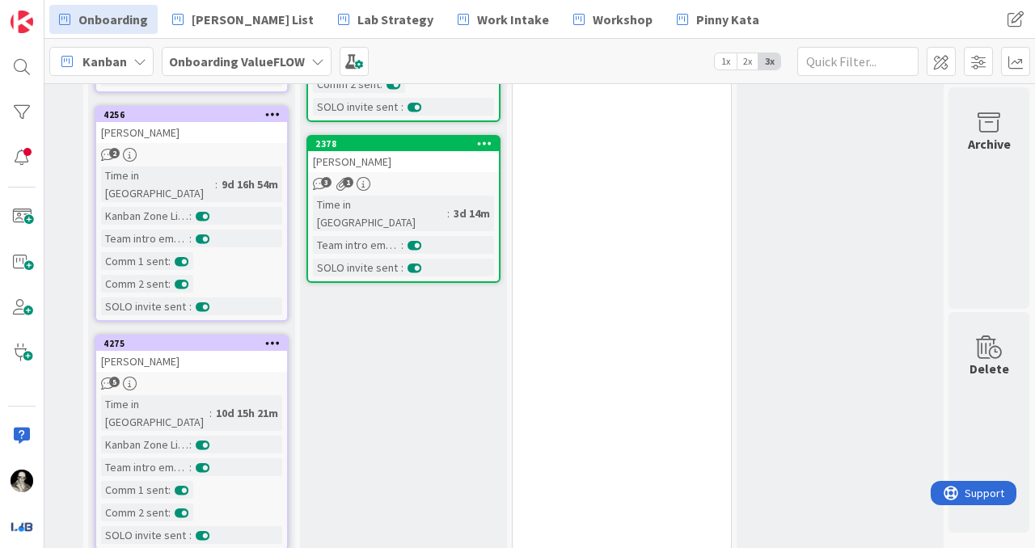
click at [228, 351] on div "Geethika Thota" at bounding box center [191, 361] width 191 height 21
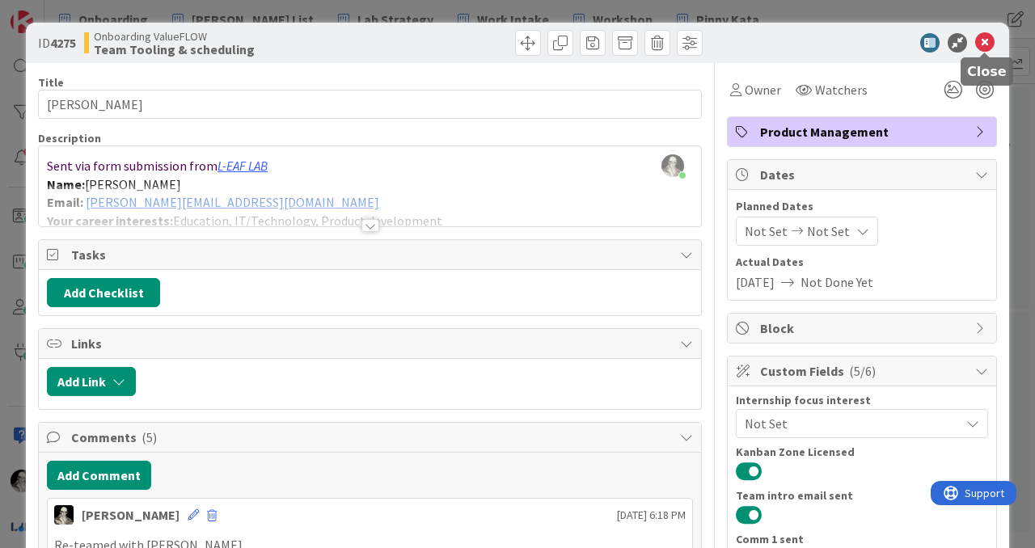
click at [981, 39] on icon at bounding box center [984, 42] width 19 height 19
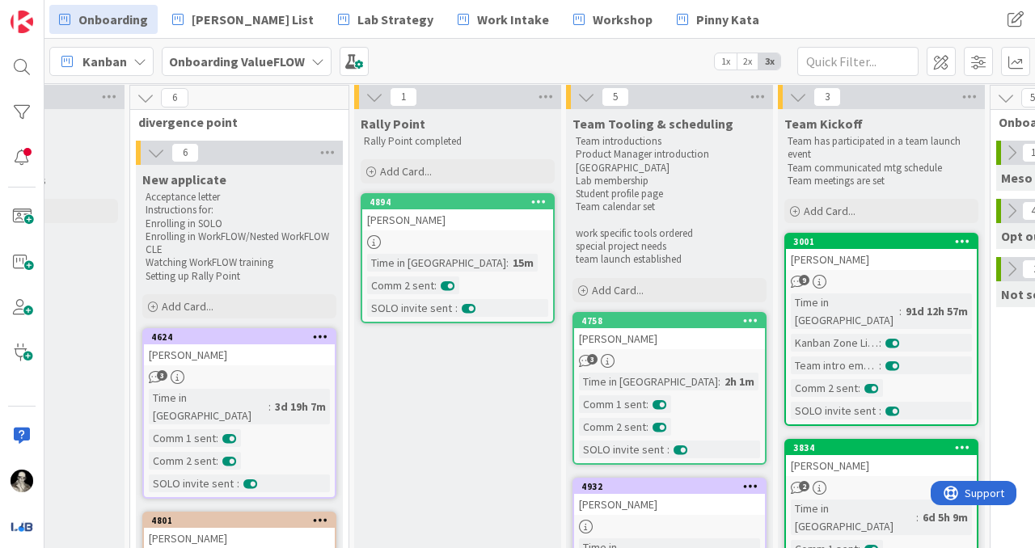
scroll to position [0, 768]
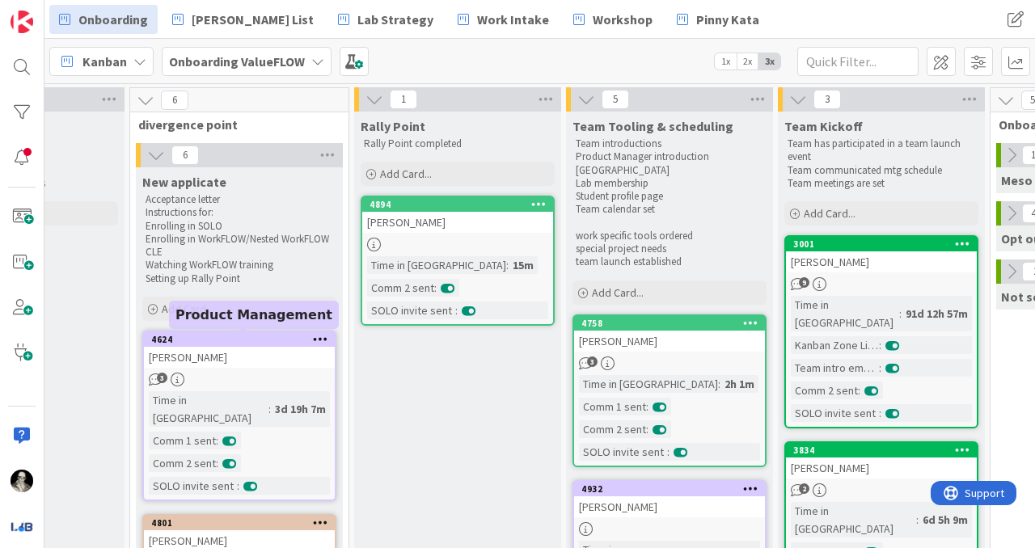
click at [265, 352] on div "Caroline Stevens" at bounding box center [239, 357] width 191 height 21
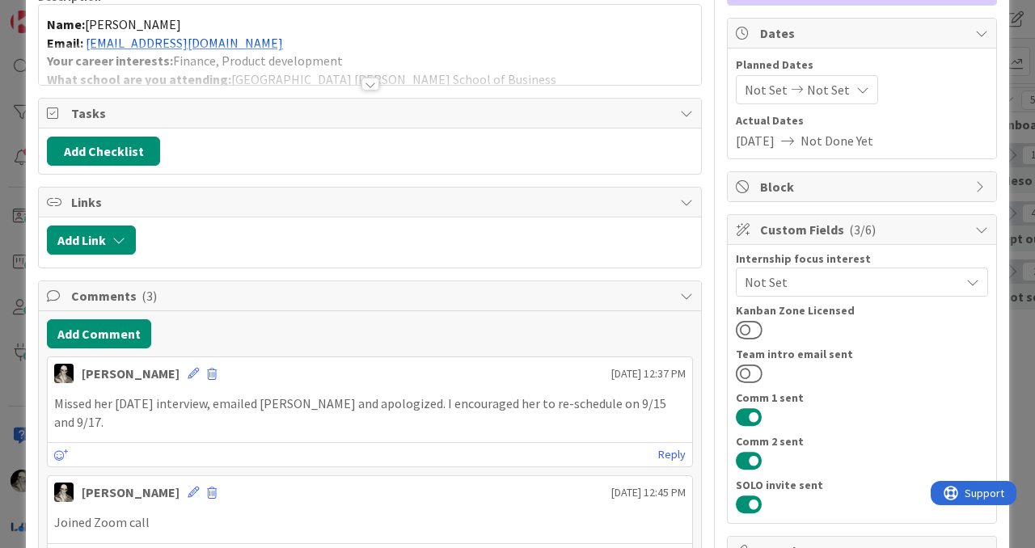
scroll to position [147, 0]
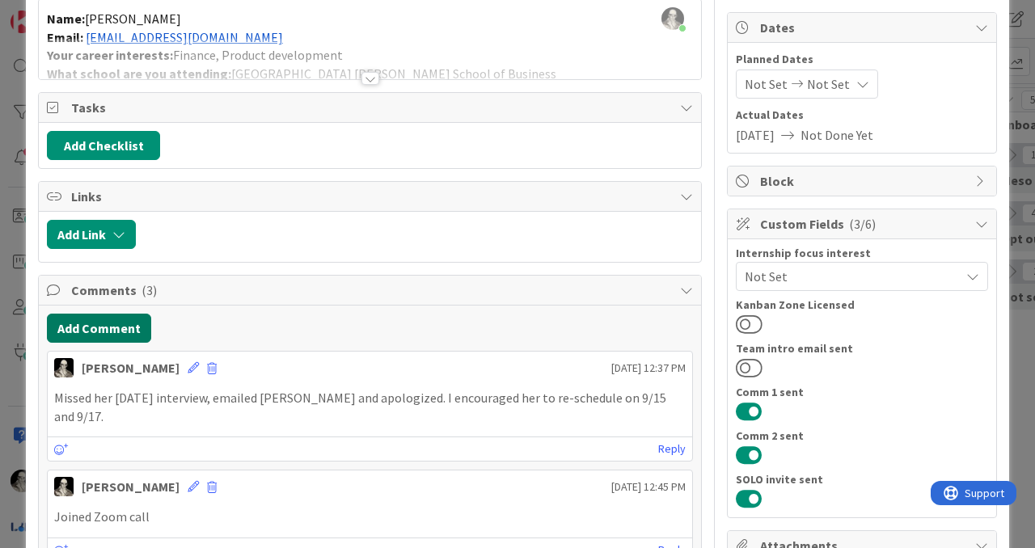
click at [128, 323] on button "Add Comment" at bounding box center [99, 328] width 104 height 29
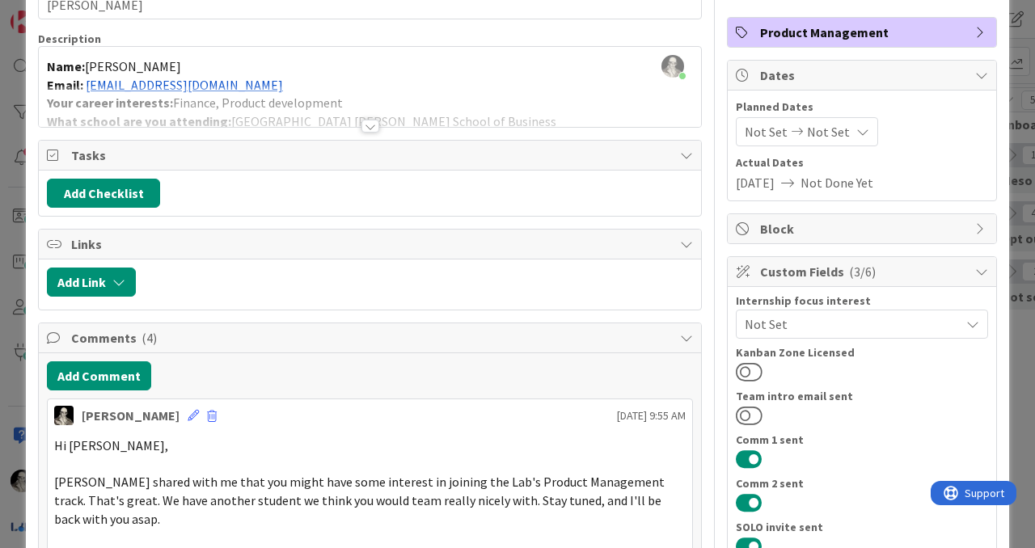
scroll to position [0, 0]
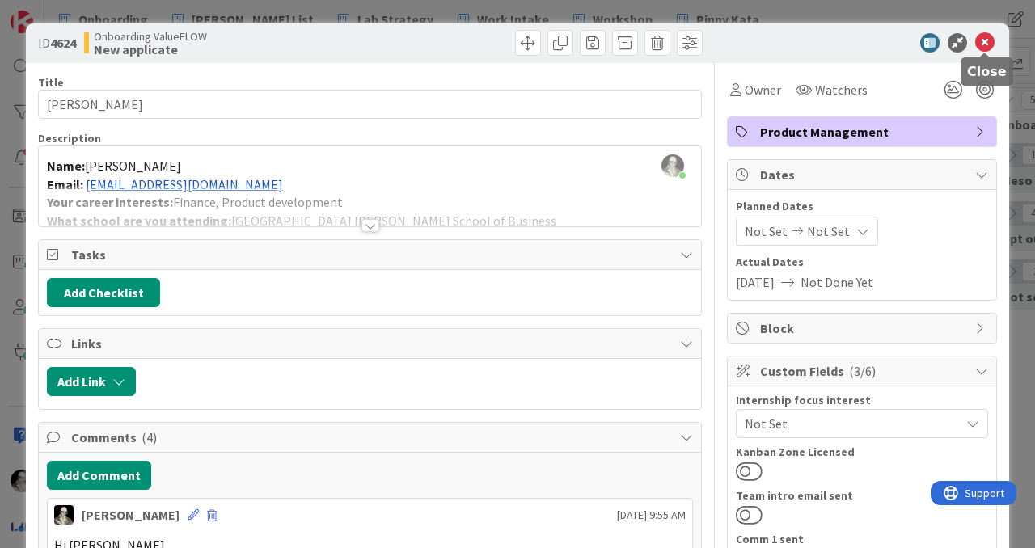
click at [982, 33] on icon at bounding box center [984, 42] width 19 height 19
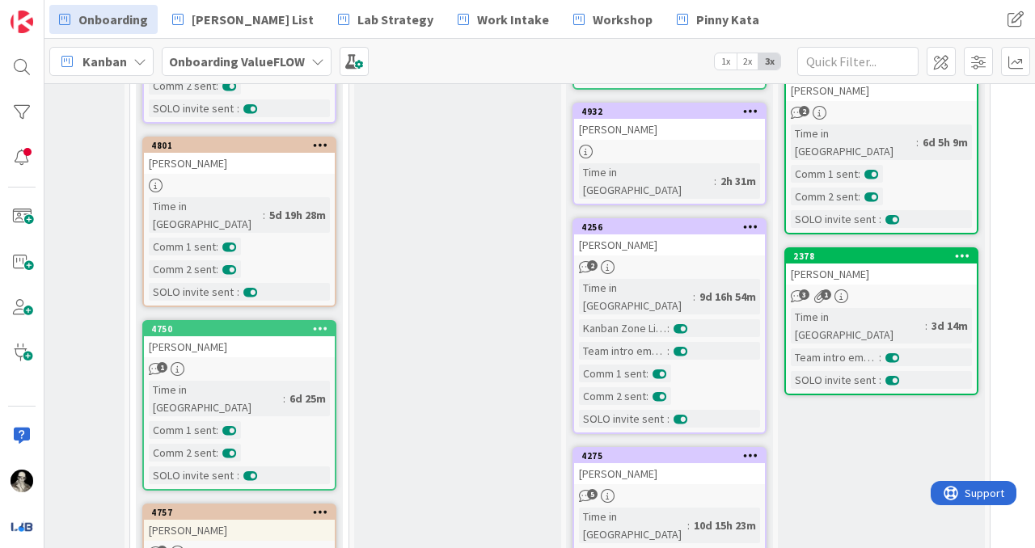
scroll to position [403, 768]
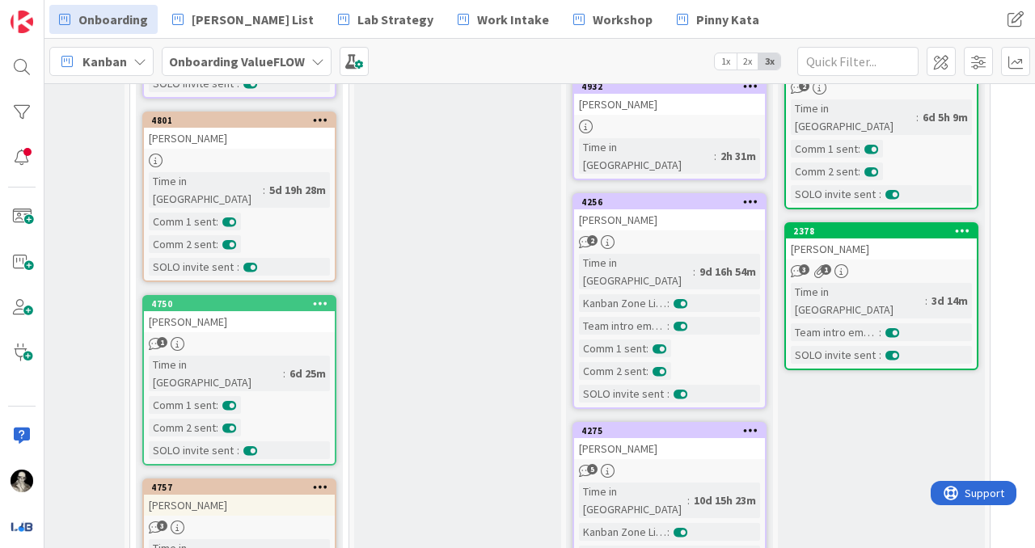
click at [677, 209] on div "Sarah Mahdi" at bounding box center [669, 219] width 191 height 21
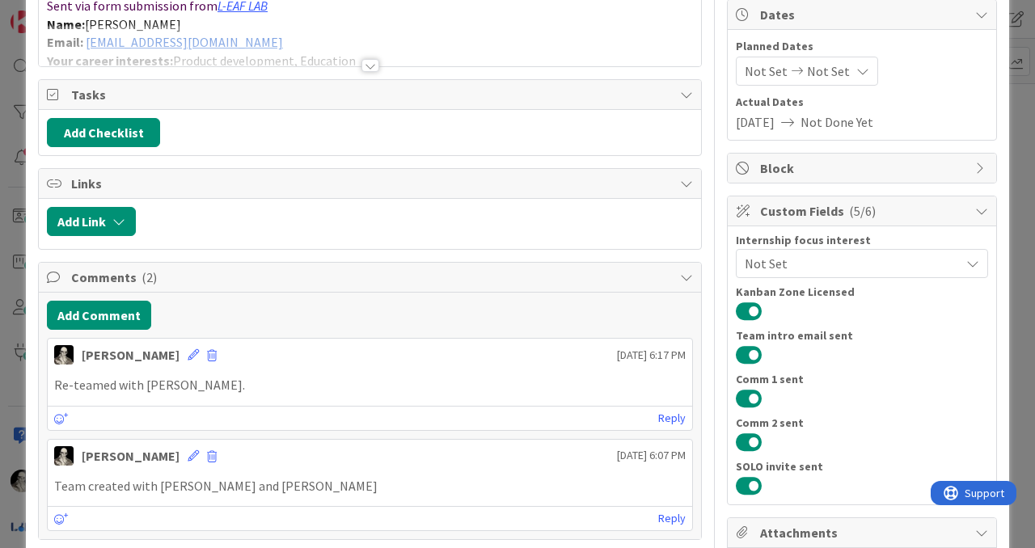
scroll to position [168, 0]
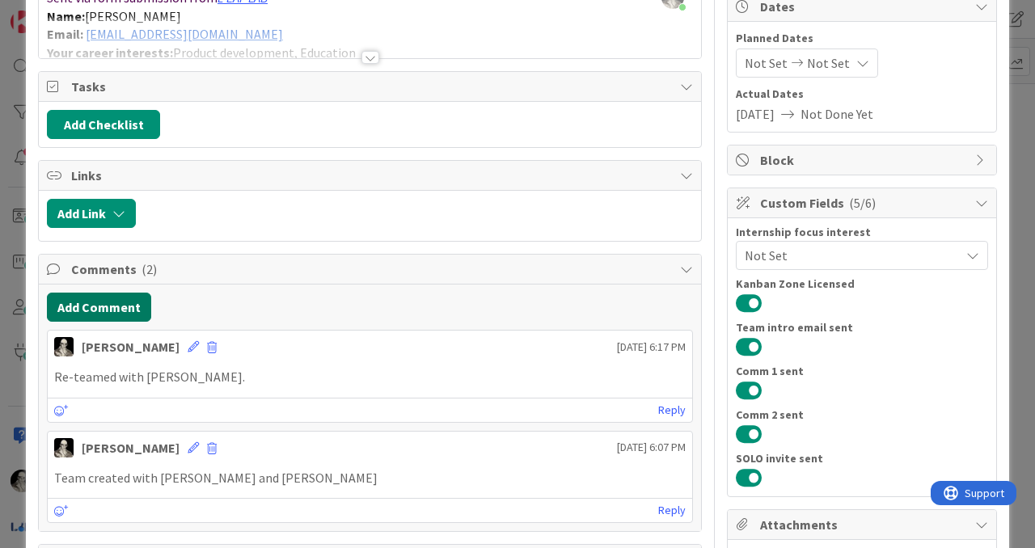
click at [123, 300] on button "Add Comment" at bounding box center [99, 307] width 104 height 29
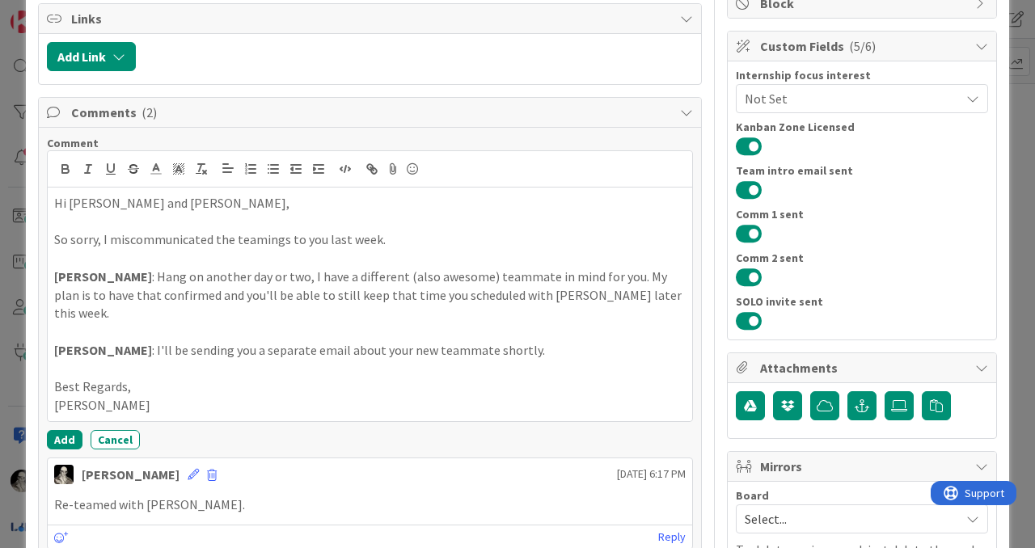
scroll to position [326, 0]
click at [61, 410] on div "Comment Hi Sarah and Geethika, So sorry, I miscommunicated the teamings to you …" at bounding box center [370, 292] width 646 height 314
click at [59, 429] on button "Add" at bounding box center [65, 438] width 36 height 19
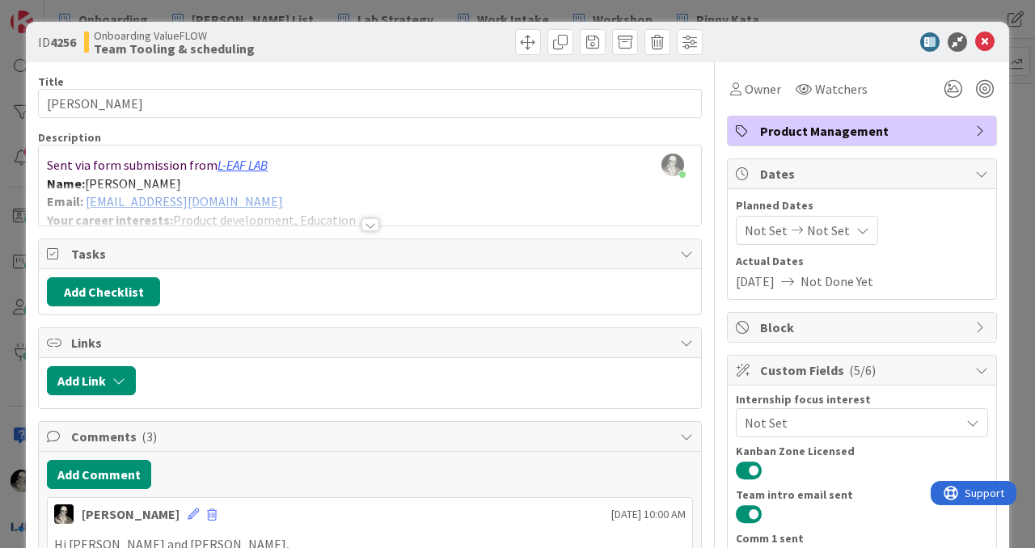
scroll to position [0, 0]
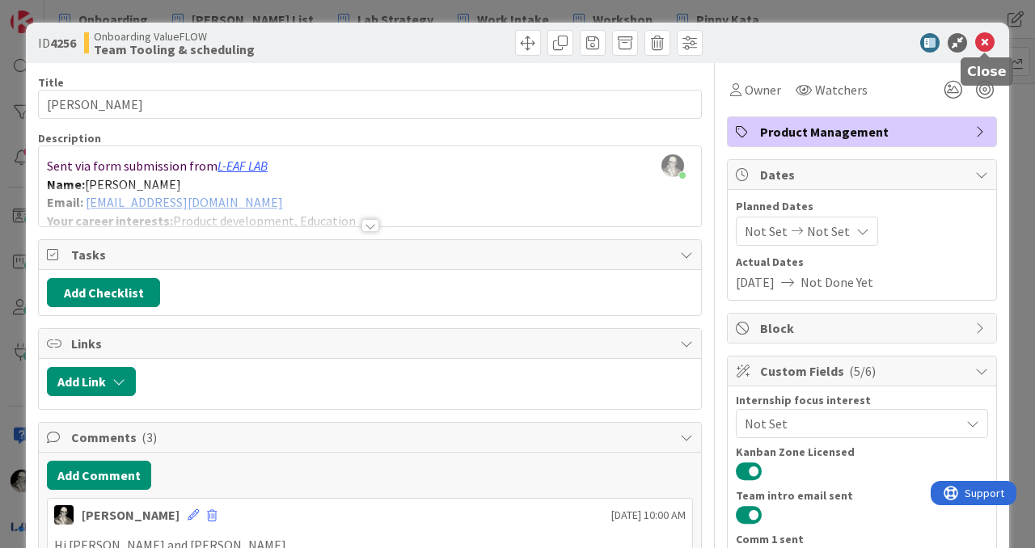
click at [989, 40] on icon at bounding box center [984, 42] width 19 height 19
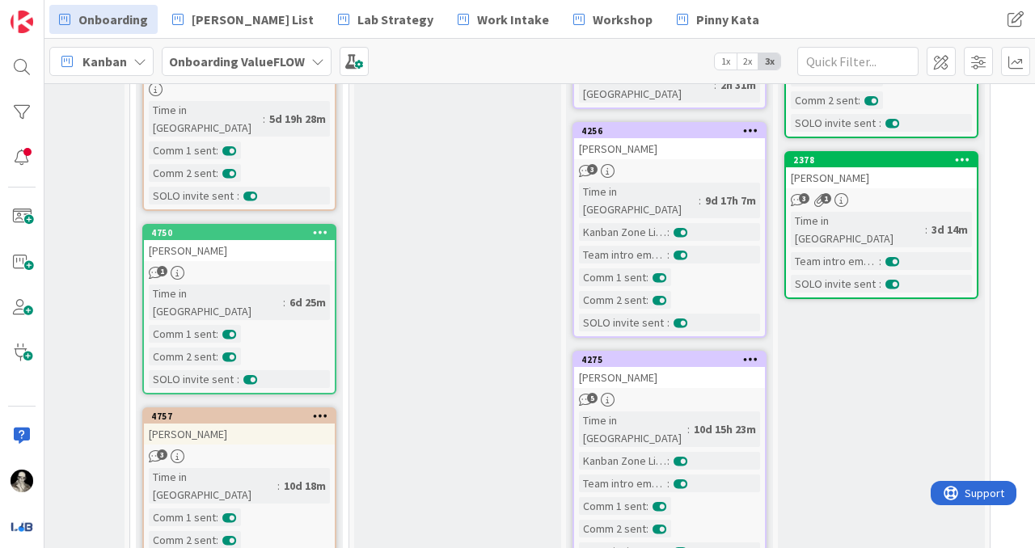
scroll to position [490, 768]
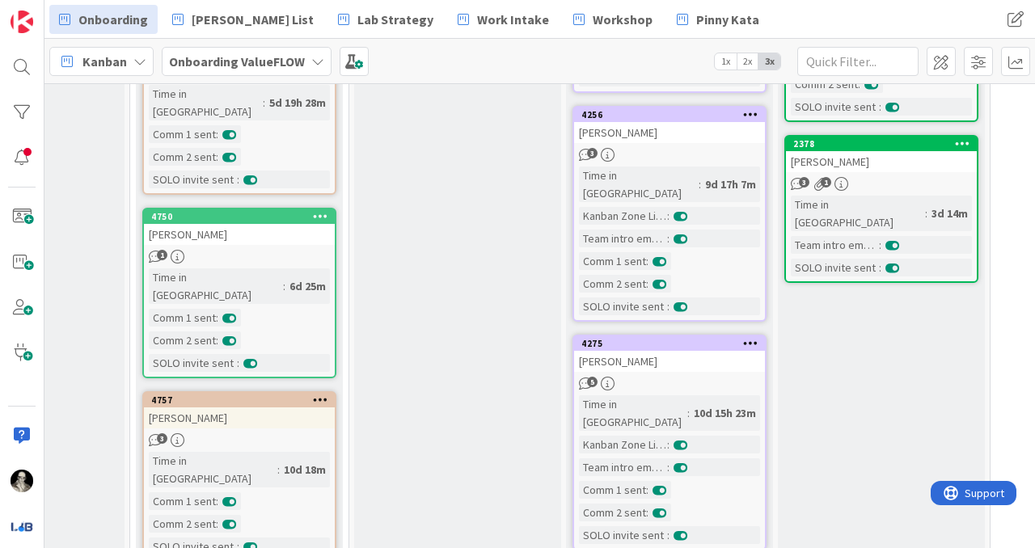
click at [694, 351] on div "Geethika Thota" at bounding box center [669, 361] width 191 height 21
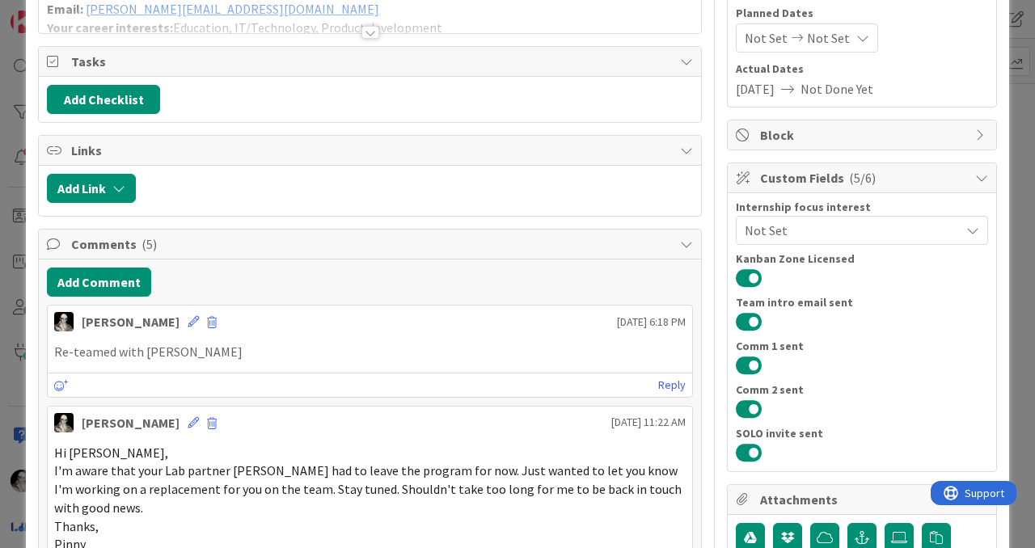
scroll to position [184, 0]
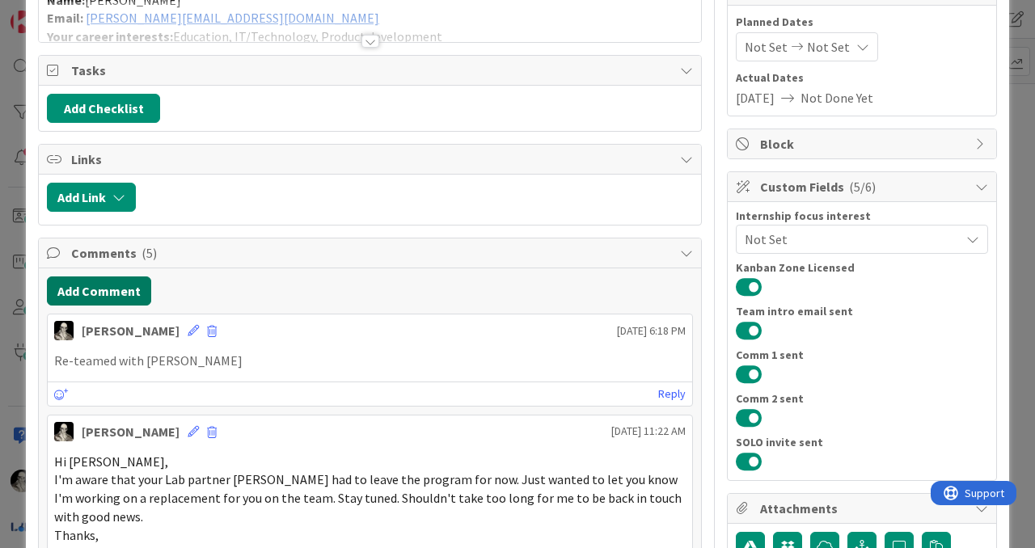
click at [117, 284] on button "Add Comment" at bounding box center [99, 290] width 104 height 29
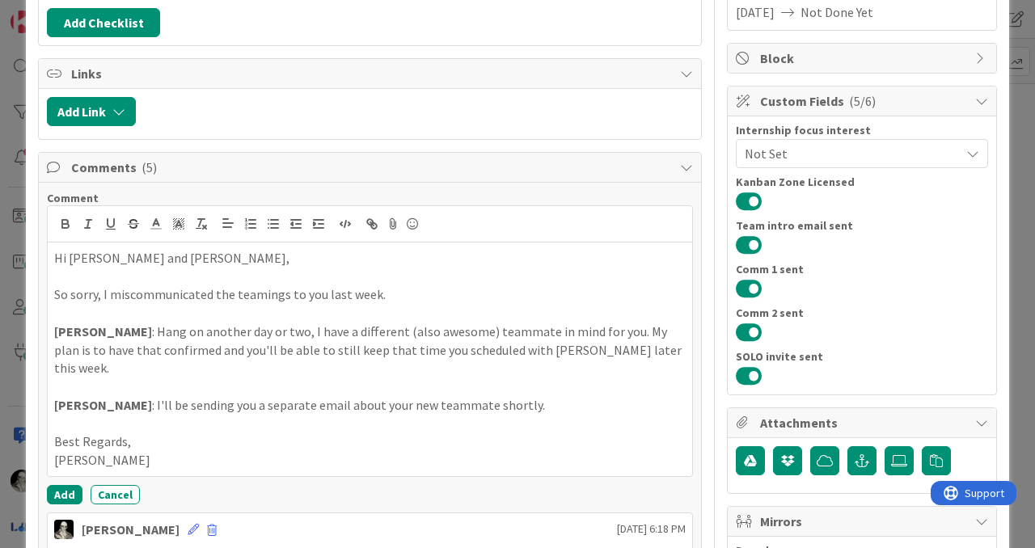
scroll to position [327, 0]
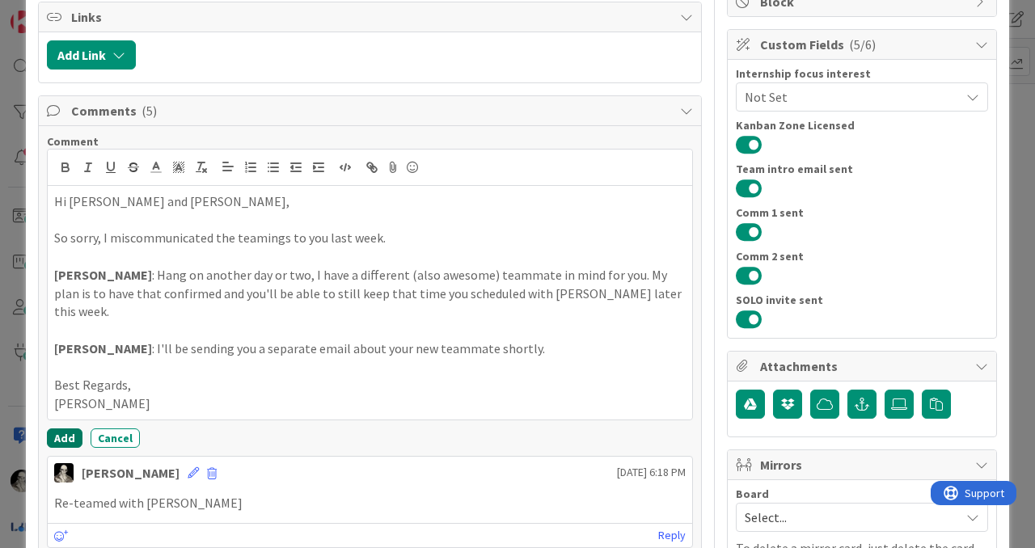
click at [65, 428] on button "Add" at bounding box center [65, 437] width 36 height 19
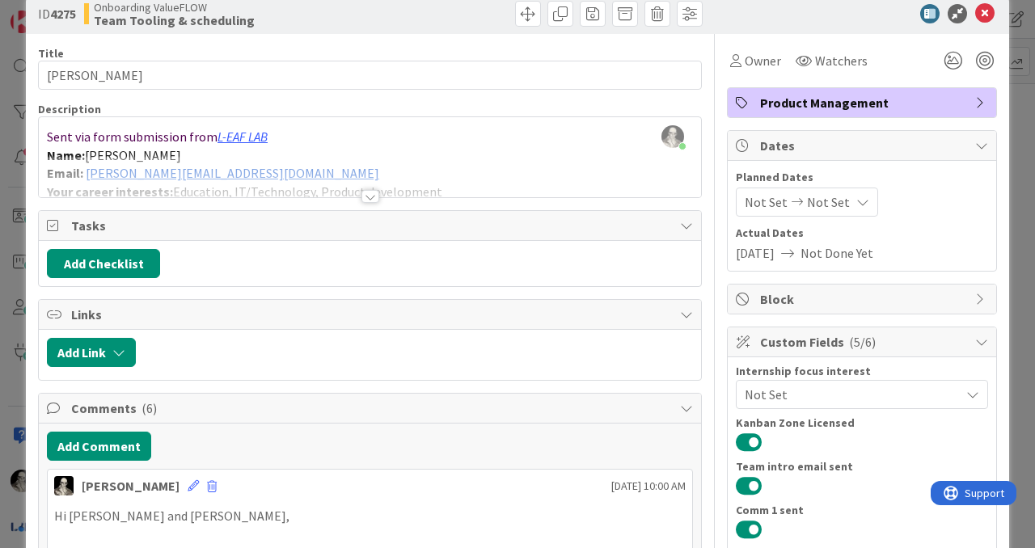
scroll to position [0, 0]
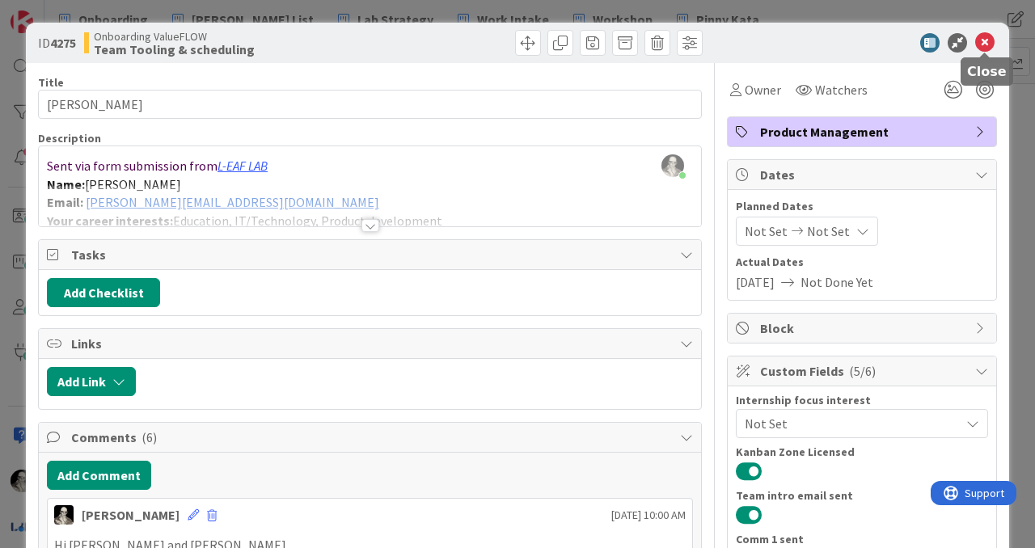
click at [990, 36] on icon at bounding box center [984, 42] width 19 height 19
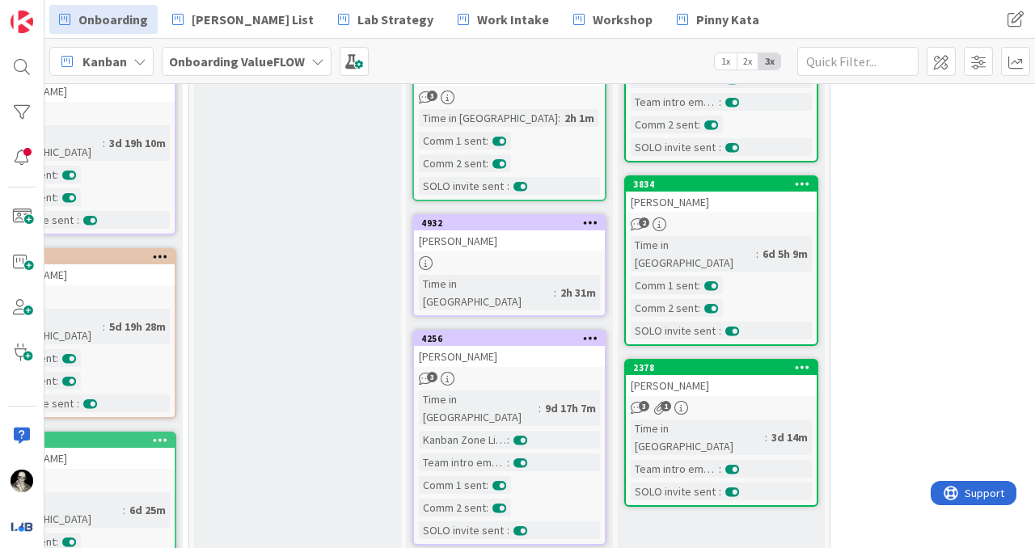
scroll to position [260, 928]
